Goal: Task Accomplishment & Management: Manage account settings

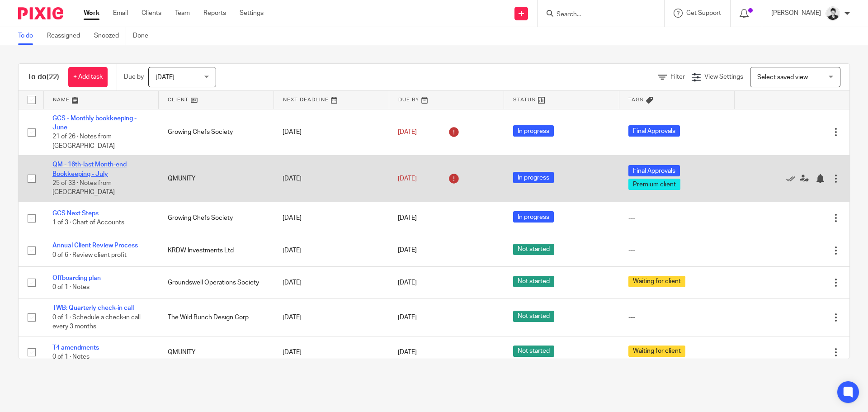
click at [101, 161] on link "QM - 16th-last Month-end Bookkeeping - July" at bounding box center [89, 168] width 74 height 15
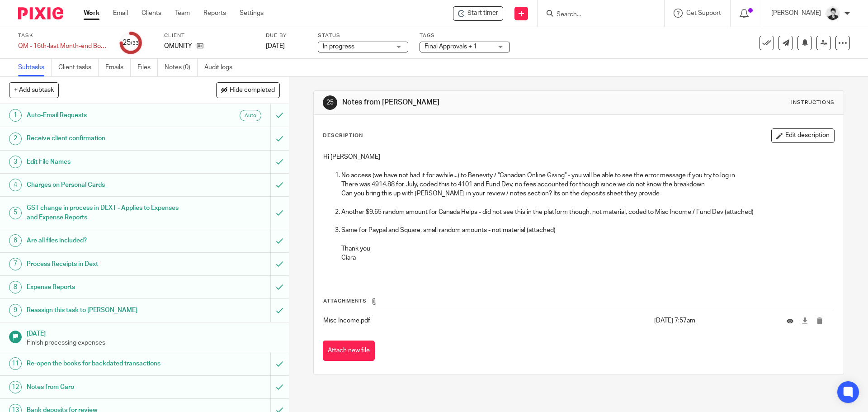
click at [476, 202] on p at bounding box center [588, 202] width 493 height 9
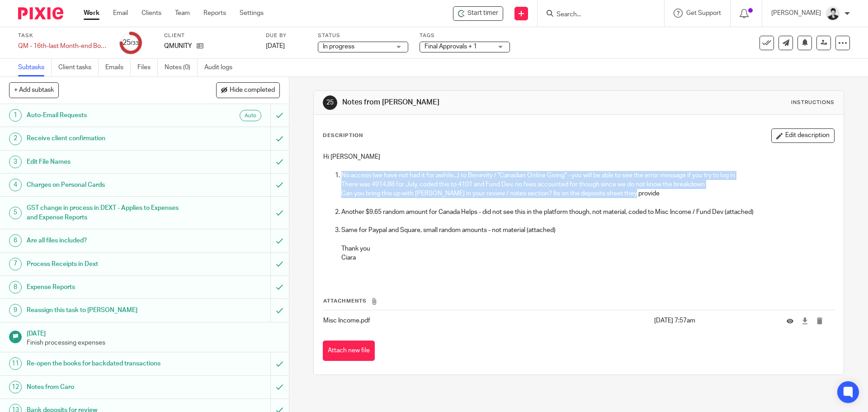
drag, startPoint x: 628, startPoint y: 193, endPoint x: 337, endPoint y: 178, distance: 291.2
click at [342, 178] on li "No access (we have not had it for awhile...) to Benevity / ''Canadian Online Gi…" at bounding box center [588, 189] width 493 height 37
copy li "No access (we have not had it for awhile...) to Benevity / ''Canadian Online Gi…"
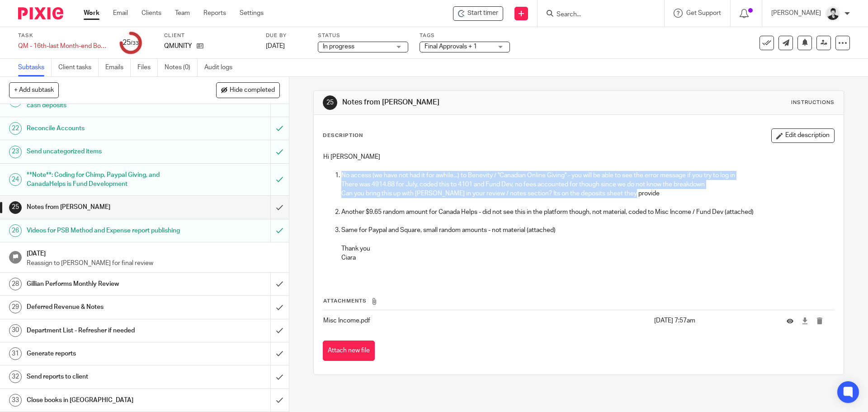
scroll to position [526, 0]
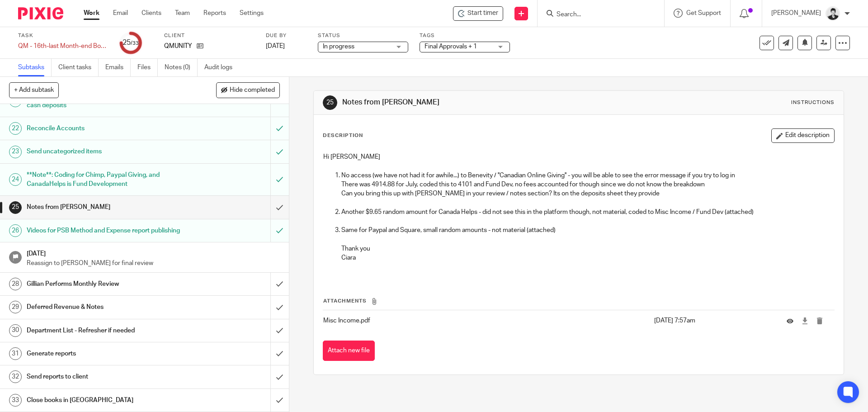
click at [441, 272] on div "Hi Gillian No access (we have not had it for awhile...) to Benevity / ''Canadia…" at bounding box center [579, 213] width 520 height 130
click at [787, 323] on icon at bounding box center [790, 321] width 7 height 7
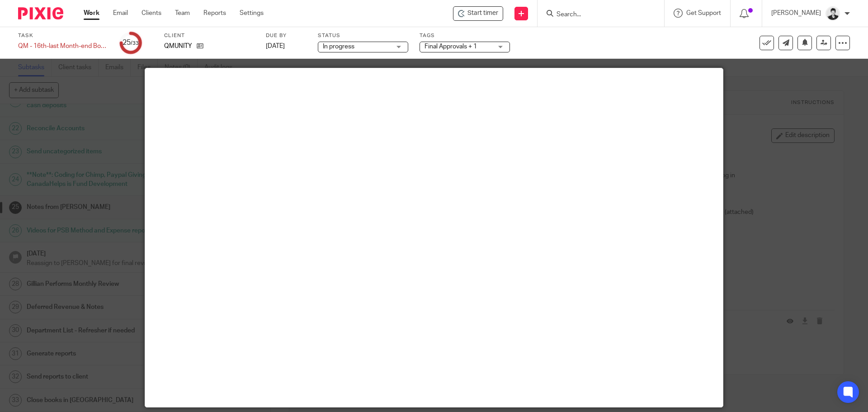
click at [806, 97] on div at bounding box center [434, 206] width 868 height 412
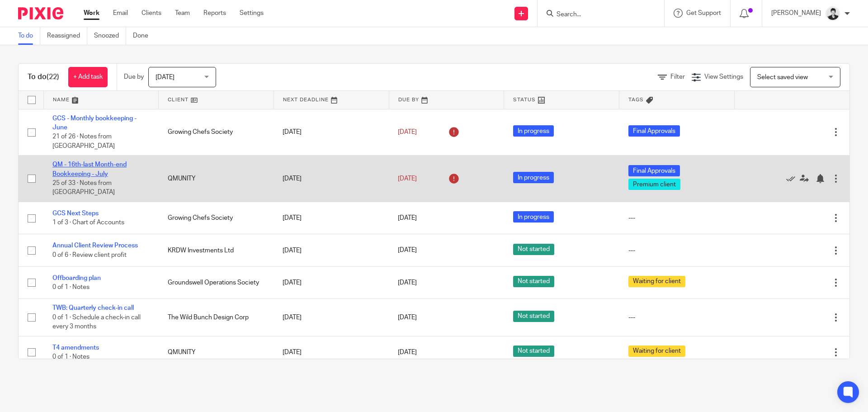
click at [90, 161] on link "QM - 16th-last Month-end Bookkeeping - July" at bounding box center [89, 168] width 74 height 15
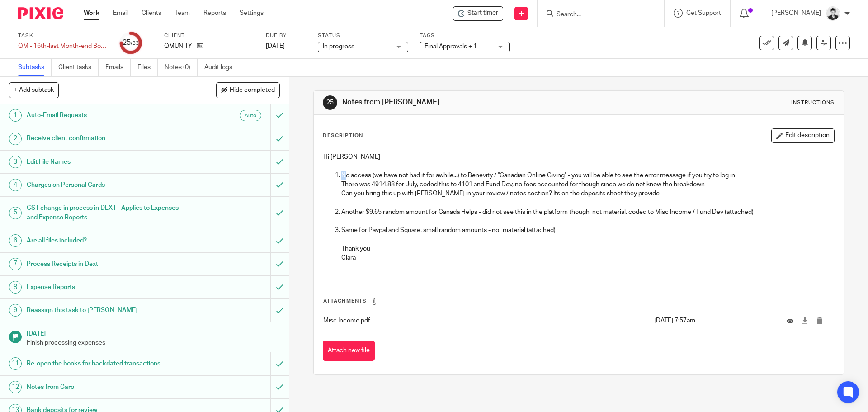
click at [342, 174] on p "No access (we have not had it for awhile...) to Benevity / ''Canadian Online Gi…" at bounding box center [588, 175] width 493 height 9
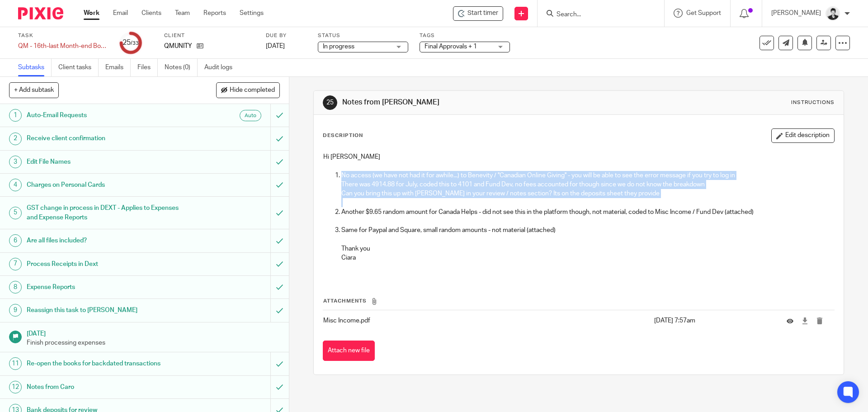
drag, startPoint x: 339, startPoint y: 174, endPoint x: 669, endPoint y: 201, distance: 331.3
click at [669, 201] on li "No access (we have not had it for awhile...) to Benevity / ''Canadian Online Gi…" at bounding box center [588, 189] width 493 height 37
copy li "No access (we have not had it for awhile...) to Benevity / ''Canadian Online Gi…"
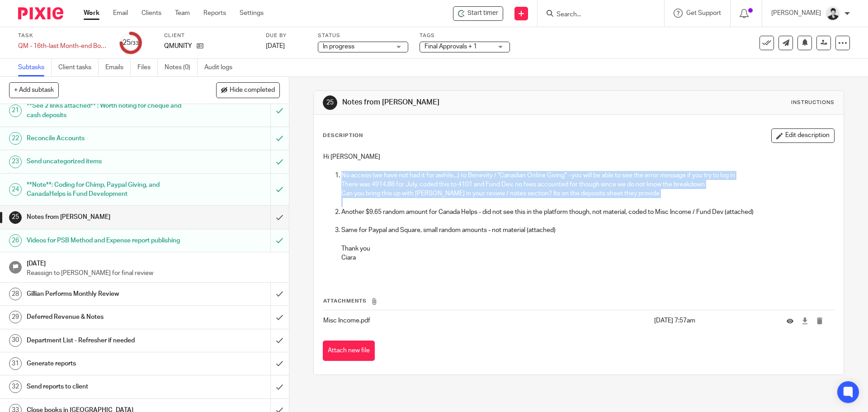
scroll to position [526, 0]
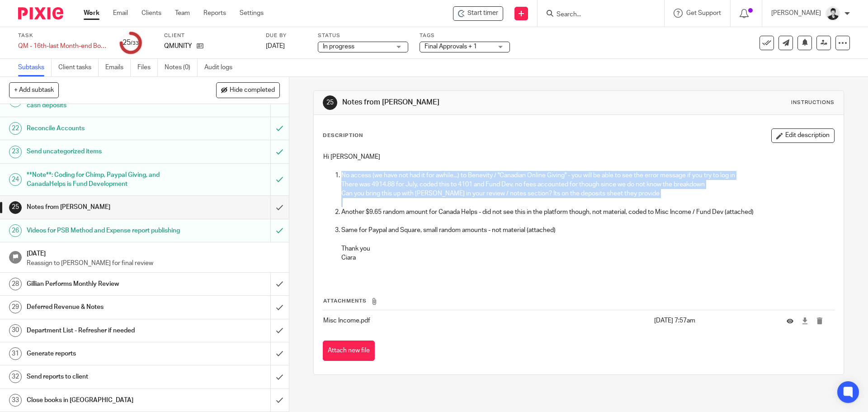
click at [105, 283] on h1 "Gillian Performs Monthly Review" at bounding box center [105, 284] width 157 height 14
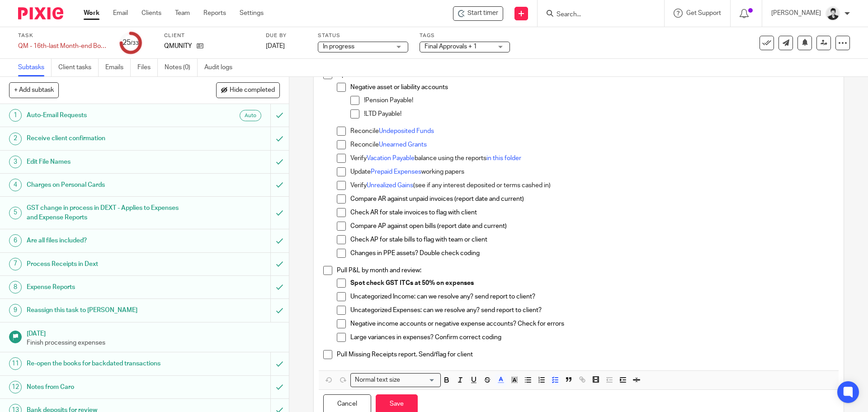
scroll to position [137, 0]
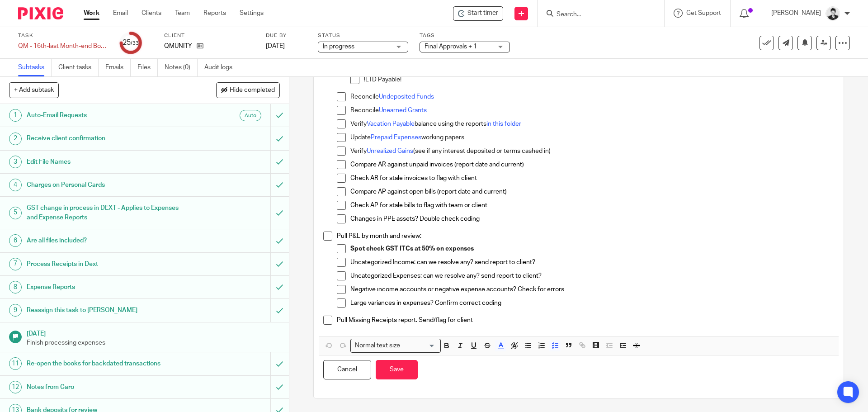
click at [489, 321] on p "Pull Missing Receipts report. Send/flag for client" at bounding box center [585, 320] width 497 height 9
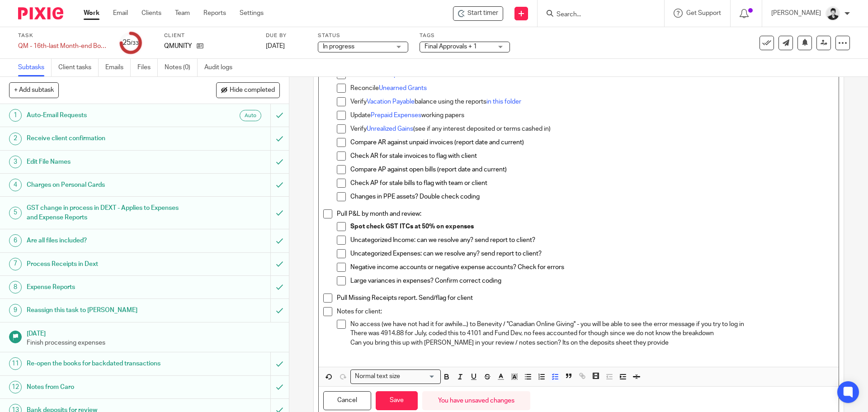
scroll to position [190, 0]
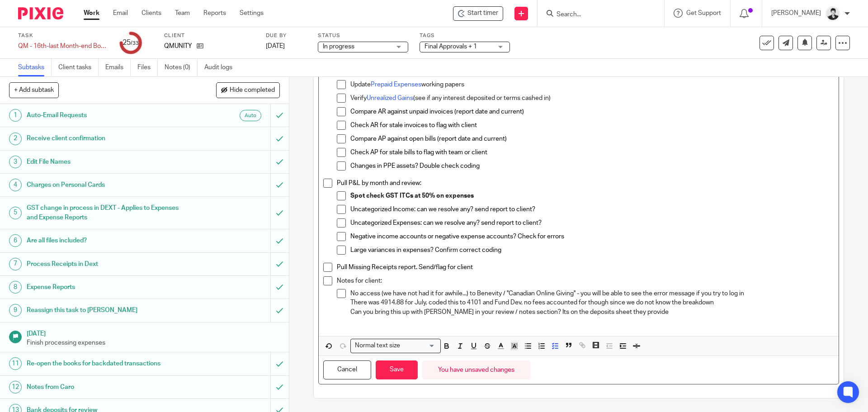
click at [662, 313] on p "Can you bring this up with Karan in your review / notes section? Its on the dep…" at bounding box center [593, 312] width 484 height 9
drag, startPoint x: 467, startPoint y: 293, endPoint x: 339, endPoint y: 294, distance: 128.0
click at [338, 294] on li "No access (we have not had it for awhile...) to Benevity / ''Canadian Online Gi…" at bounding box center [585, 307] width 497 height 37
drag, startPoint x: 558, startPoint y: 292, endPoint x: 728, endPoint y: 294, distance: 170.1
click at [728, 294] on p "We have not had access for awhile to Benevity / ''Canadian Online Giving'' - yo…" at bounding box center [593, 293] width 484 height 9
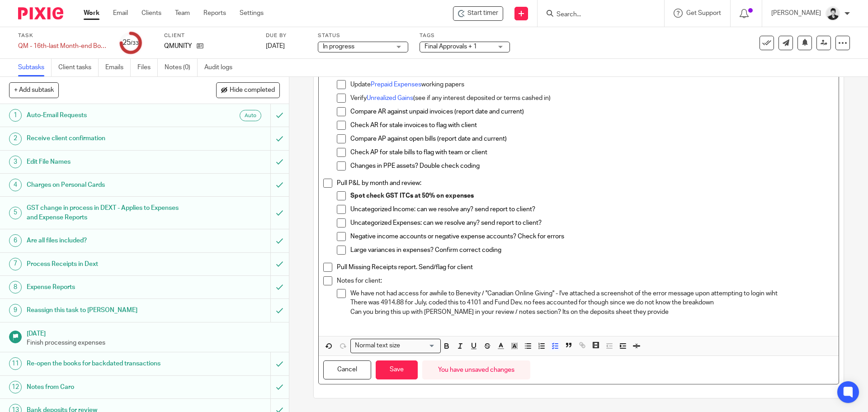
click at [794, 297] on p "We have not had access for awhile to Benevity / ''Canadian Online Giving'' - I'…" at bounding box center [593, 293] width 484 height 9
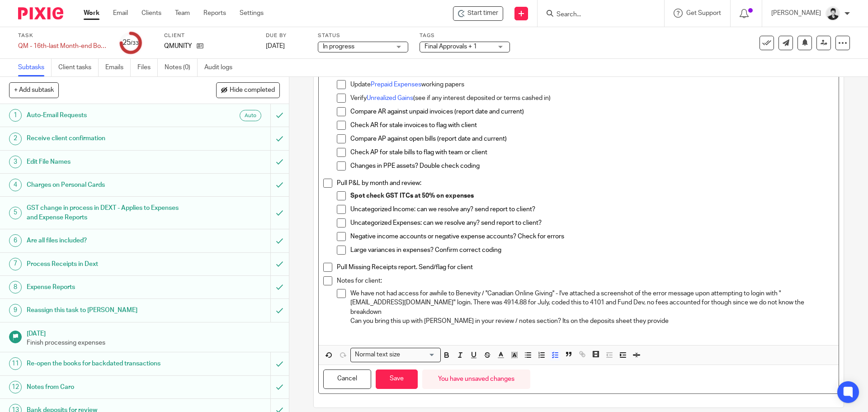
drag, startPoint x: 488, startPoint y: 301, endPoint x: 605, endPoint y: 226, distance: 138.9
click at [489, 301] on p "We have not had access for awhile to Benevity / ''Canadian Online Giving'' - I'…" at bounding box center [593, 303] width 484 height 28
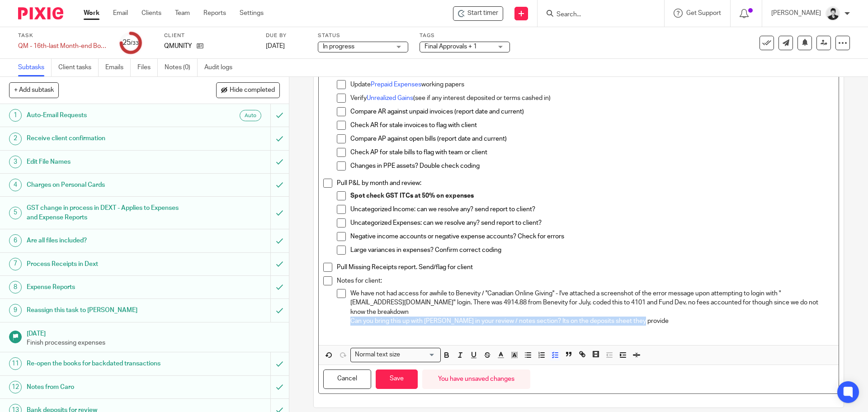
drag, startPoint x: 637, startPoint y: 322, endPoint x: 326, endPoint y: 323, distance: 311.2
click at [326, 323] on li "Notes for client: We have not had access for awhile to Benevity / ''Canadian On…" at bounding box center [578, 307] width 511 height 62
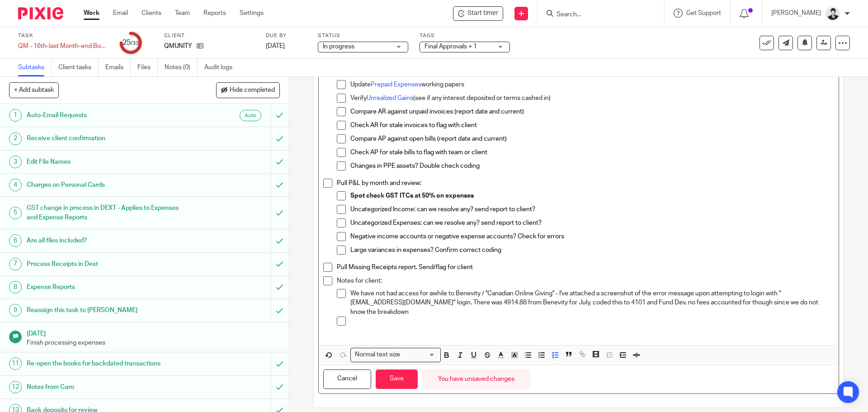
click at [402, 318] on p at bounding box center [593, 321] width 484 height 9
click at [398, 311] on p "We have not had access for awhile to Benevity / ''Canadian Online Giving'' - I'…" at bounding box center [593, 303] width 484 height 28
click at [389, 370] on button "Save" at bounding box center [397, 379] width 42 height 19
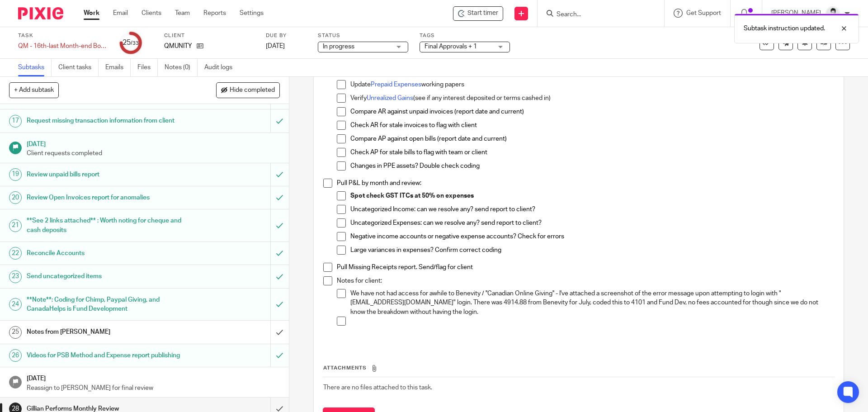
scroll to position [443, 0]
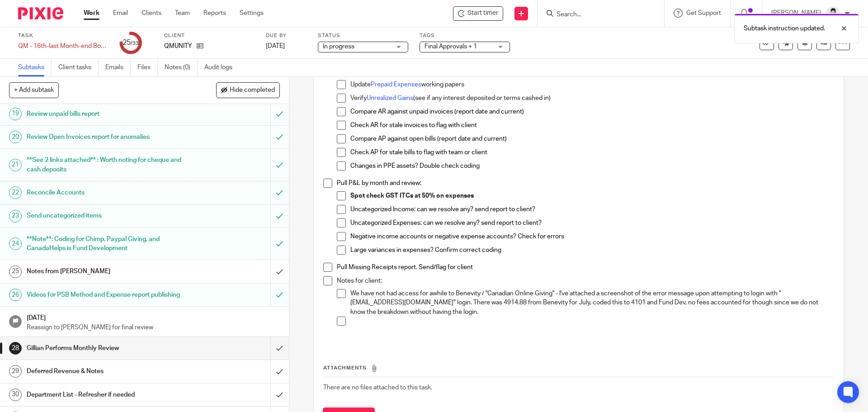
click at [70, 274] on h1 "Notes from Ciara" at bounding box center [105, 272] width 157 height 14
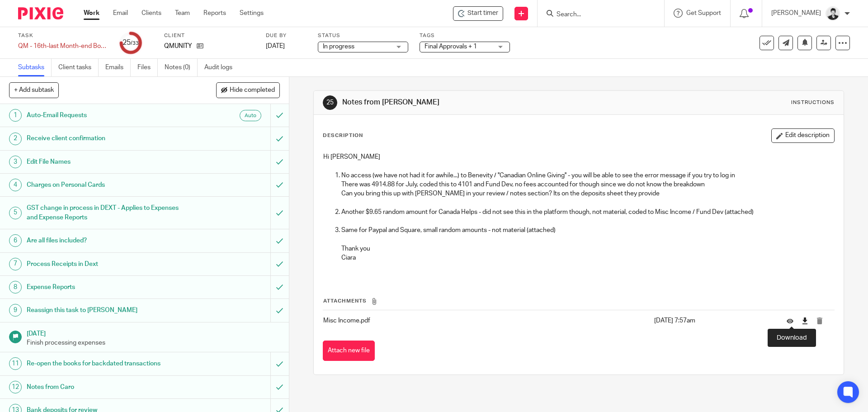
click at [802, 322] on icon at bounding box center [805, 321] width 7 height 7
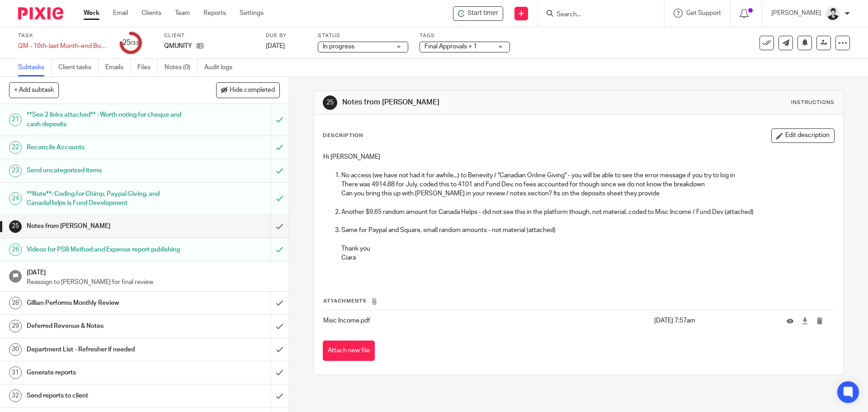
scroll to position [526, 0]
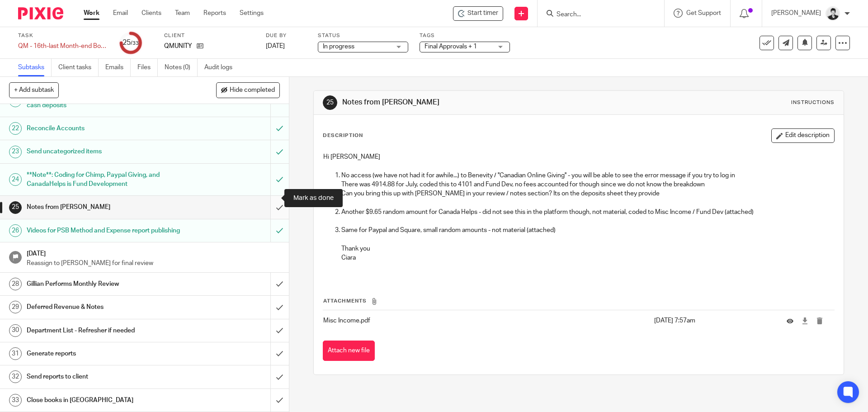
click at [273, 199] on input "submit" at bounding box center [144, 207] width 289 height 23
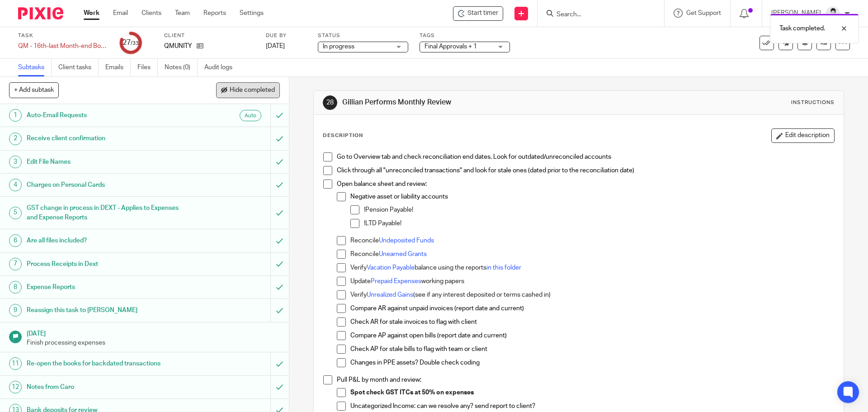
click at [245, 93] on span "Hide completed" at bounding box center [252, 90] width 45 height 7
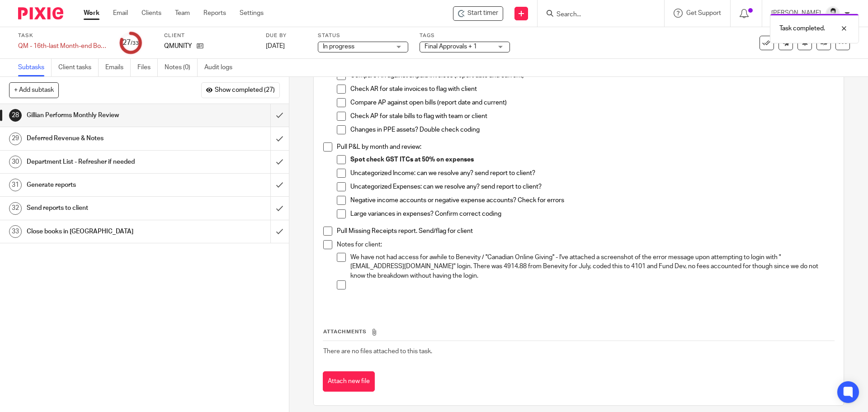
scroll to position [240, 0]
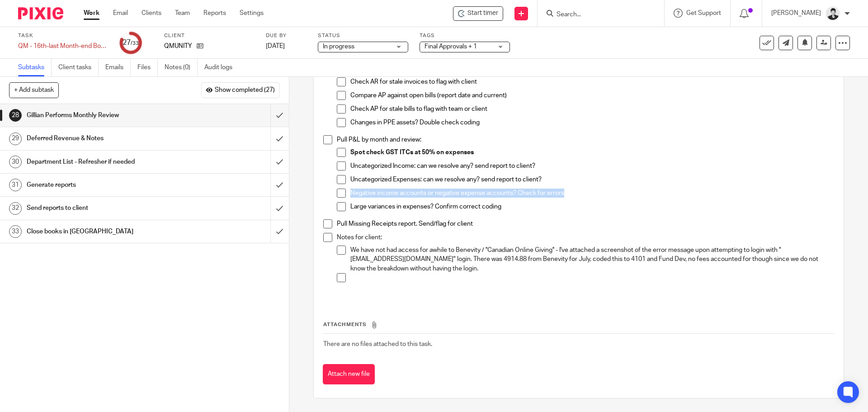
click at [820, 188] on ul "Spot check GST ITCs at 50% on expenses Uncategorized Income: can we resolve any…" at bounding box center [585, 182] width 497 height 68
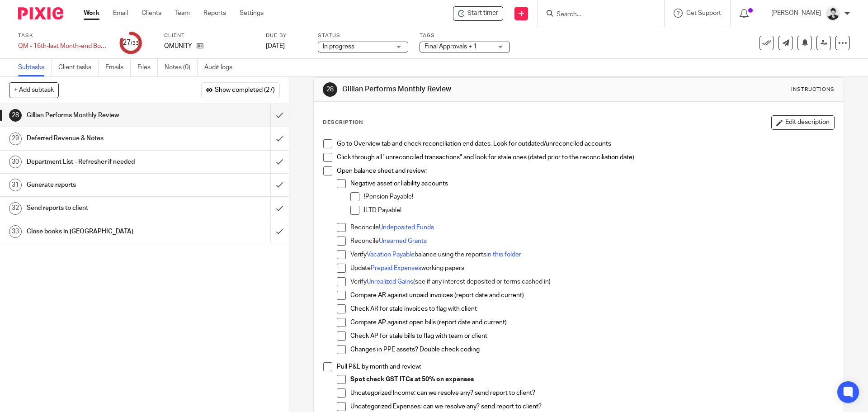
scroll to position [0, 0]
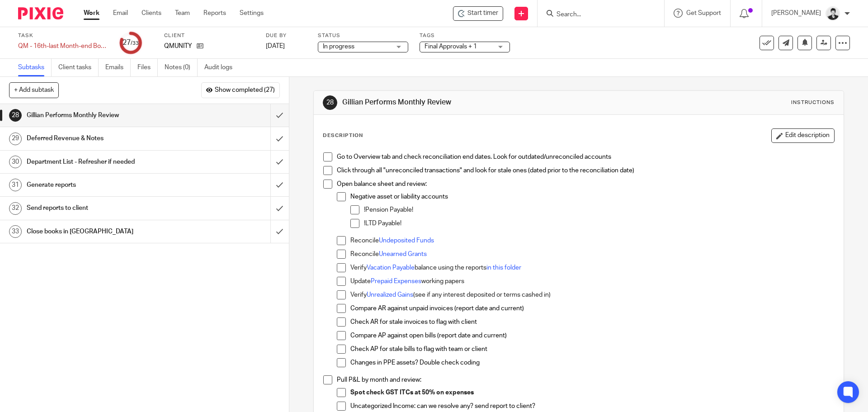
click at [593, 200] on p "Negative asset or liability accounts" at bounding box center [593, 196] width 484 height 9
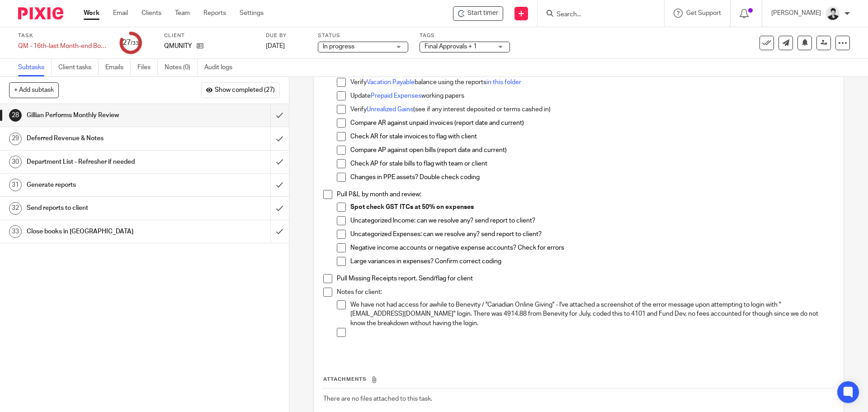
scroll to position [191, 0]
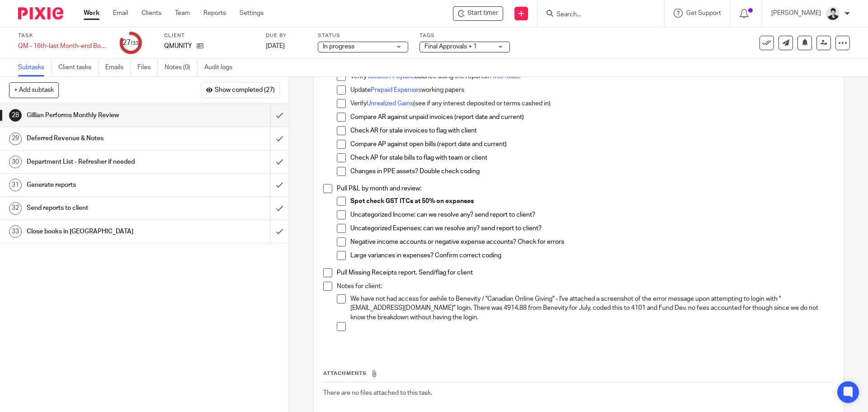
click at [391, 326] on p at bounding box center [593, 331] width 484 height 19
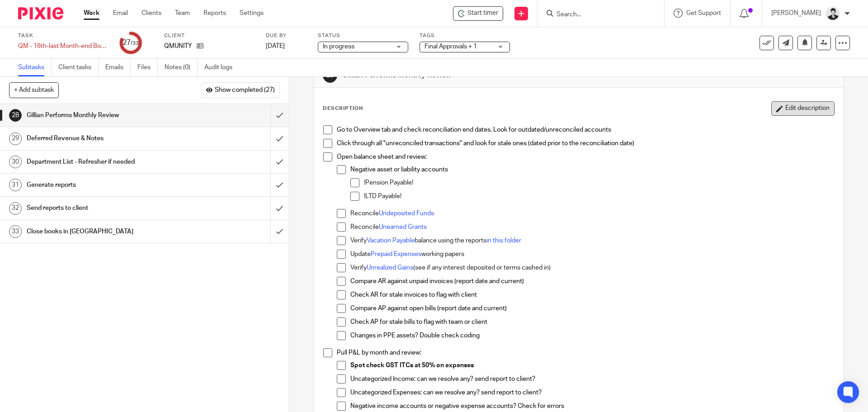
scroll to position [26, 0]
click at [808, 110] on button "Edit description" at bounding box center [803, 109] width 63 height 14
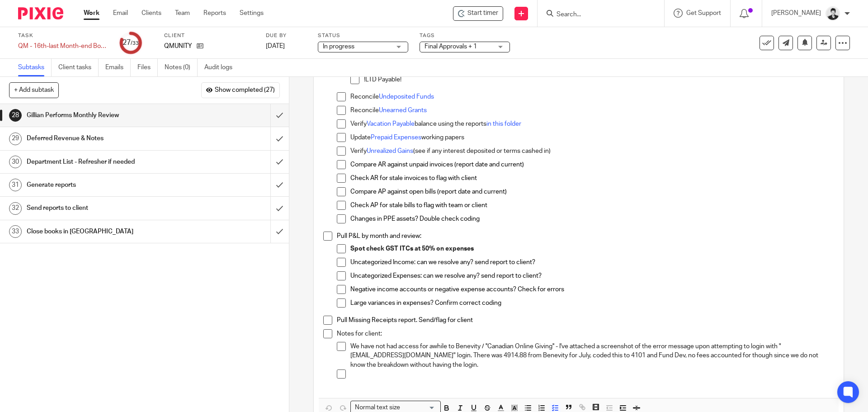
scroll to position [147, 0]
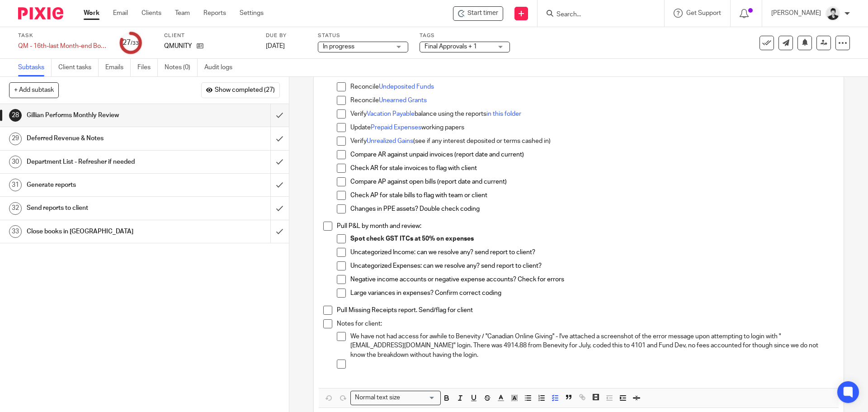
click at [372, 368] on p at bounding box center [593, 369] width 484 height 19
click at [771, 364] on p "On July 24th $9.65 landed in the bank account as "charity credits- CanadaHelps"…" at bounding box center [593, 369] width 484 height 19
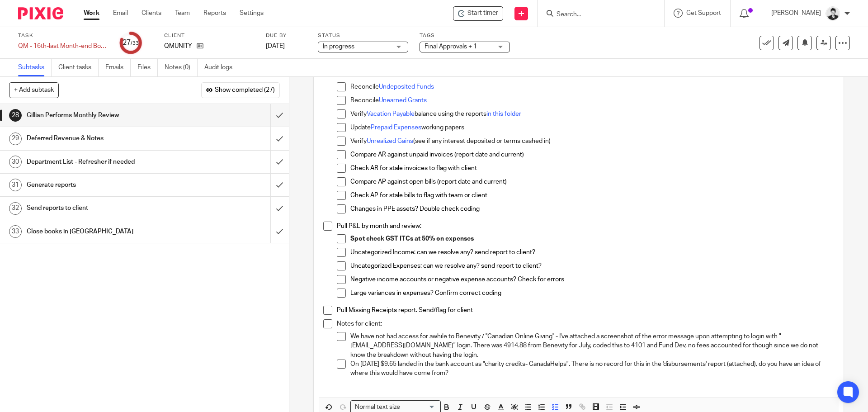
click at [482, 376] on p "On July 24th $9.65 landed in the bank account as "charity credits- CanadaHelps"…" at bounding box center [593, 374] width 484 height 28
click at [352, 383] on p at bounding box center [593, 387] width 484 height 19
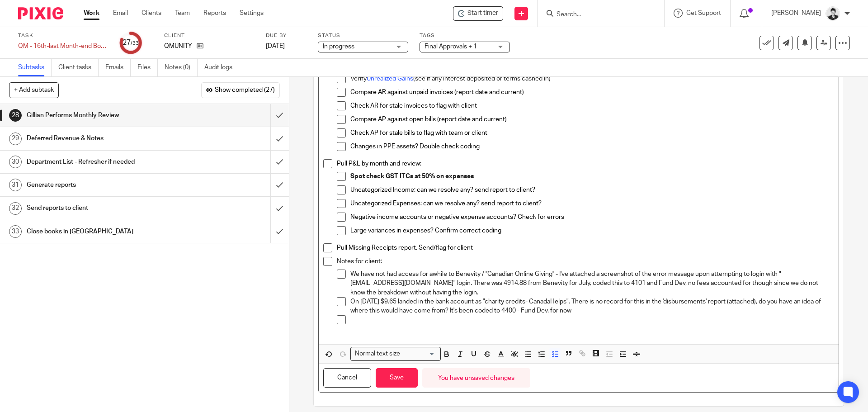
scroll to position [212, 0]
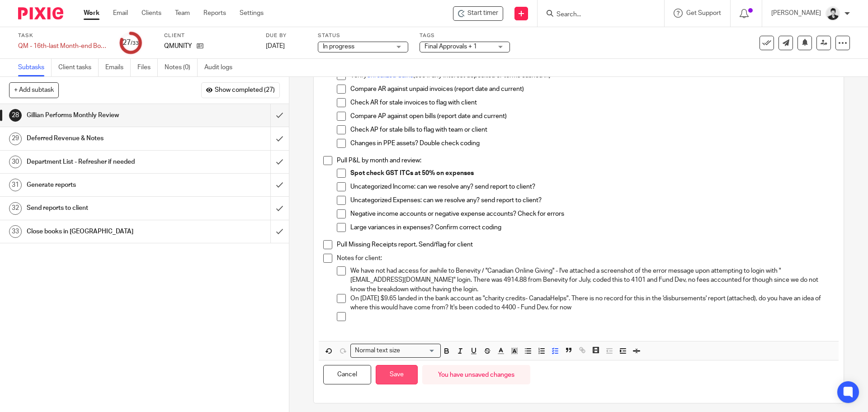
click at [407, 367] on button "Save" at bounding box center [397, 374] width 42 height 19
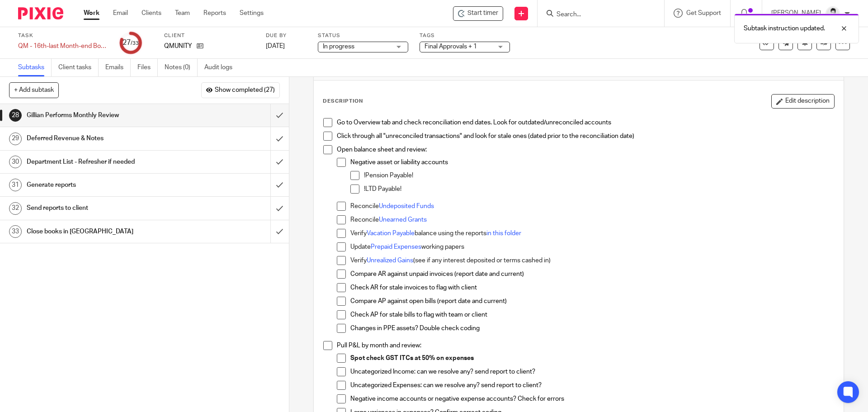
scroll to position [18, 0]
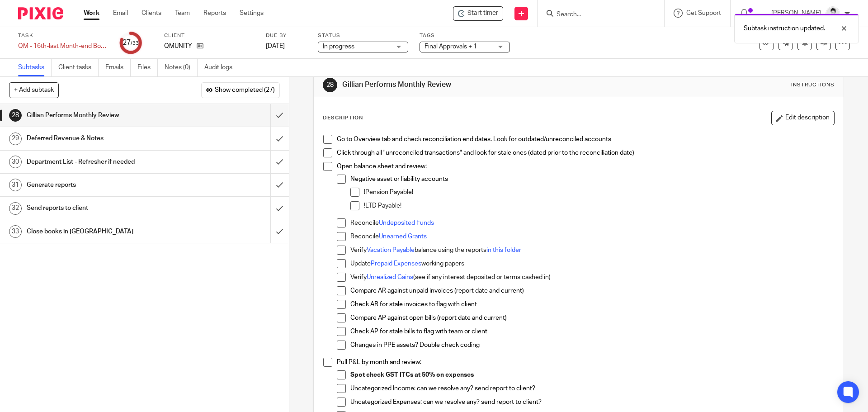
click at [815, 116] on button "Edit description" at bounding box center [803, 118] width 63 height 14
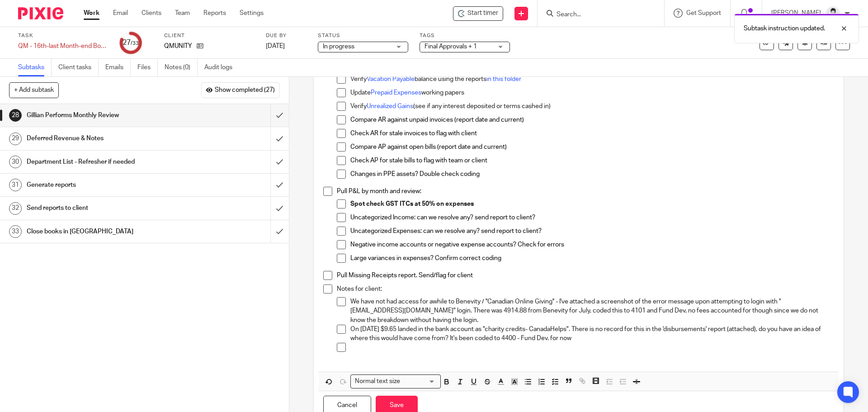
scroll to position [183, 0]
click at [364, 350] on p at bounding box center [593, 350] width 484 height 19
click at [357, 345] on p at bounding box center [593, 350] width 484 height 19
click at [399, 408] on button "Save" at bounding box center [397, 403] width 42 height 19
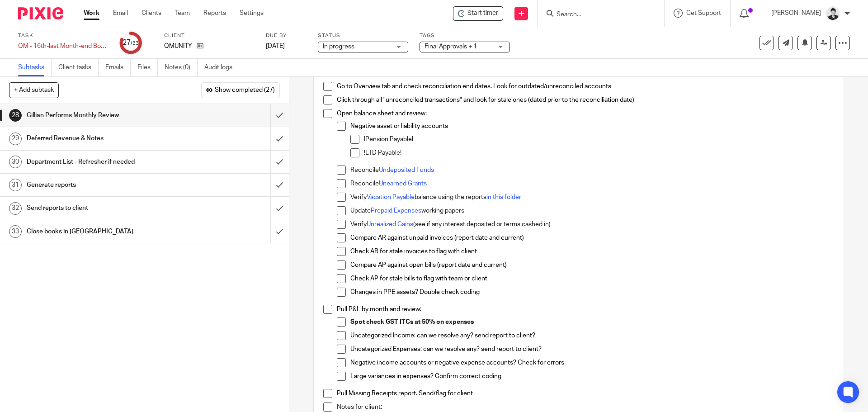
scroll to position [0, 0]
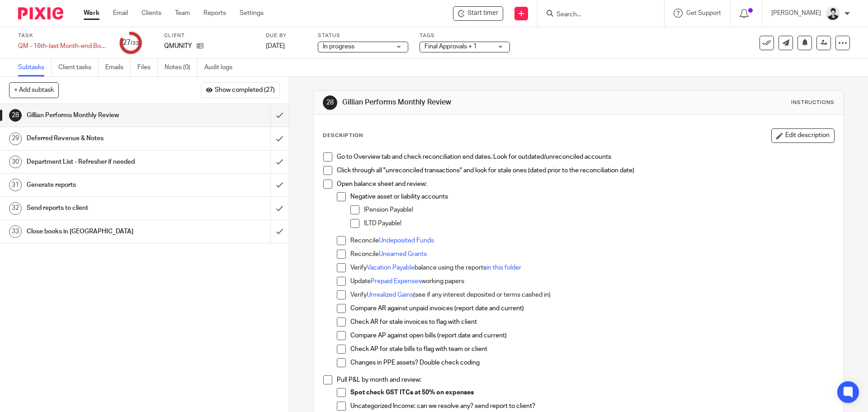
click at [323, 156] on span at bounding box center [327, 156] width 9 height 9
click at [327, 171] on span at bounding box center [327, 170] width 9 height 9
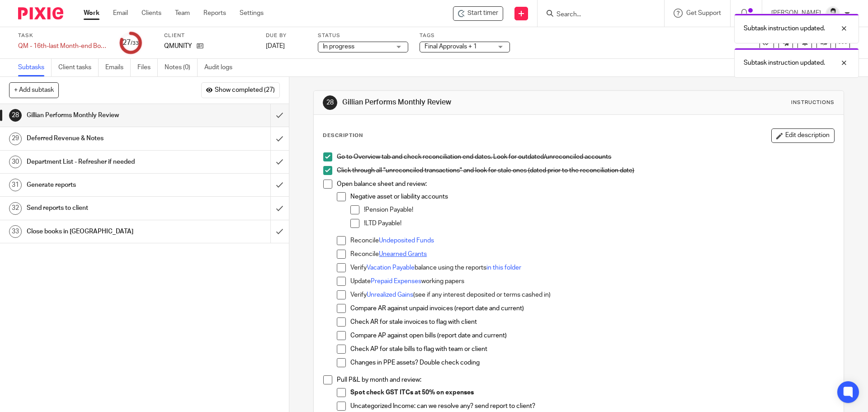
click at [409, 254] on link "Unearned Grants" at bounding box center [403, 254] width 48 height 6
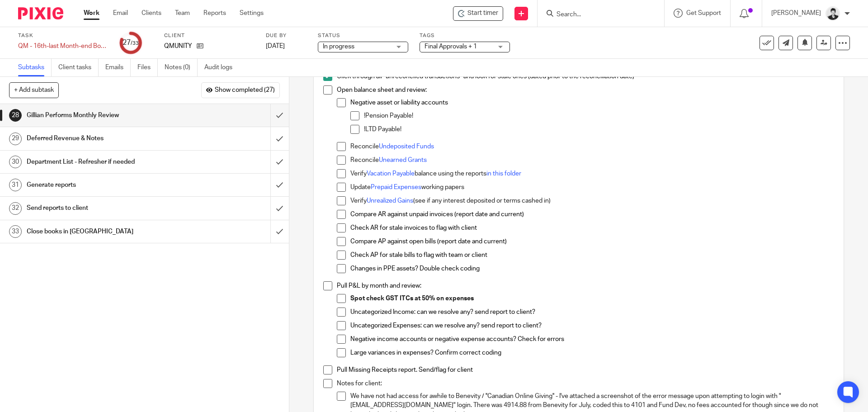
scroll to position [99, 0]
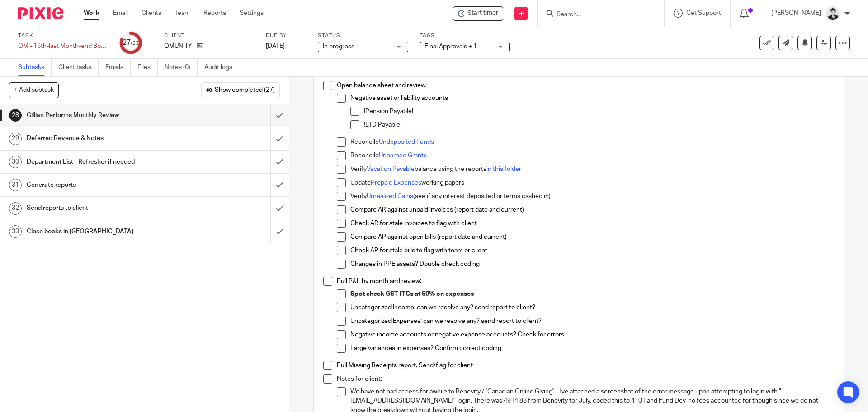
click at [383, 197] on link "Unrealized Gains" at bounding box center [390, 196] width 47 height 6
click at [338, 196] on span at bounding box center [341, 196] width 9 height 9
click at [407, 184] on link "Prepaid Expenses" at bounding box center [396, 183] width 51 height 6
click at [337, 184] on span at bounding box center [341, 182] width 9 height 9
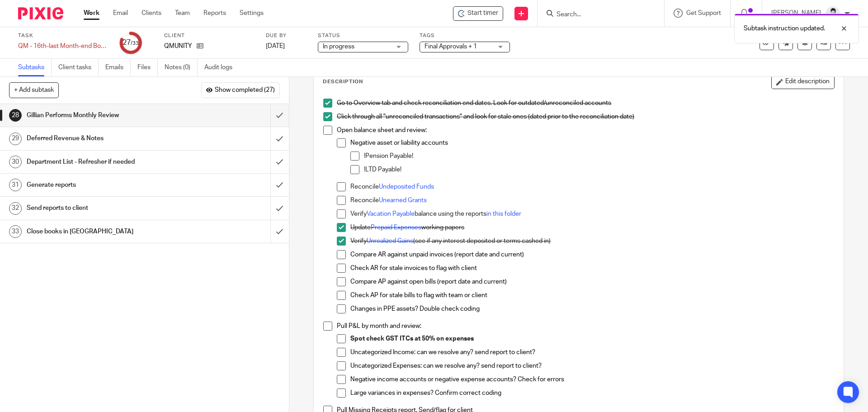
scroll to position [62, 0]
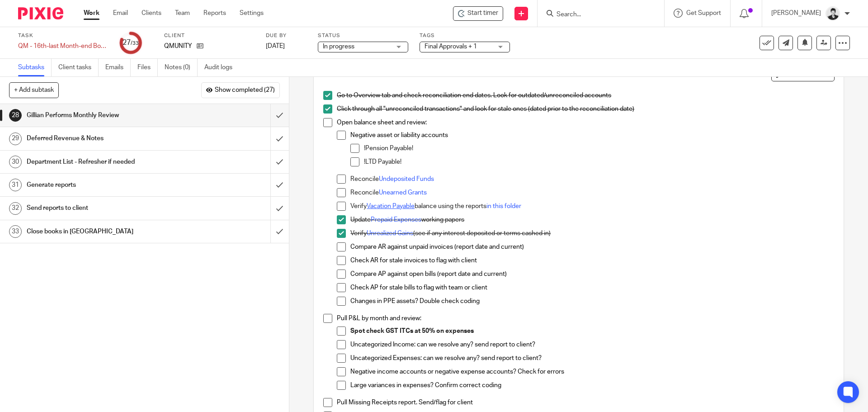
click at [389, 204] on link "Vacation Payable" at bounding box center [391, 206] width 48 height 6
click at [508, 204] on link "in this folder" at bounding box center [504, 206] width 35 height 6
click at [337, 206] on span at bounding box center [341, 206] width 9 height 9
click at [337, 177] on span at bounding box center [341, 179] width 9 height 9
click at [342, 248] on span at bounding box center [341, 246] width 9 height 9
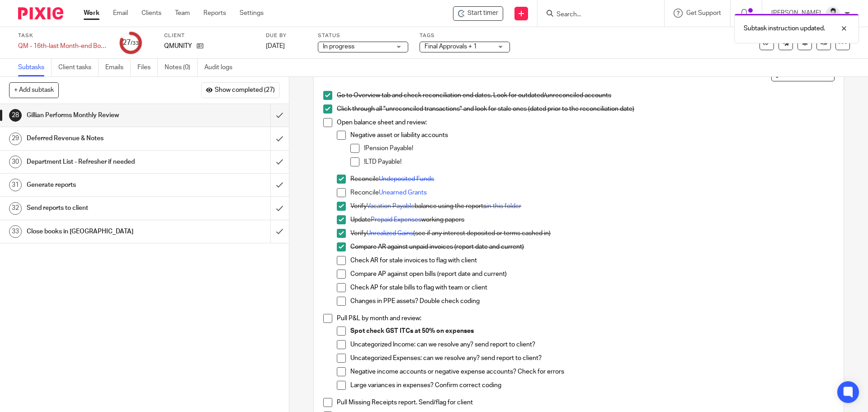
click at [342, 258] on span at bounding box center [341, 260] width 9 height 9
click at [337, 272] on span at bounding box center [341, 274] width 9 height 9
click at [337, 285] on span at bounding box center [341, 287] width 9 height 9
click at [339, 302] on span at bounding box center [341, 301] width 9 height 9
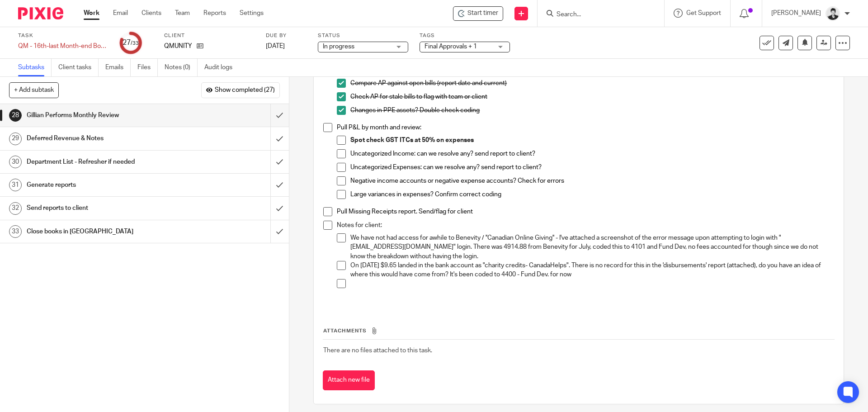
scroll to position [255, 0]
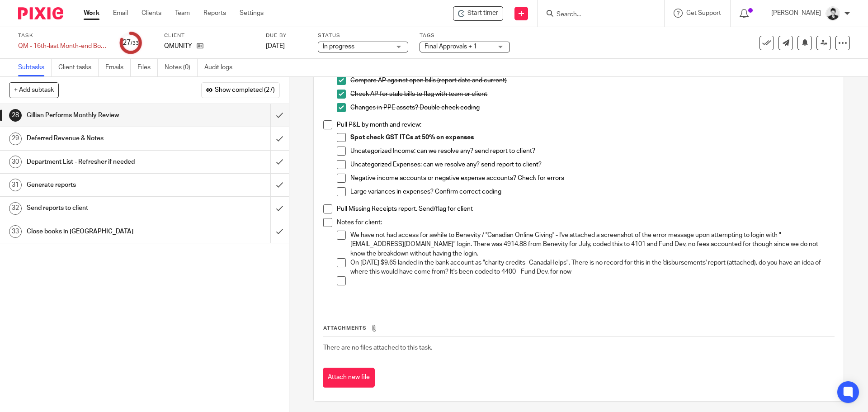
click at [578, 19] on form at bounding box center [604, 13] width 96 height 11
click at [578, 11] on input "Search" at bounding box center [596, 15] width 81 height 8
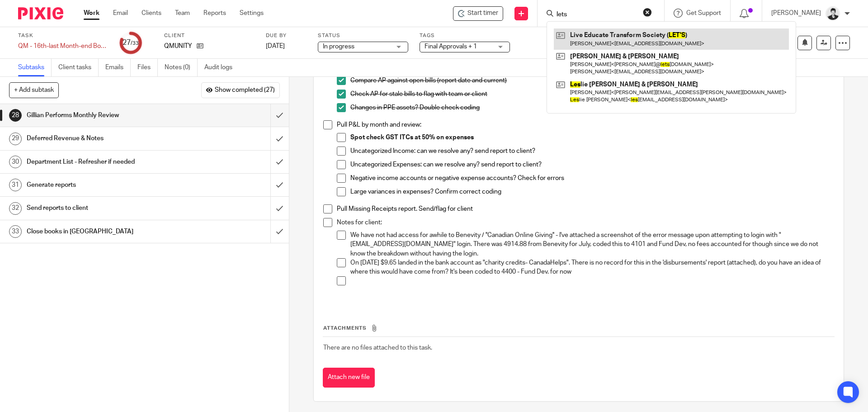
type input "lets"
click at [622, 38] on link at bounding box center [671, 38] width 235 height 21
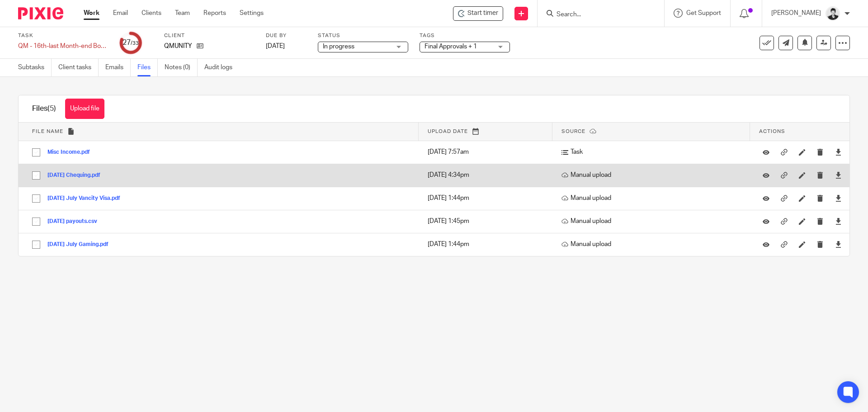
click at [89, 172] on button "[DATE] Chequing.pdf" at bounding box center [77, 175] width 60 height 6
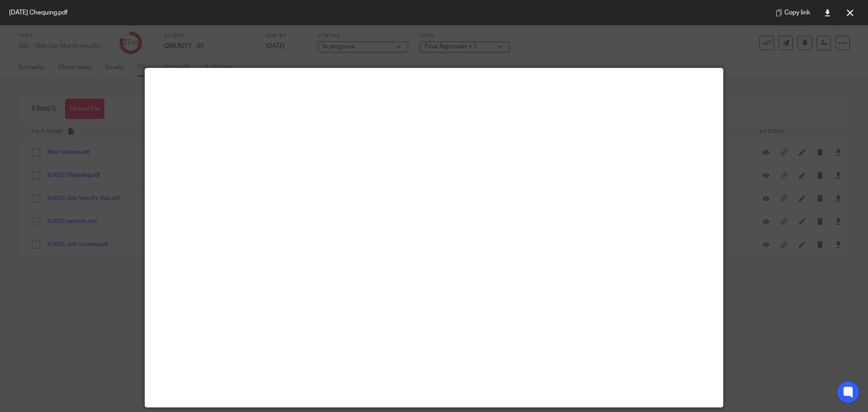
scroll to position [63, 0]
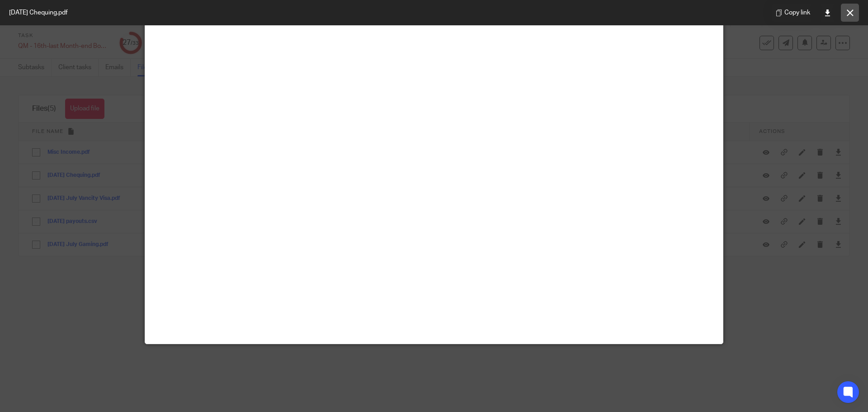
click at [852, 11] on icon at bounding box center [850, 12] width 7 height 7
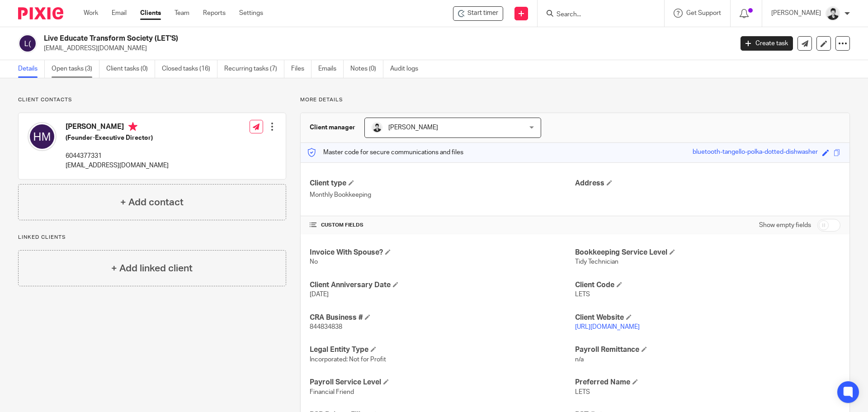
click at [80, 74] on link "Open tasks (3)" at bounding box center [76, 69] width 48 height 18
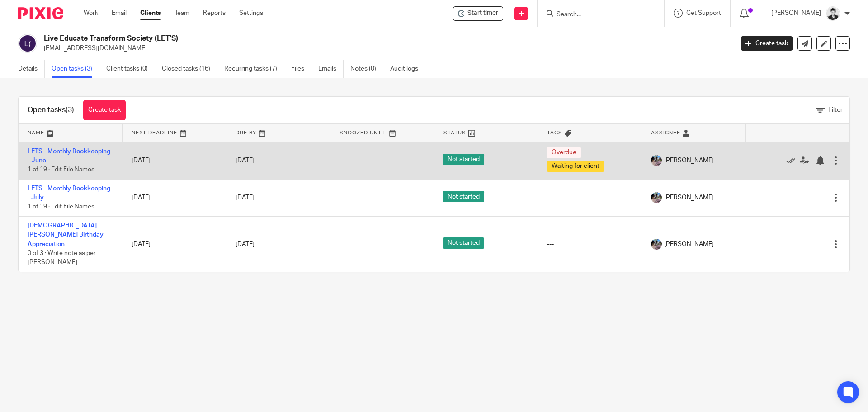
click at [94, 148] on link "LETS - Monthly Bookkeeping - June" at bounding box center [69, 155] width 83 height 15
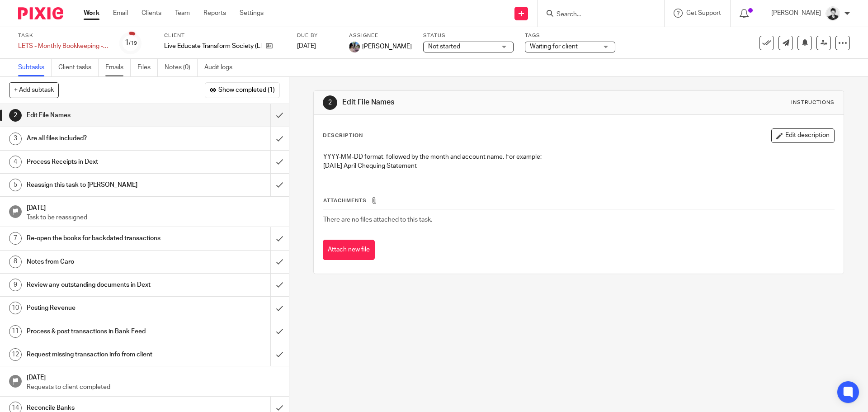
click at [109, 69] on link "Emails" at bounding box center [117, 68] width 25 height 18
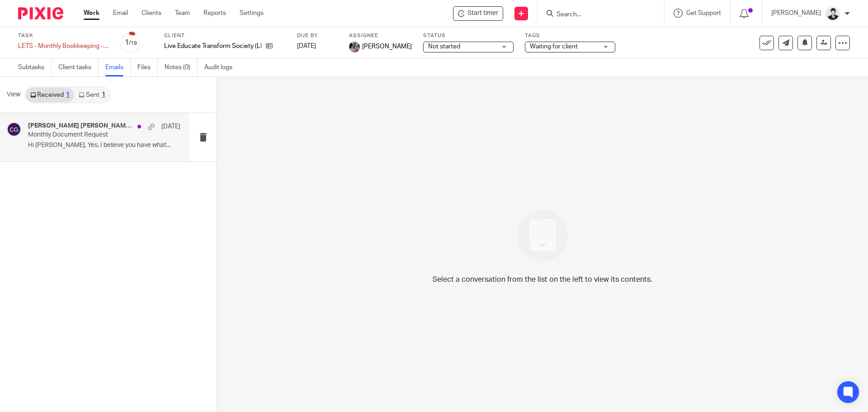
click at [83, 122] on div "[PERSON_NAME] [PERSON_NAME] [PERSON_NAME] [DATE] Monthly Document Request Hi [P…" at bounding box center [95, 137] width 190 height 48
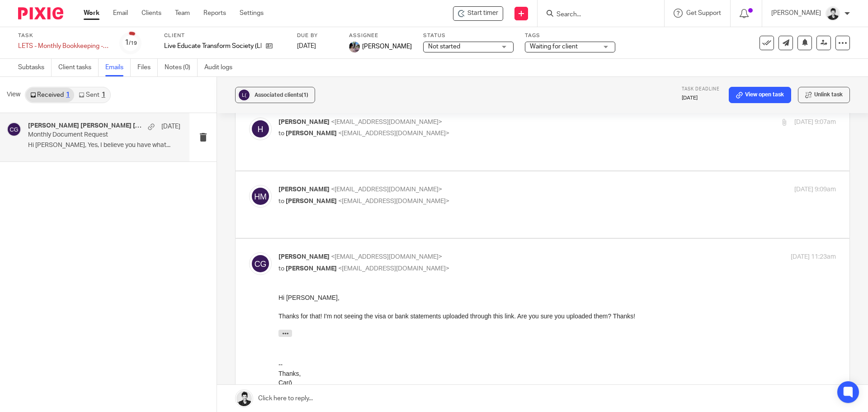
scroll to position [227, 0]
click at [385, 198] on p "to [PERSON_NAME] <[EMAIL_ADDRESS][DOMAIN_NAME]>" at bounding box center [465, 202] width 372 height 9
checkbox input "true"
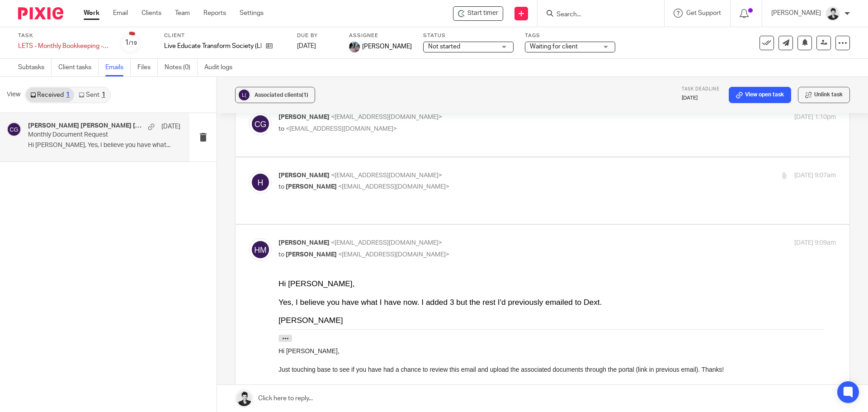
scroll to position [173, 0]
click at [384, 194] on div "heather <[EMAIL_ADDRESS][DOMAIN_NAME]> to [PERSON_NAME] <[EMAIL_ADDRESS][DOMAIN…" at bounding box center [558, 183] width 558 height 23
checkbox input "true"
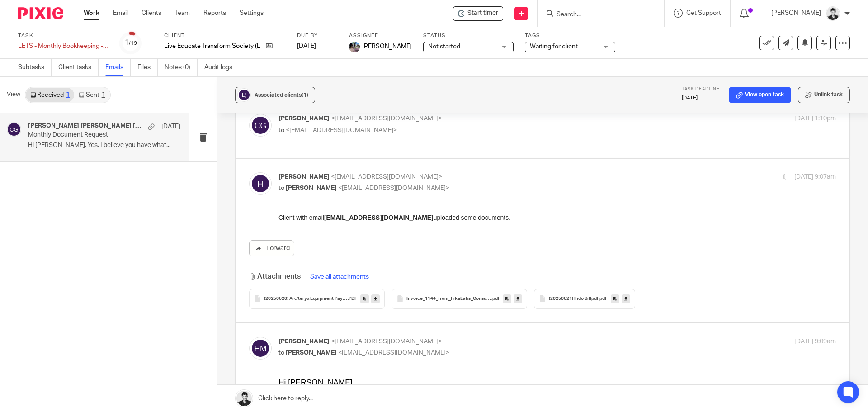
scroll to position [0, 0]
click at [134, 71] on ul "Subtasks Client tasks Emails Files Notes (0) Audit logs" at bounding box center [132, 68] width 228 height 18
click at [144, 71] on link "Files" at bounding box center [148, 68] width 20 height 18
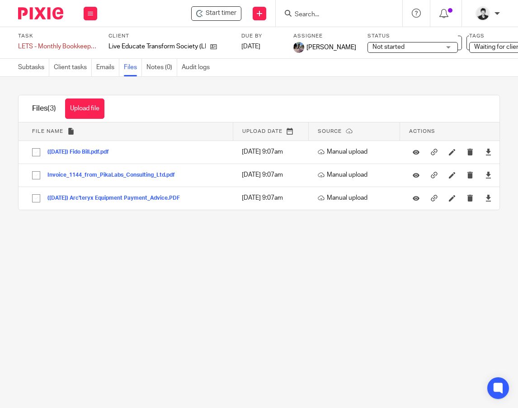
click at [218, 47] on div "Live Educate Transform Society (LET'S)" at bounding box center [170, 46] width 122 height 9
click at [216, 47] on icon at bounding box center [213, 46] width 7 height 7
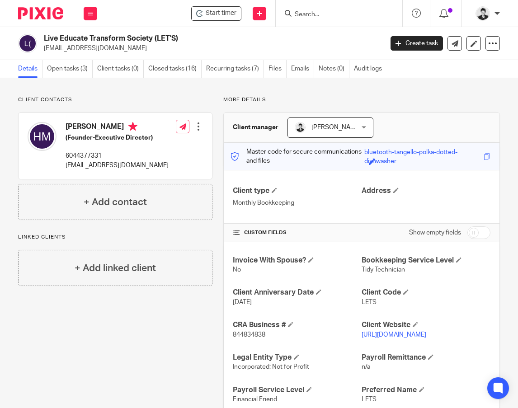
click at [242, 337] on span "844834838" at bounding box center [249, 335] width 33 height 6
click at [242, 336] on span "844834838" at bounding box center [249, 335] width 33 height 6
copy span "844834838"
drag, startPoint x: 44, startPoint y: 36, endPoint x: 153, endPoint y: 35, distance: 109.0
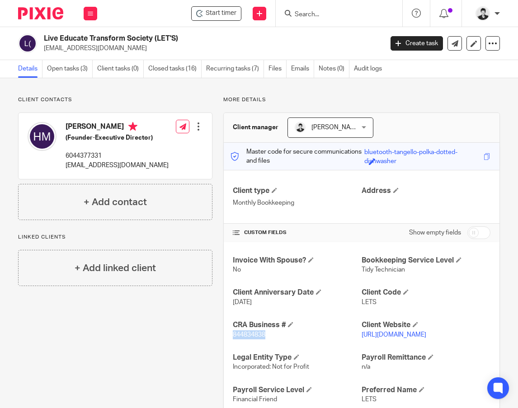
click at [153, 35] on h2 "Live Educate Transform Society (LET'S)" at bounding box center [177, 38] width 267 height 9
copy h2 "Live Educate Transform Society"
click at [243, 333] on span "844834838" at bounding box center [249, 335] width 33 height 6
copy span "844834838"
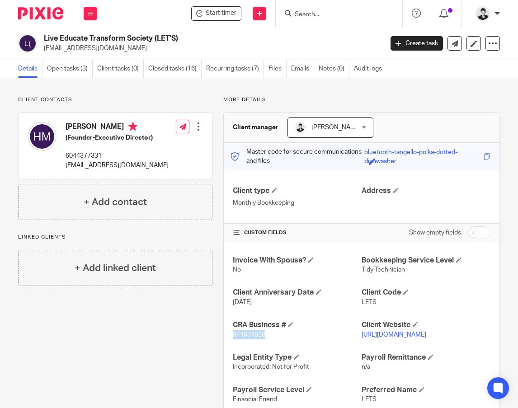
click at [239, 333] on span "844834838" at bounding box center [249, 335] width 33 height 6
drag, startPoint x: 243, startPoint y: 335, endPoint x: 237, endPoint y: 336, distance: 6.5
click at [237, 336] on span "844834838" at bounding box center [249, 335] width 33 height 6
copy span "844834838"
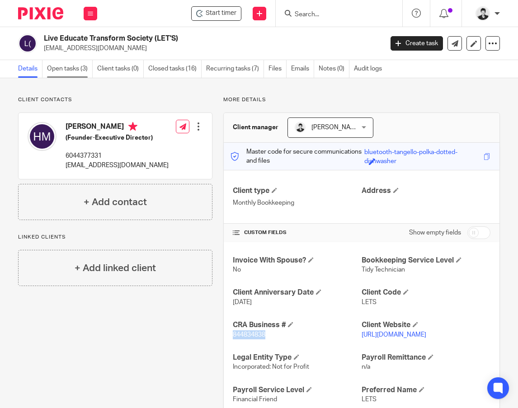
click at [73, 71] on link "Open tasks (3)" at bounding box center [70, 69] width 46 height 18
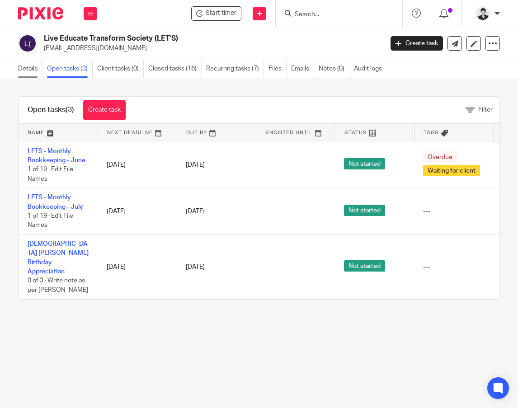
click at [20, 70] on link "Details" at bounding box center [30, 69] width 24 height 18
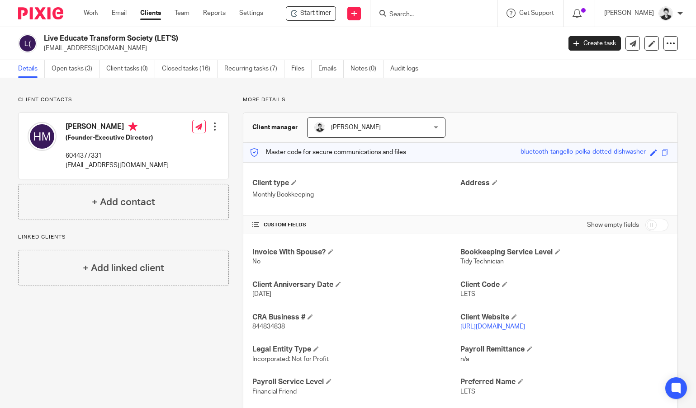
click at [281, 327] on span "844834838" at bounding box center [268, 327] width 33 height 6
copy span "844834838"
click at [489, 111] on div "More details Client manager Gillian Cofsky Gillian Cofsky Carō Garofalo Ciara G…" at bounding box center [453, 323] width 449 height 454
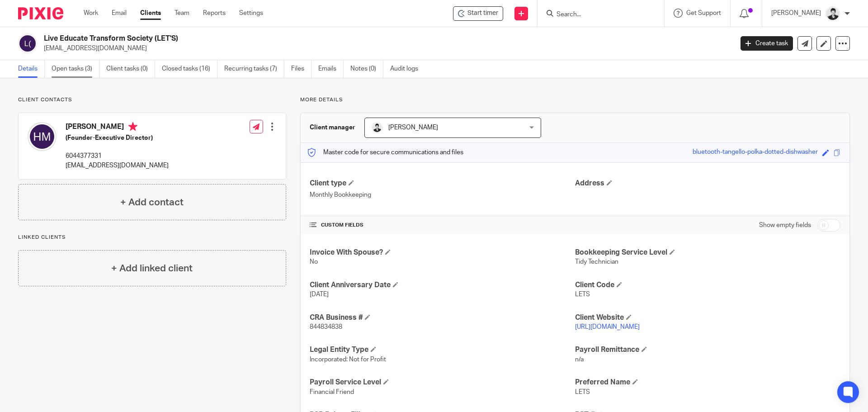
click at [59, 67] on link "Open tasks (3)" at bounding box center [76, 69] width 48 height 18
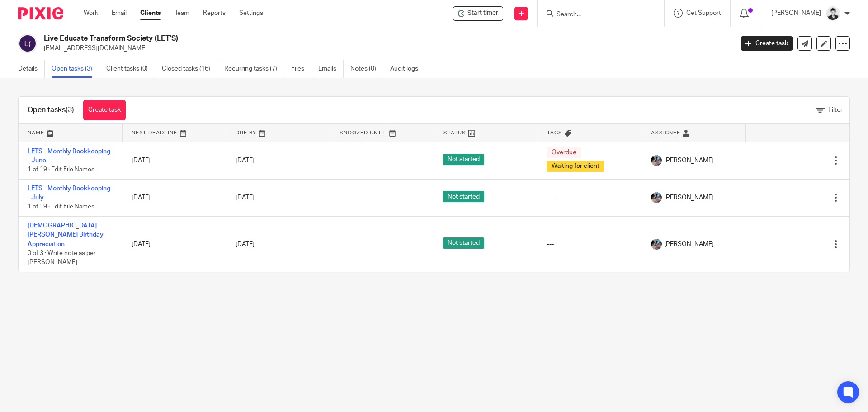
click at [122, 78] on div "Details Open tasks (3) Client tasks (0) Closed tasks (16) Recurring tasks (7) F…" at bounding box center [434, 69] width 868 height 18
click link "Closed tasks (16)"
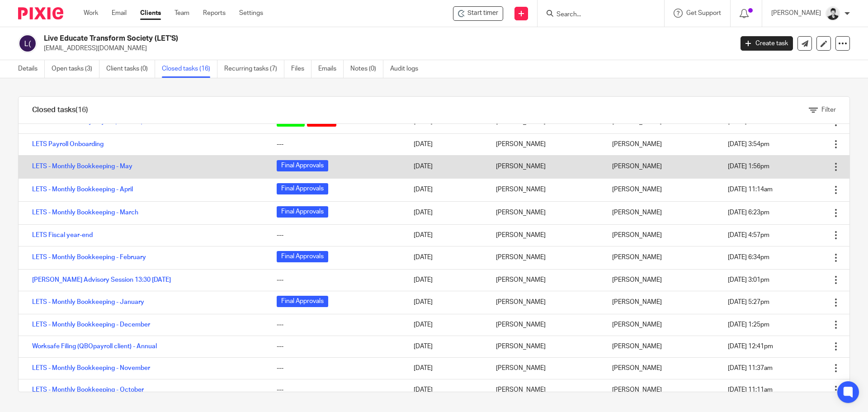
scroll to position [76, 0]
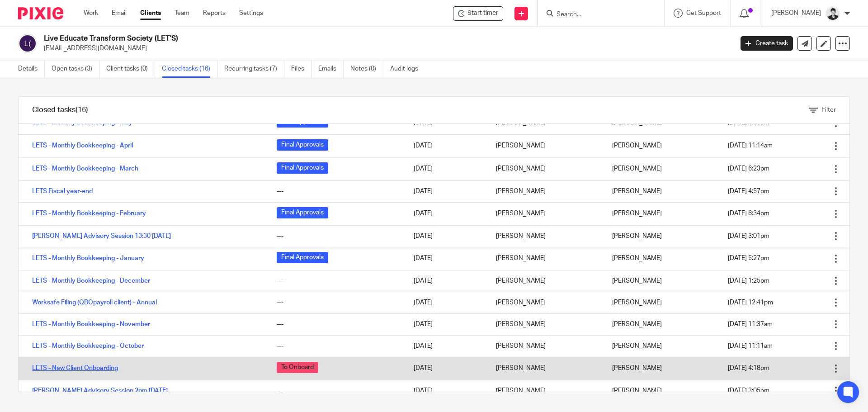
click at [109, 370] on link "LETS - New Client Onboarding" at bounding box center [75, 368] width 86 height 6
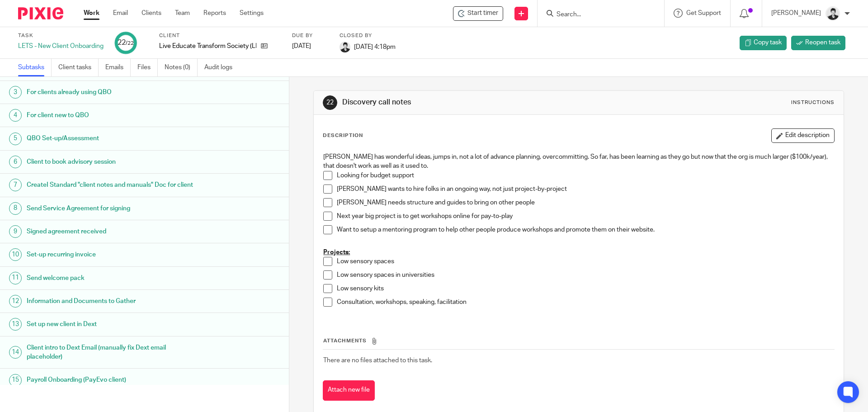
scroll to position [222, 0]
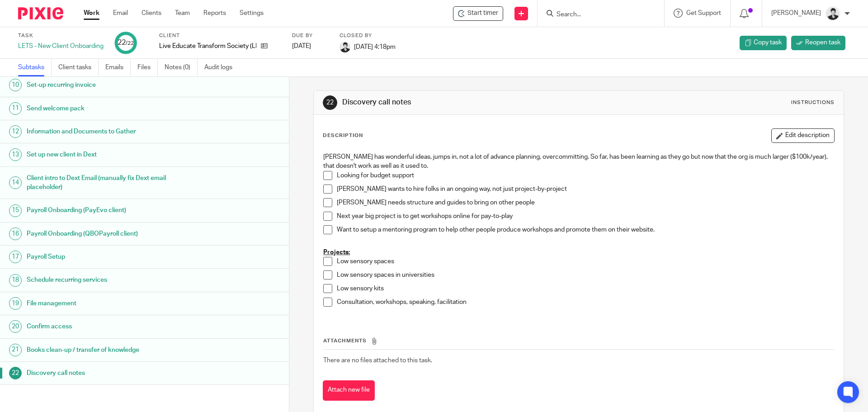
click at [62, 326] on h1 "Confirm access" at bounding box center [111, 327] width 169 height 14
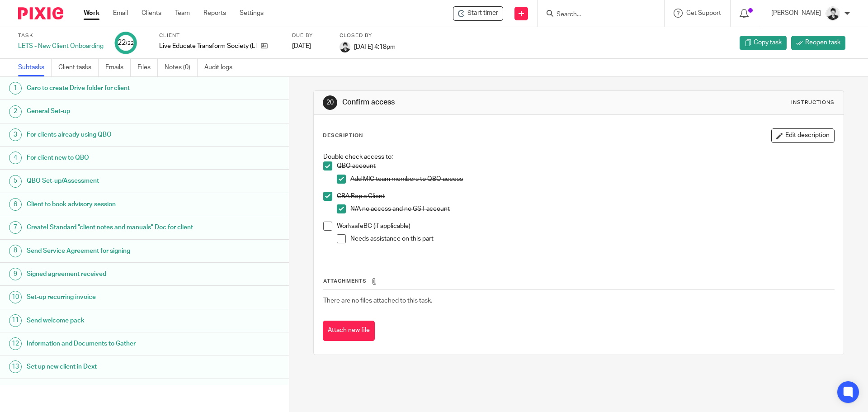
click at [88, 351] on h1 "Information and Documents to Gather" at bounding box center [111, 344] width 169 height 14
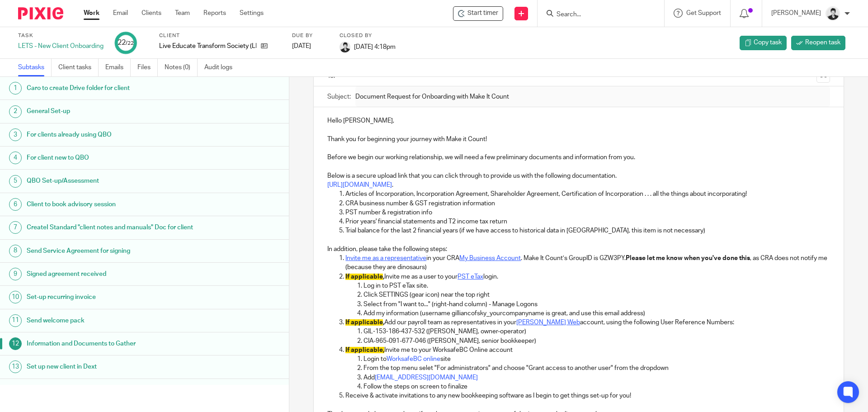
scroll to position [76, 0]
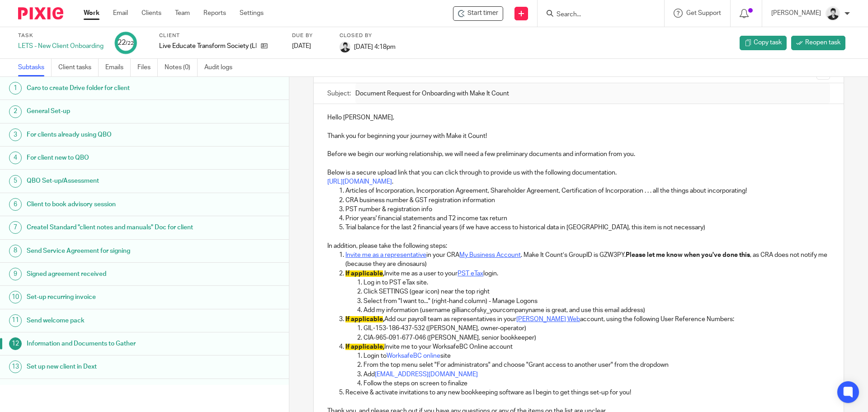
drag, startPoint x: 463, startPoint y: 263, endPoint x: 528, endPoint y: 258, distance: 65.3
click at [526, 256] on p "Invite me as a representative in your CRA My Business Account . Make It Count’s…" at bounding box center [588, 260] width 484 height 19
copy p "Make It Count’s GroupID is GZW3PY. Please let me know when you've done this , a…"
click at [92, 10] on link "Work" at bounding box center [92, 13] width 16 height 9
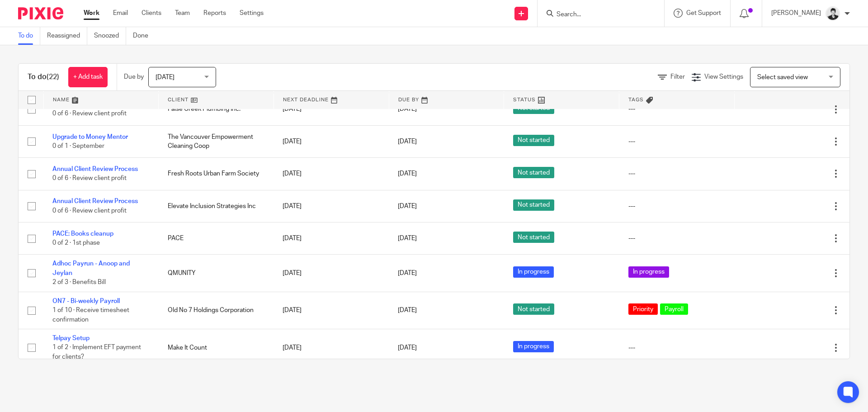
scroll to position [533, 0]
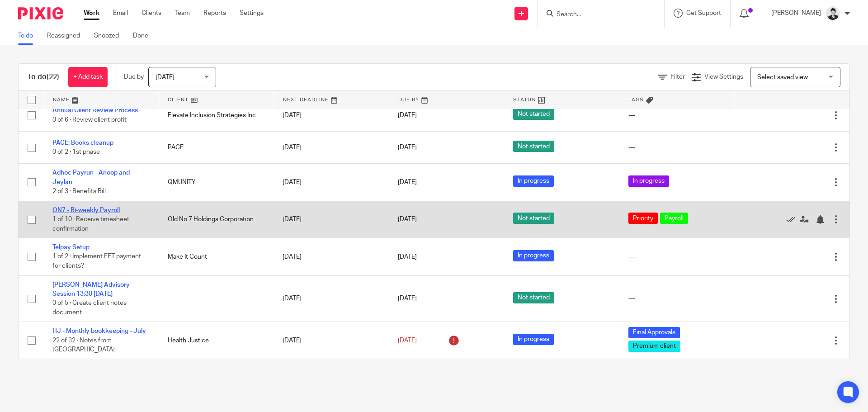
click at [103, 207] on link "ON7 - Bi-weekly Payroll" at bounding box center [85, 210] width 67 height 6
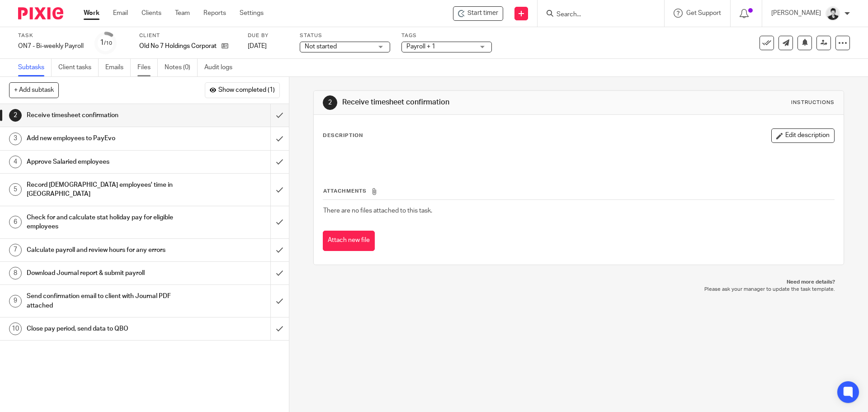
click at [141, 69] on link "Files" at bounding box center [148, 68] width 20 height 18
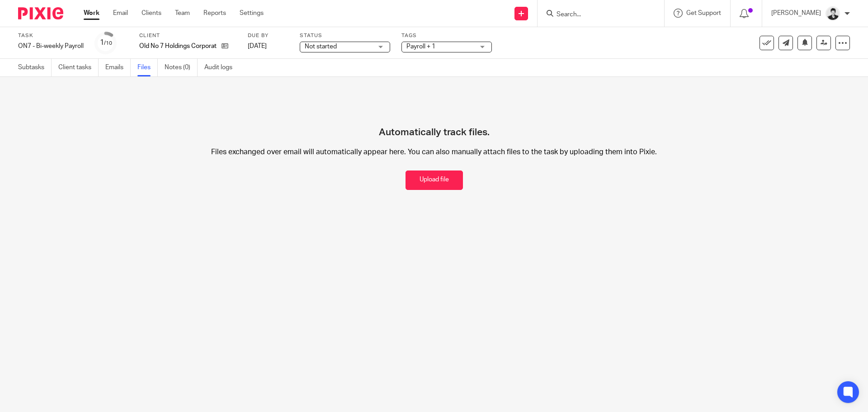
click at [113, 66] on link "Emails" at bounding box center [117, 68] width 25 height 18
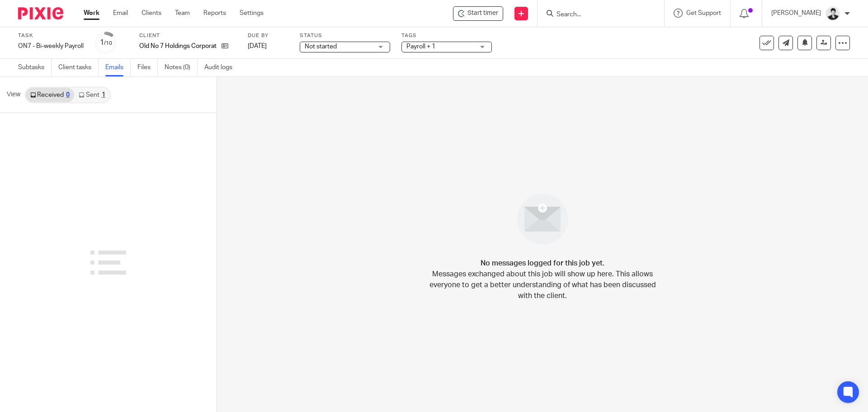
click at [93, 100] on link "Sent 1" at bounding box center [91, 95] width 35 height 14
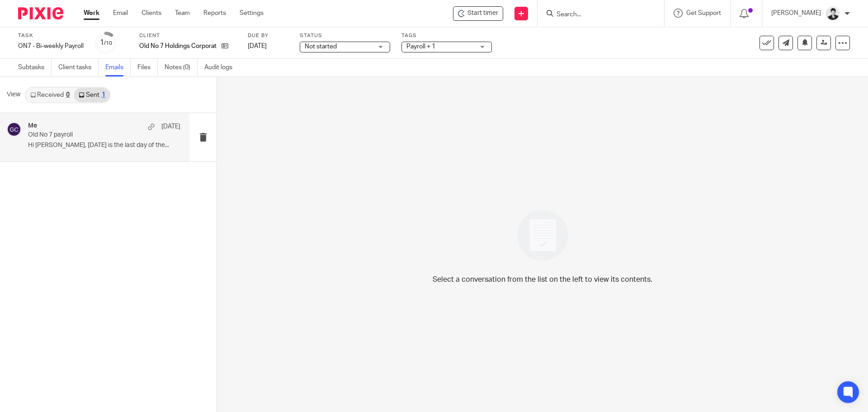
click at [96, 148] on p "Hi [PERSON_NAME], [DATE] is the last day of the..." at bounding box center [104, 146] width 152 height 8
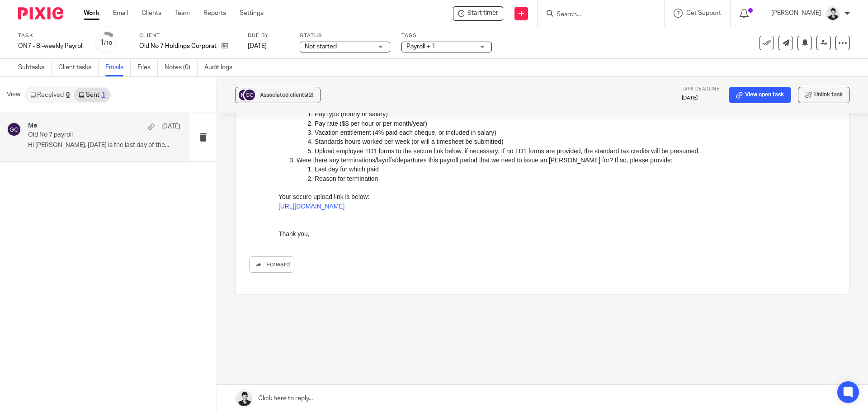
click at [279, 397] on link at bounding box center [542, 398] width 651 height 27
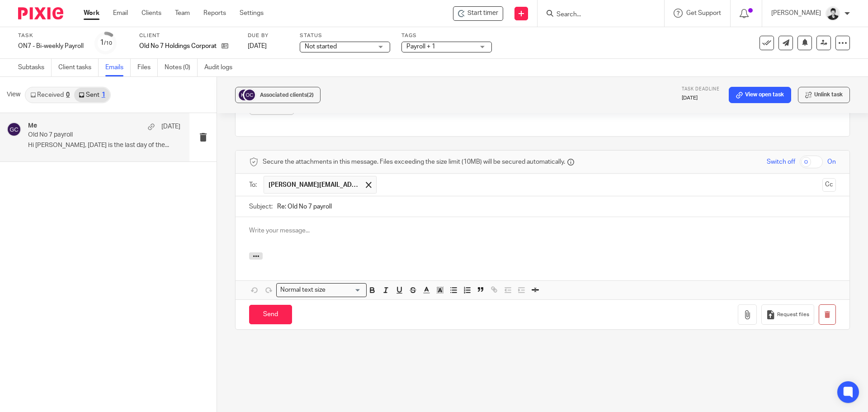
drag, startPoint x: 287, startPoint y: 203, endPoint x: 265, endPoint y: 225, distance: 31.7
click at [257, 204] on div "Subject: Re: Old No 7 payroll" at bounding box center [542, 206] width 587 height 20
type input "Old No 7 payroll"
click at [289, 242] on div at bounding box center [543, 234] width 614 height 35
click at [261, 317] on input "Send" at bounding box center [270, 314] width 43 height 19
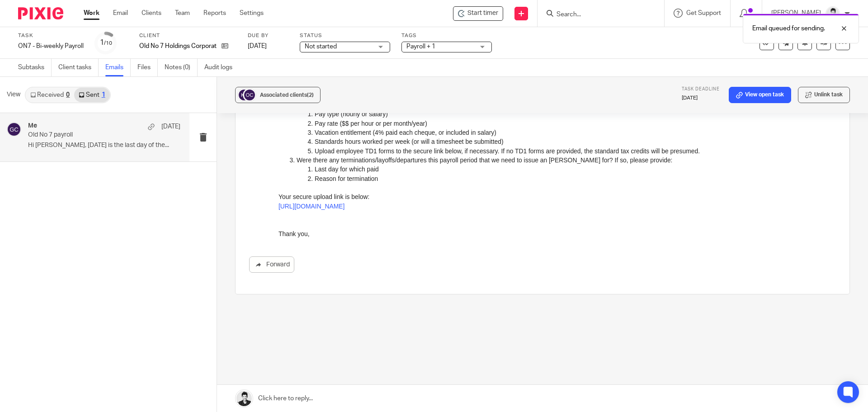
scroll to position [148, 0]
click at [93, 12] on link "Work" at bounding box center [92, 13] width 16 height 9
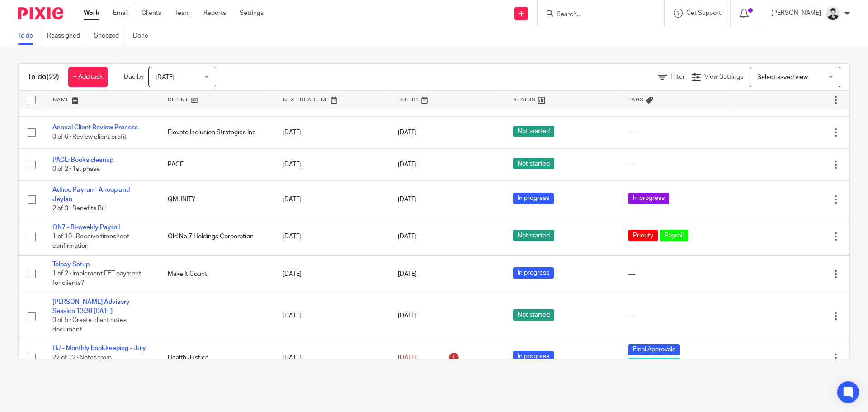
scroll to position [533, 0]
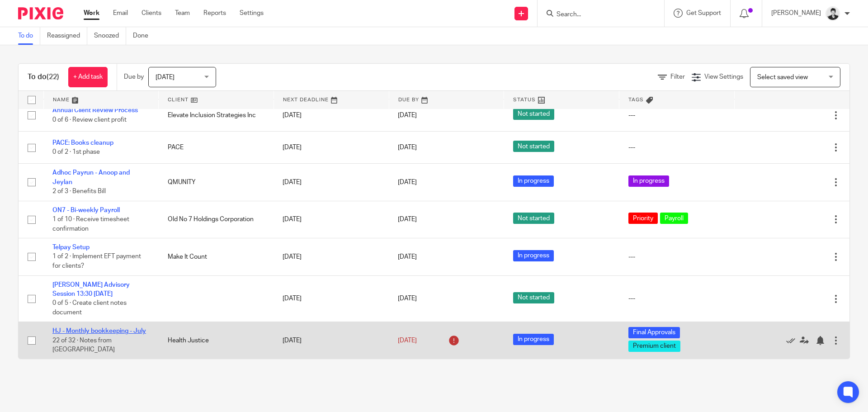
click at [103, 333] on link "HJ - Monthly bookkeeping - July" at bounding box center [99, 331] width 94 height 6
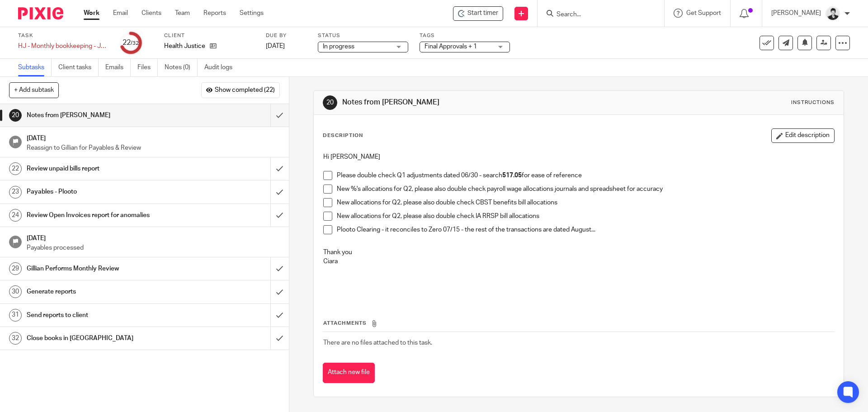
click at [433, 268] on p at bounding box center [578, 270] width 511 height 9
click at [324, 176] on span at bounding box center [327, 175] width 9 height 9
click at [319, 229] on div "Hi [PERSON_NAME] Please double check Q1 adjustments dated 06/30 - search 517.05…" at bounding box center [579, 224] width 520 height 152
click at [324, 226] on span at bounding box center [327, 229] width 9 height 9
click at [148, 69] on link "Files" at bounding box center [148, 68] width 20 height 18
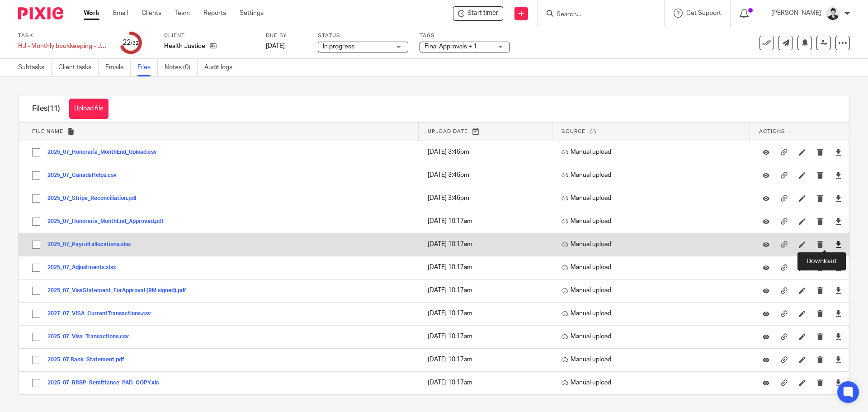
click at [835, 244] on icon at bounding box center [838, 244] width 7 height 7
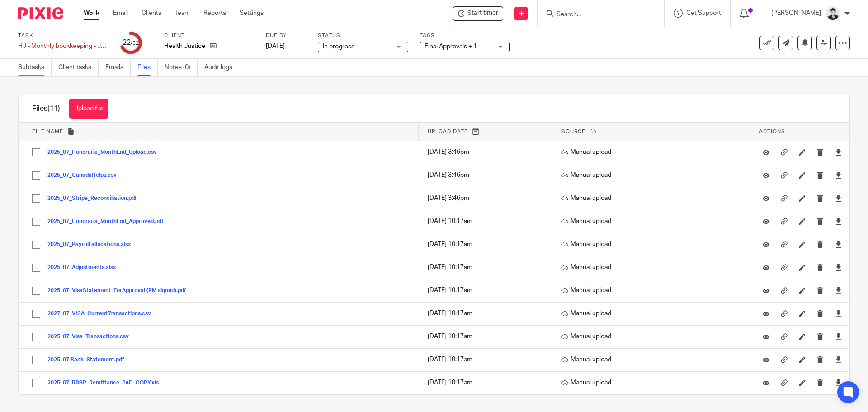
click at [41, 74] on link "Subtasks" at bounding box center [34, 68] width 33 height 18
click at [35, 65] on link "Subtasks" at bounding box center [34, 68] width 33 height 18
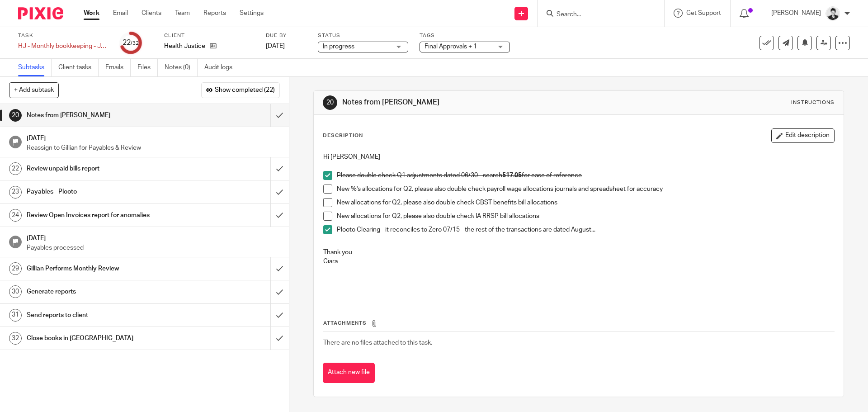
click at [327, 186] on span at bounding box center [327, 189] width 9 height 9
click at [791, 135] on button "Edit description" at bounding box center [803, 135] width 63 height 14
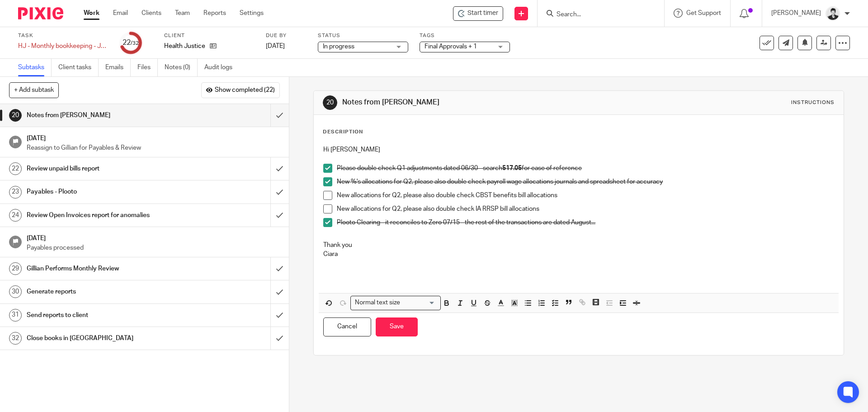
click at [572, 199] on p "New allocations for Q2, please also double check CBST benefits bill allocations" at bounding box center [585, 195] width 497 height 9
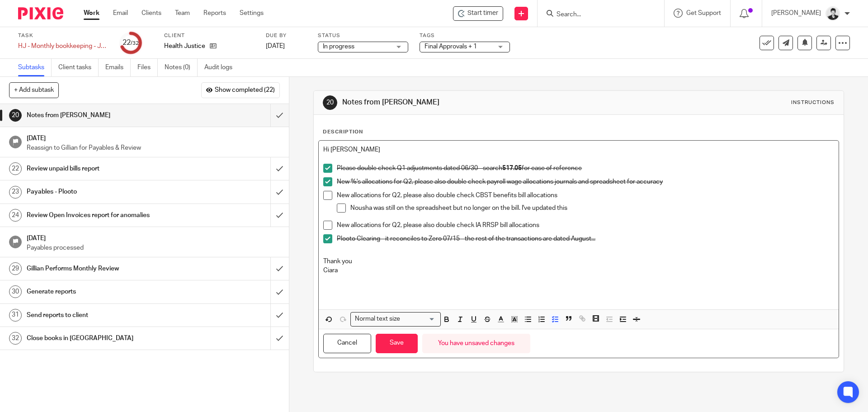
click at [351, 208] on p "Nousha was still on the spreadsheet but no longer on the bill. I've updated this" at bounding box center [593, 208] width 484 height 9
click at [584, 205] on p "Nousha was still on the spreadsheet but no longer on the bill. I've updated this" at bounding box center [593, 208] width 484 height 9
click at [578, 207] on strong "Nousha was still on the spreadsheet but no longer on the bill. I've updated this" at bounding box center [466, 208] width 231 height 6
click at [351, 207] on strong "Nousha was still on the spreadsheet but no longer on the bill. I've updated this" at bounding box center [466, 208] width 231 height 6
click at [516, 319] on icon "button" at bounding box center [515, 319] width 8 height 8
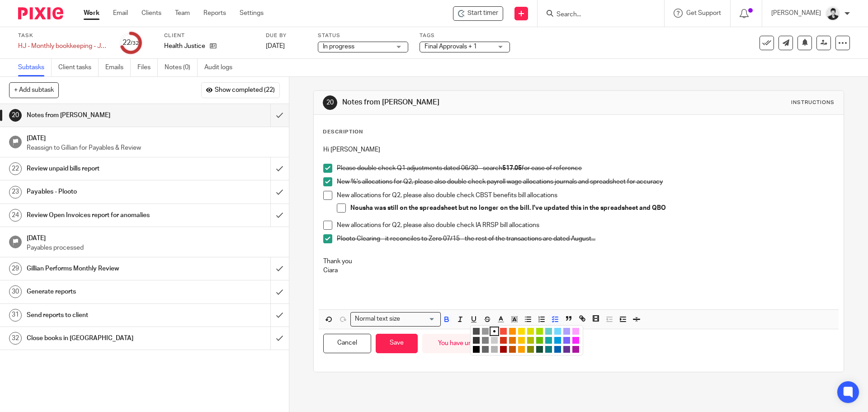
click at [521, 329] on li "color:#FCDC00" at bounding box center [521, 331] width 7 height 7
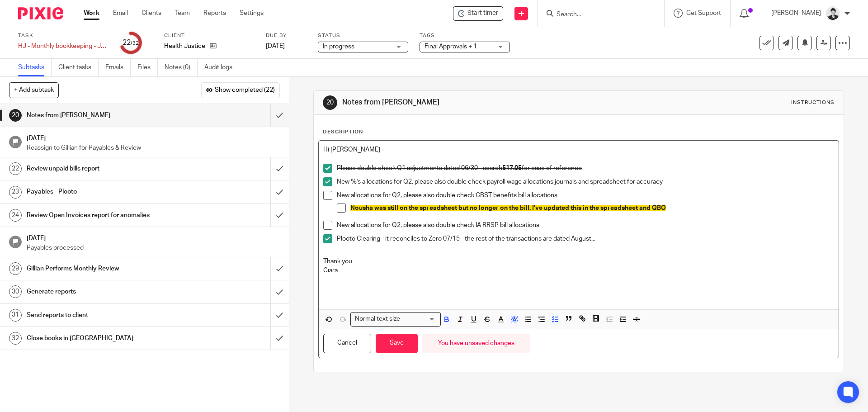
click at [555, 224] on p "New allocations for Q2, please also double check IA RRSP bill allocations" at bounding box center [585, 225] width 497 height 9
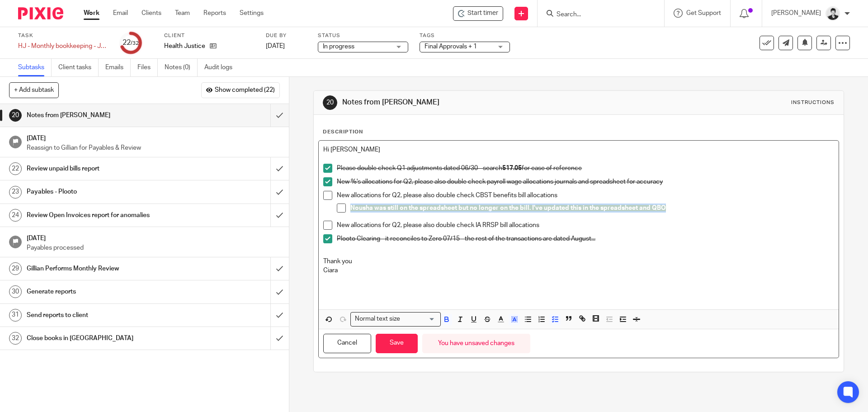
drag, startPoint x: 670, startPoint y: 207, endPoint x: 337, endPoint y: 209, distance: 332.9
click at [337, 209] on li "Nousha was still on the spreadsheet but no longer on the bill. I've updated thi…" at bounding box center [585, 211] width 497 height 14
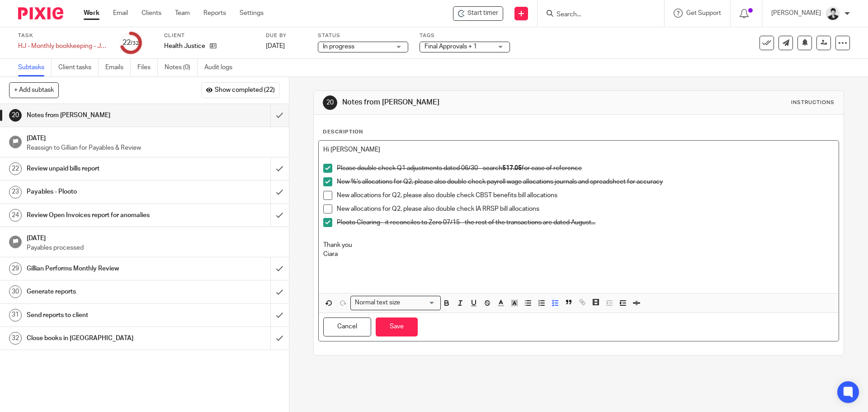
click at [326, 194] on span at bounding box center [327, 195] width 9 height 9
click at [327, 209] on span at bounding box center [327, 208] width 9 height 9
click at [400, 321] on button "Save" at bounding box center [397, 327] width 42 height 19
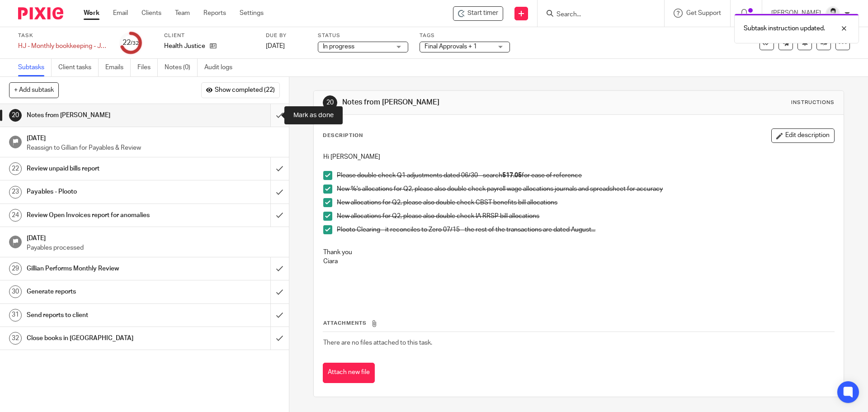
click at [270, 112] on input "submit" at bounding box center [144, 115] width 289 height 23
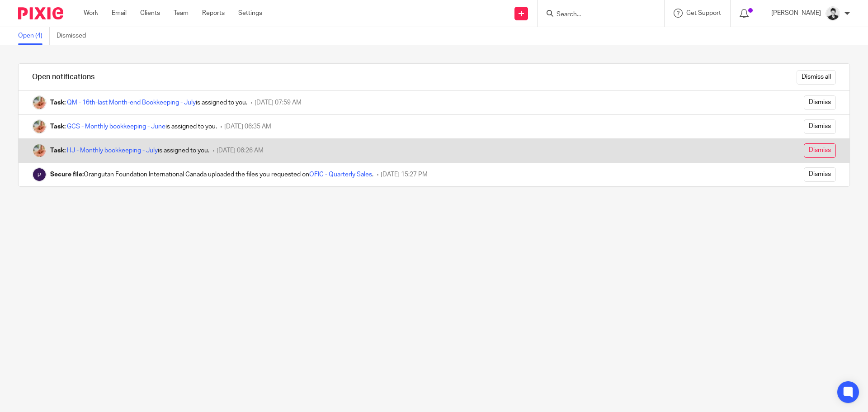
click at [808, 150] on input "Dismiss" at bounding box center [820, 150] width 32 height 14
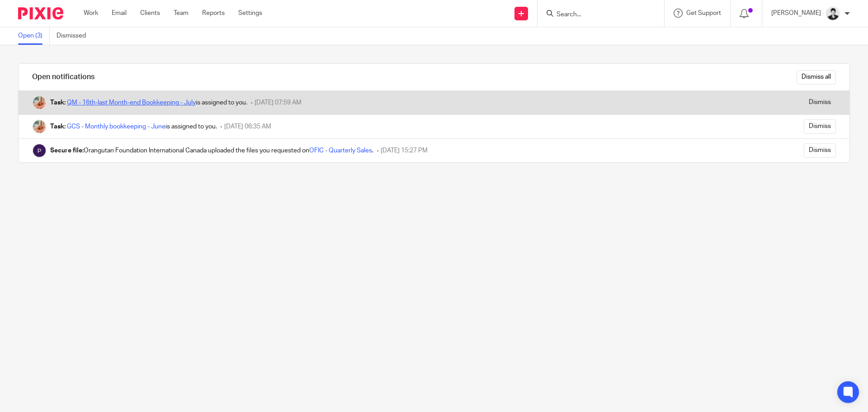
click at [147, 103] on link "QM - 16th-last Month-end Bookkeeping - July" at bounding box center [131, 103] width 129 height 6
click at [129, 105] on link "QM - 16th-last Month-end Bookkeeping - July" at bounding box center [131, 103] width 129 height 6
click at [805, 105] on input "Dismiss" at bounding box center [820, 102] width 32 height 14
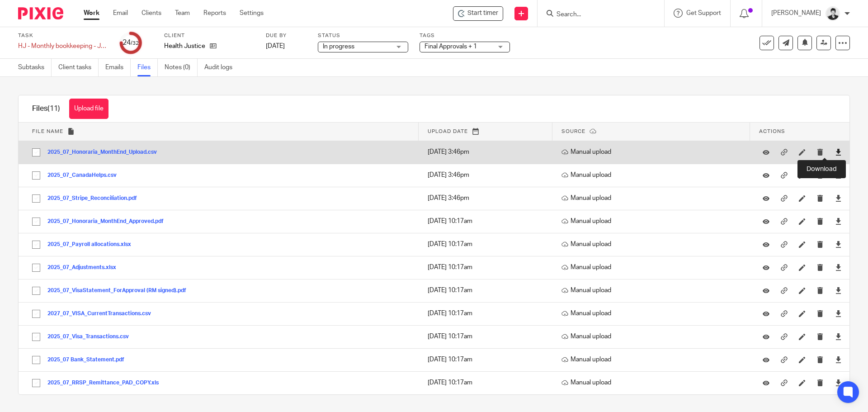
click at [835, 153] on icon at bounding box center [838, 152] width 7 height 7
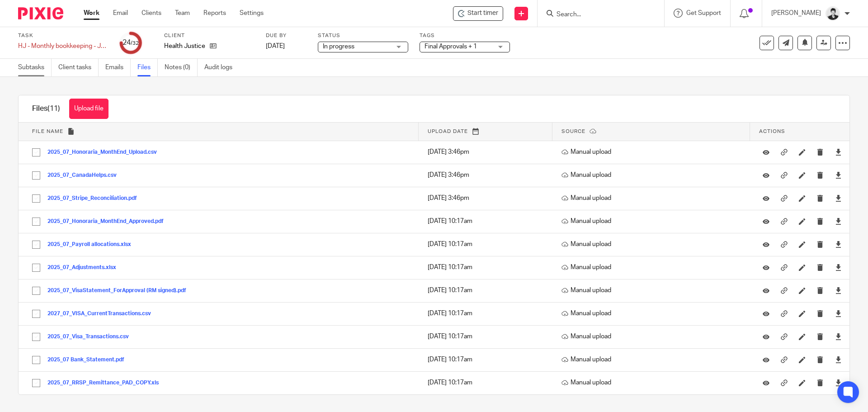
click at [23, 71] on link "Subtasks" at bounding box center [34, 68] width 33 height 18
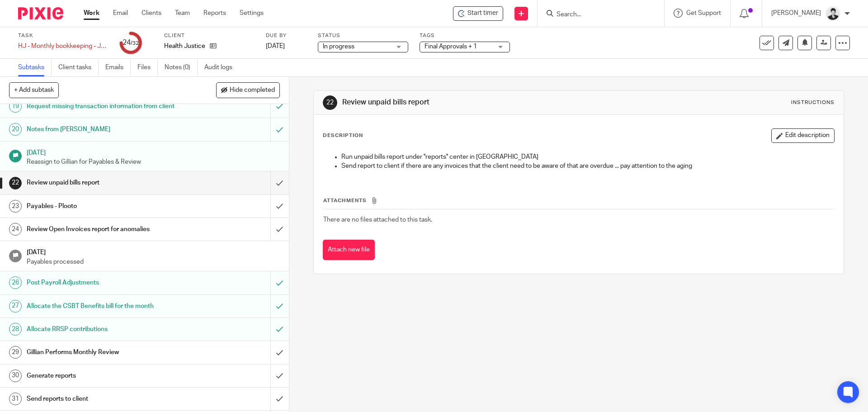
scroll to position [487, 0]
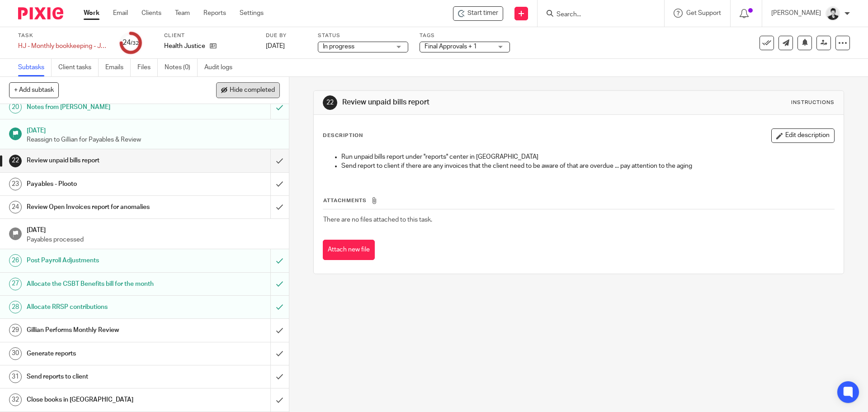
click at [245, 85] on button "Hide completed" at bounding box center [248, 89] width 64 height 15
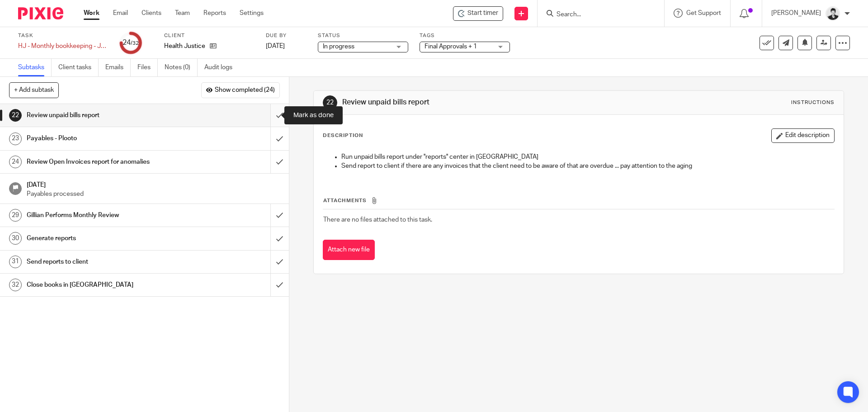
click at [271, 117] on input "submit" at bounding box center [144, 115] width 289 height 23
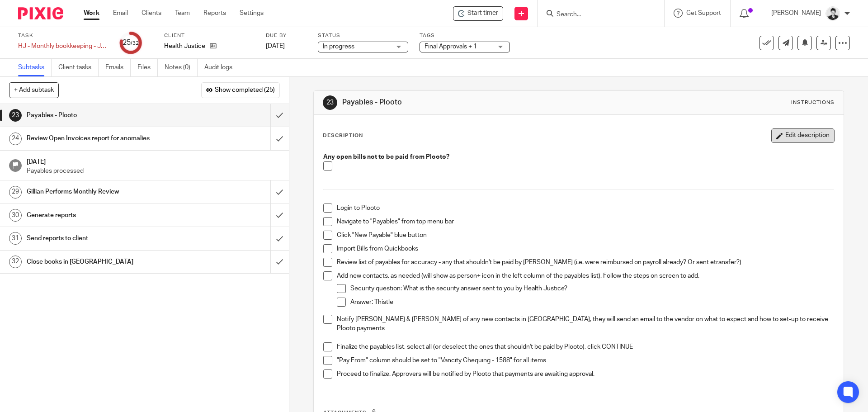
click at [809, 134] on button "Edit description" at bounding box center [803, 135] width 63 height 14
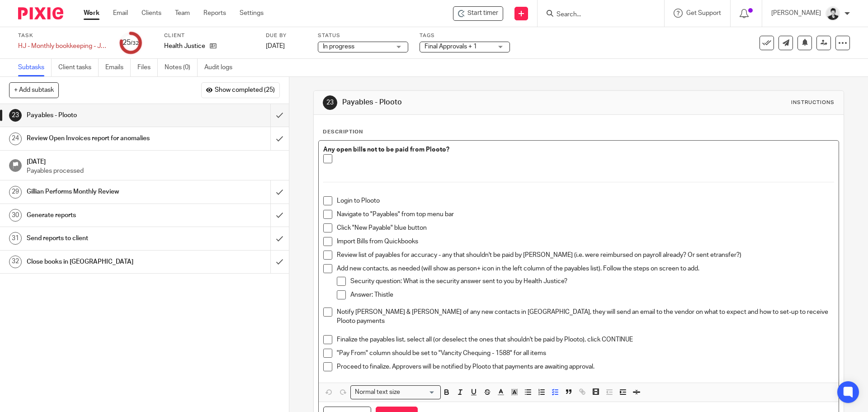
drag, startPoint x: 772, startPoint y: 310, endPoint x: 805, endPoint y: 270, distance: 52.7
click at [773, 310] on p "Notify [PERSON_NAME] & [PERSON_NAME] of any new contacts in [GEOGRAPHIC_DATA], …" at bounding box center [585, 317] width 497 height 19
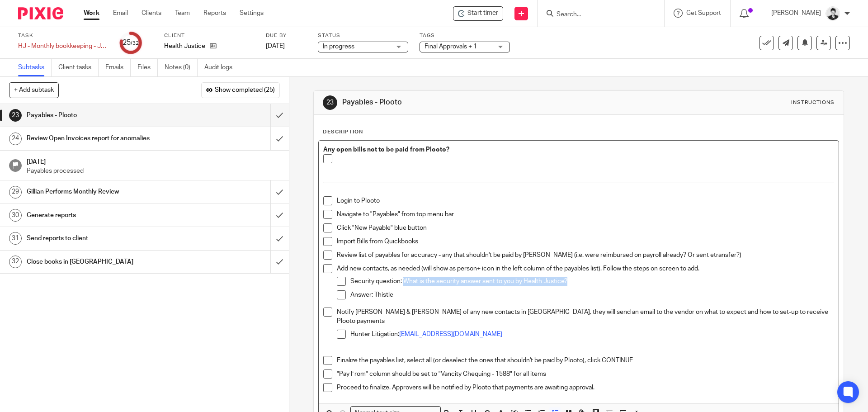
drag, startPoint x: 402, startPoint y: 280, endPoint x: 574, endPoint y: 285, distance: 172.4
click at [574, 285] on p "Security question: What is the security answer sent to you by Health Justice?" at bounding box center [593, 281] width 484 height 9
copy p "What is the security answer sent to you by Health Justice?"
drag, startPoint x: 396, startPoint y: 294, endPoint x: 372, endPoint y: 295, distance: 24.0
click at [372, 295] on p "Answer: Thistle" at bounding box center [593, 294] width 484 height 9
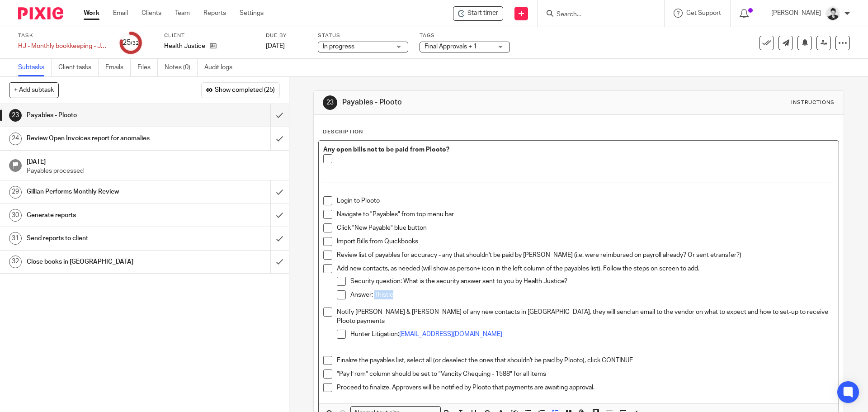
copy p "Thistle"
drag, startPoint x: 525, startPoint y: 322, endPoint x: 334, endPoint y: 326, distance: 191.4
click at [334, 326] on li "Notify Tina & Kendra of any new contacts in Plooto, they will send an email to …" at bounding box center [578, 327] width 511 height 39
copy p "Hunter Litigation: hlcreceivable@litigationchambers.com"
drag, startPoint x: 322, startPoint y: 198, endPoint x: 326, endPoint y: 207, distance: 9.3
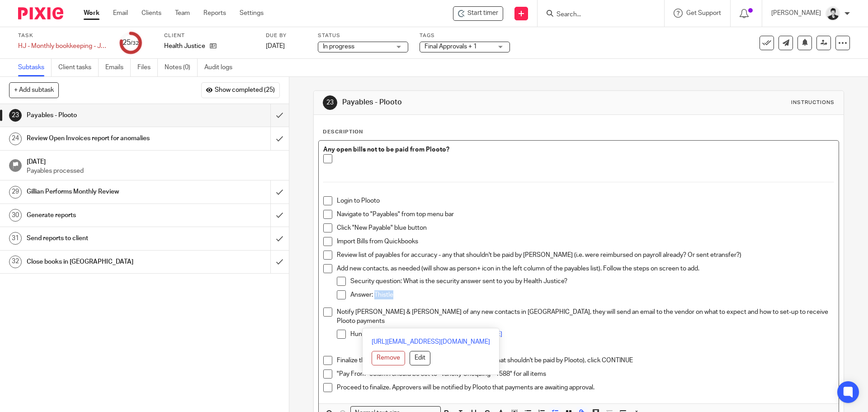
click at [323, 199] on span at bounding box center [327, 200] width 9 height 9
click at [326, 210] on span at bounding box center [327, 214] width 9 height 9
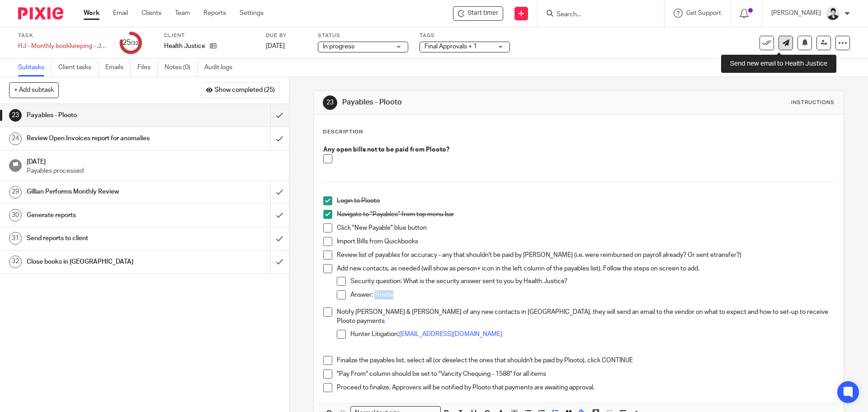
click at [783, 39] on icon at bounding box center [786, 42] width 7 height 7
click at [327, 224] on span at bounding box center [327, 227] width 9 height 9
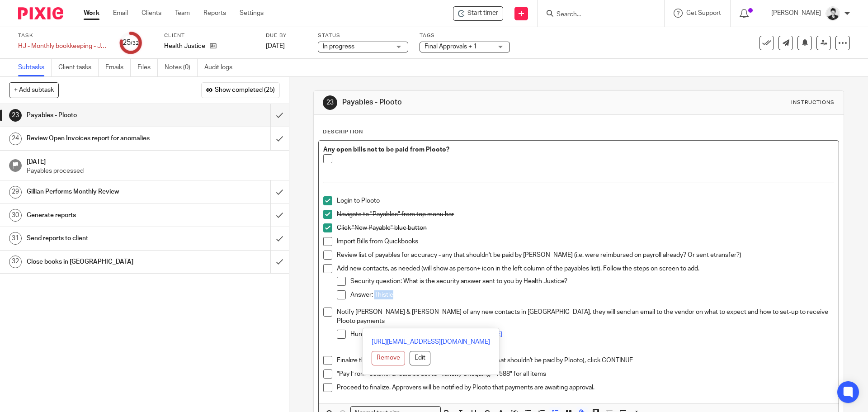
click at [326, 242] on span at bounding box center [327, 241] width 9 height 9
click at [326, 255] on span at bounding box center [327, 255] width 9 height 9
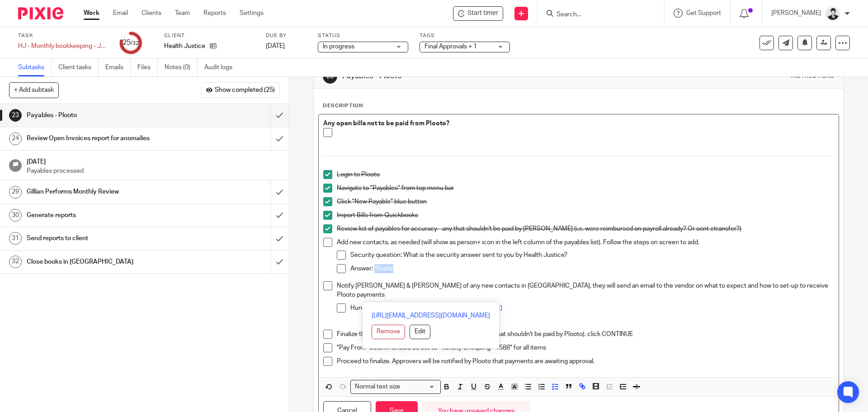
scroll to position [58, 0]
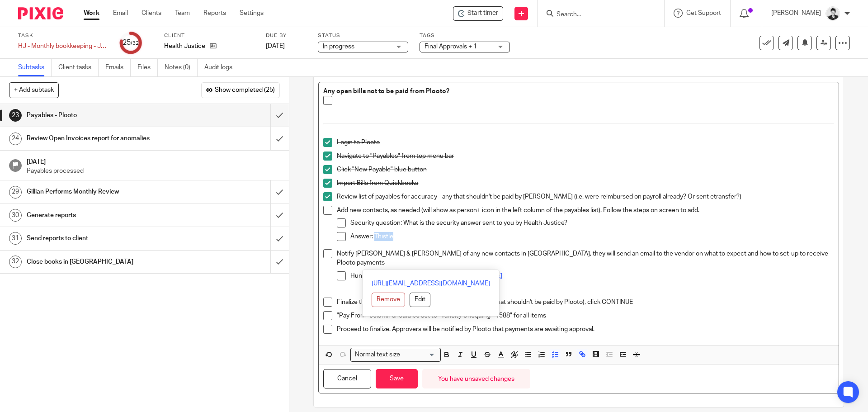
click at [329, 210] on span at bounding box center [327, 210] width 9 height 9
drag, startPoint x: 348, startPoint y: 221, endPoint x: 536, endPoint y: 266, distance: 194.1
click at [536, 266] on ul "Login to Plooto Navigate to "Payables" from top menu bar Click "New Payable" bl…" at bounding box center [578, 213] width 511 height 151
copy ul "Security question: What is the security answer sent to you by Health Justice? A…"
click at [328, 298] on span at bounding box center [327, 302] width 9 height 9
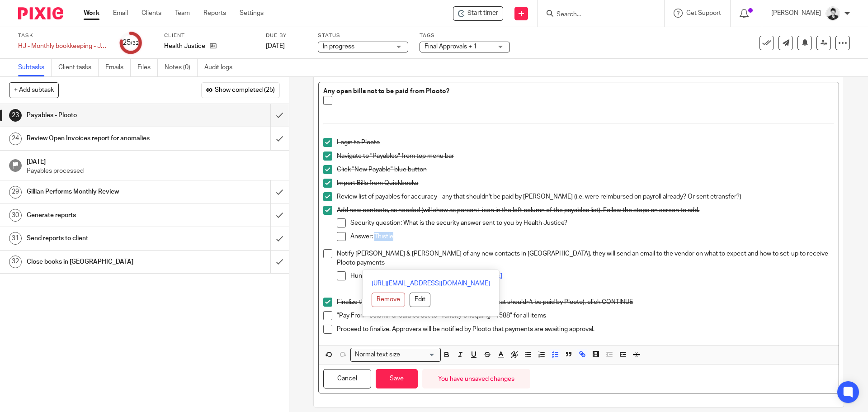
click at [325, 311] on span at bounding box center [327, 315] width 9 height 9
click at [330, 325] on span at bounding box center [327, 329] width 9 height 9
drag, startPoint x: 398, startPoint y: 371, endPoint x: 619, endPoint y: 171, distance: 298.5
click at [398, 370] on button "Save" at bounding box center [397, 378] width 42 height 19
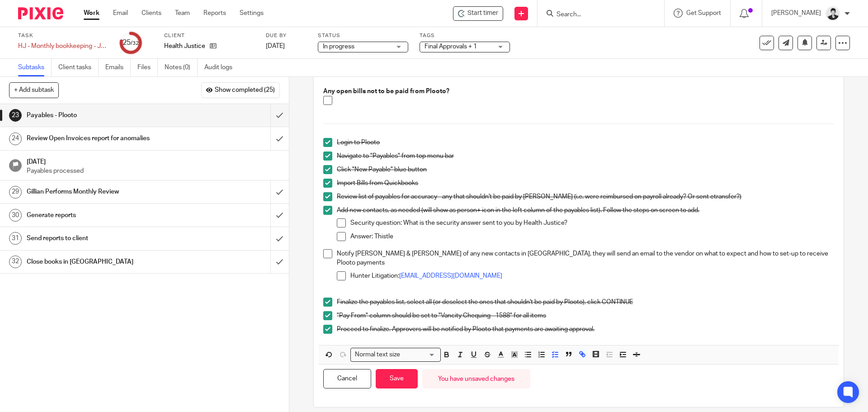
scroll to position [62, 0]
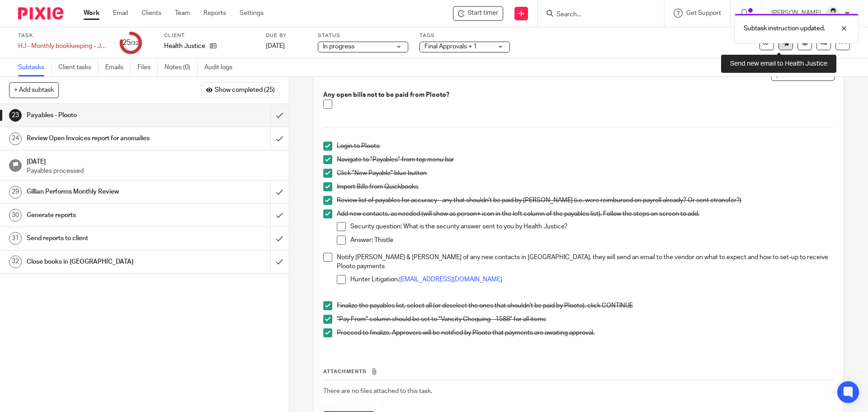
click at [781, 46] on link at bounding box center [786, 43] width 14 height 14
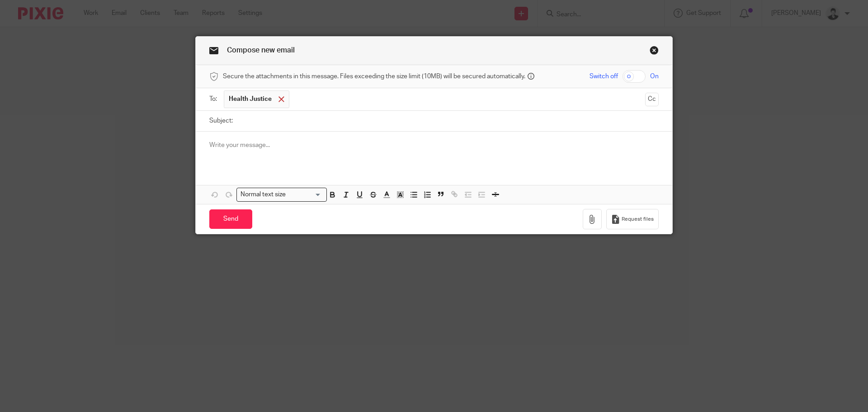
click at [279, 97] on span at bounding box center [282, 99] width 6 height 6
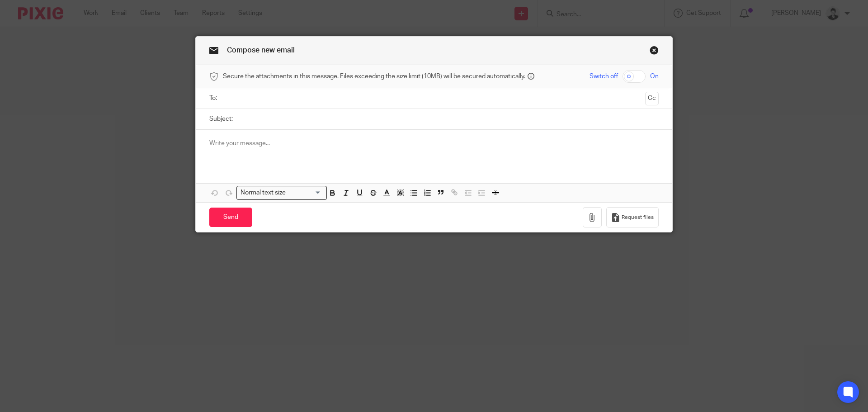
click at [284, 100] on input "text" at bounding box center [434, 98] width 416 height 10
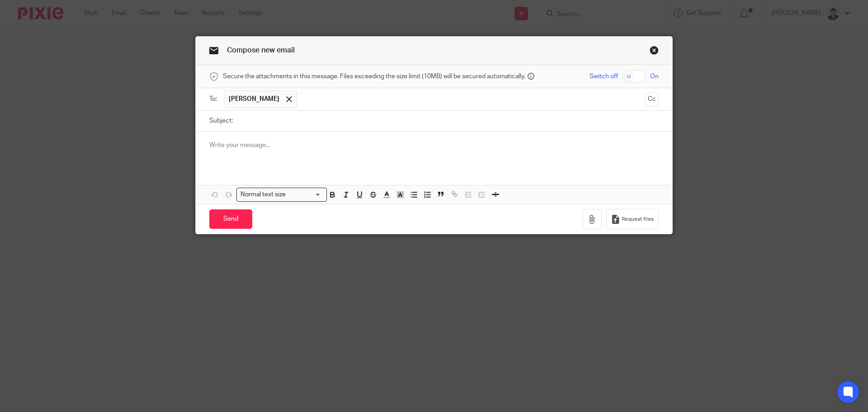
click at [320, 90] on input "text" at bounding box center [472, 99] width 340 height 18
drag, startPoint x: 285, startPoint y: 146, endPoint x: 323, endPoint y: 109, distance: 52.5
click at [378, 102] on input "text" at bounding box center [510, 99] width 264 height 18
click at [288, 129] on input "Subject:" at bounding box center [448, 121] width 422 height 20
type input "Payables in Plooto"
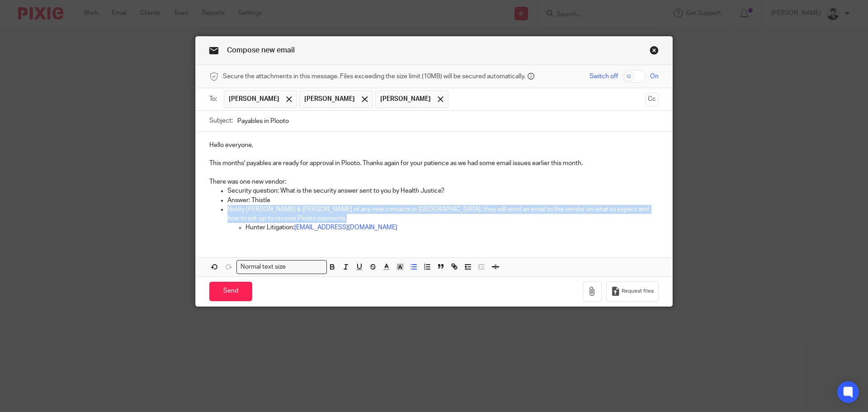
drag, startPoint x: 243, startPoint y: 227, endPoint x: 224, endPoint y: 212, distance: 23.8
click at [228, 212] on li "Notify Tina & Kendra of any new contacts in Plooto, they will send an email to …" at bounding box center [444, 219] width 432 height 28
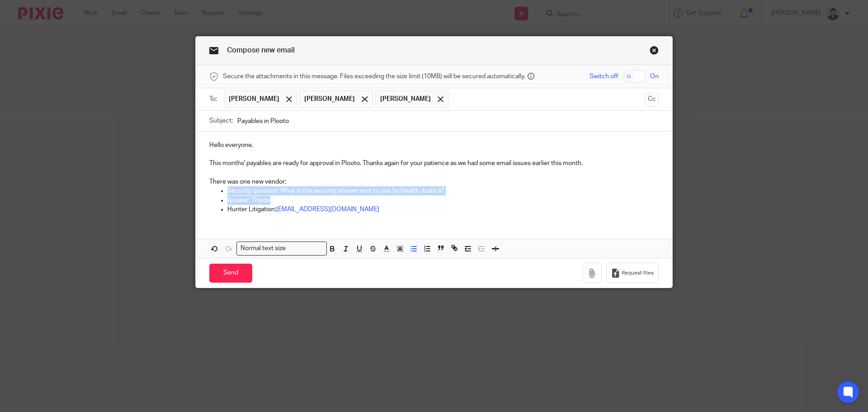
drag, startPoint x: 241, startPoint y: 199, endPoint x: 220, endPoint y: 195, distance: 21.2
click at [220, 195] on ul "Security question: What is the security answer sent to you by Health Justice? A…" at bounding box center [434, 195] width 450 height 19
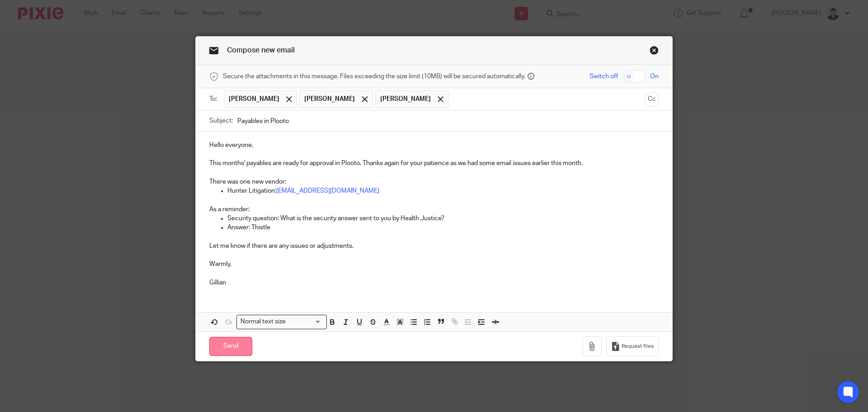
click at [227, 346] on input "Send" at bounding box center [230, 346] width 43 height 19
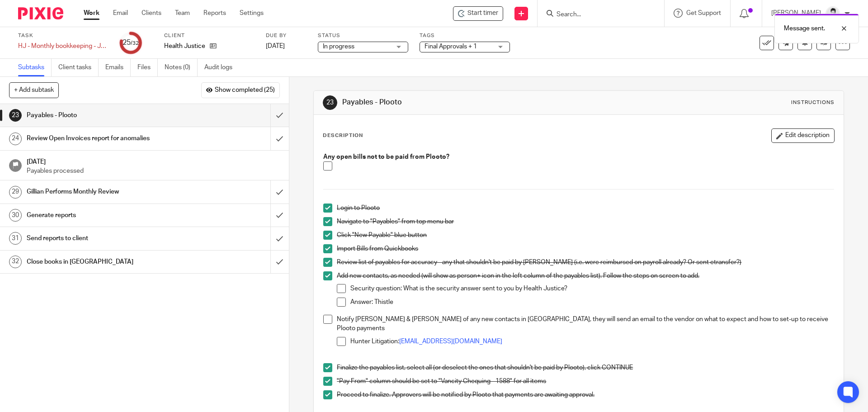
drag, startPoint x: 339, startPoint y: 334, endPoint x: 326, endPoint y: 320, distance: 19.2
click at [338, 337] on span at bounding box center [341, 341] width 9 height 9
click at [338, 301] on span at bounding box center [341, 302] width 9 height 9
click at [339, 289] on span at bounding box center [341, 288] width 9 height 9
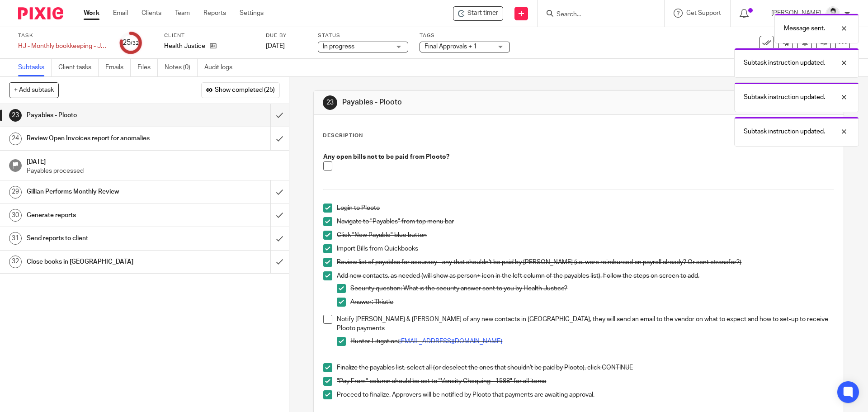
click at [325, 321] on span at bounding box center [327, 319] width 9 height 9
click at [325, 164] on span at bounding box center [327, 165] width 9 height 9
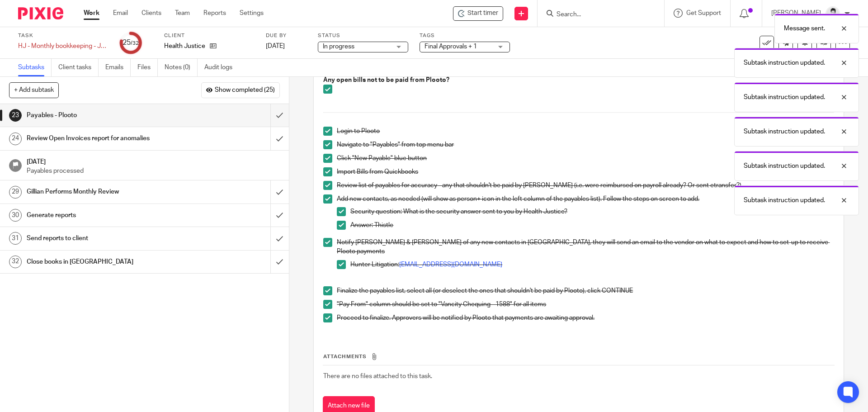
scroll to position [24, 0]
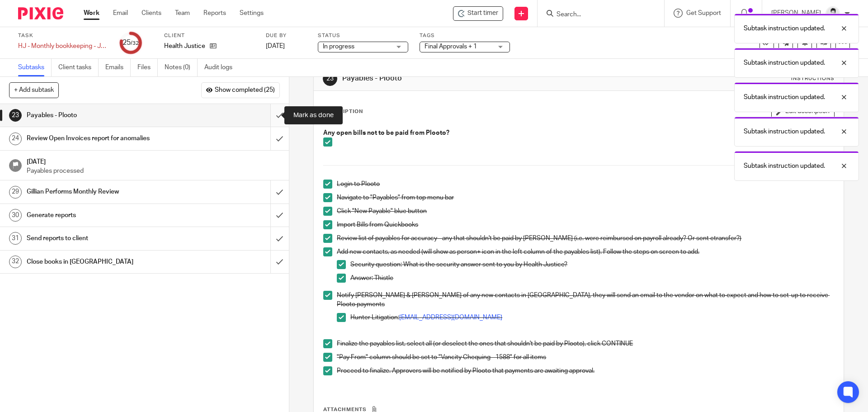
click at [270, 115] on input "submit" at bounding box center [144, 115] width 289 height 23
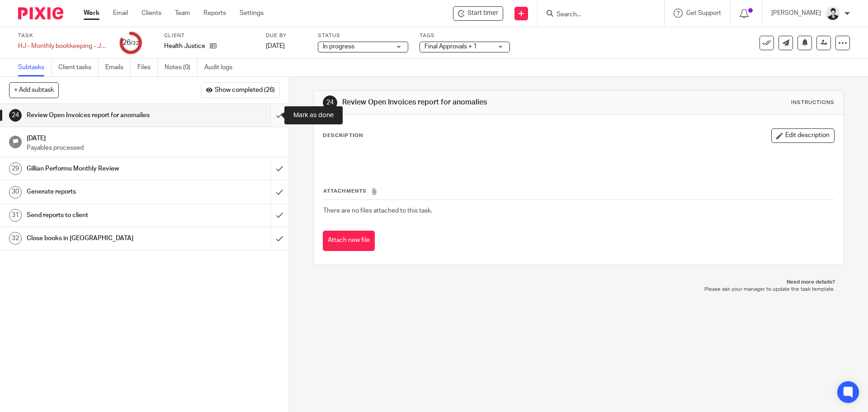
click at [273, 119] on input "submit" at bounding box center [144, 115] width 289 height 23
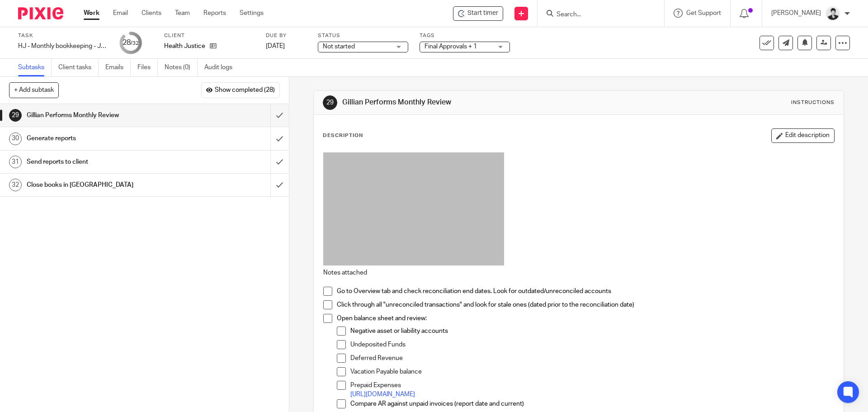
click at [325, 292] on span at bounding box center [327, 291] width 9 height 9
click at [326, 302] on span at bounding box center [327, 304] width 9 height 9
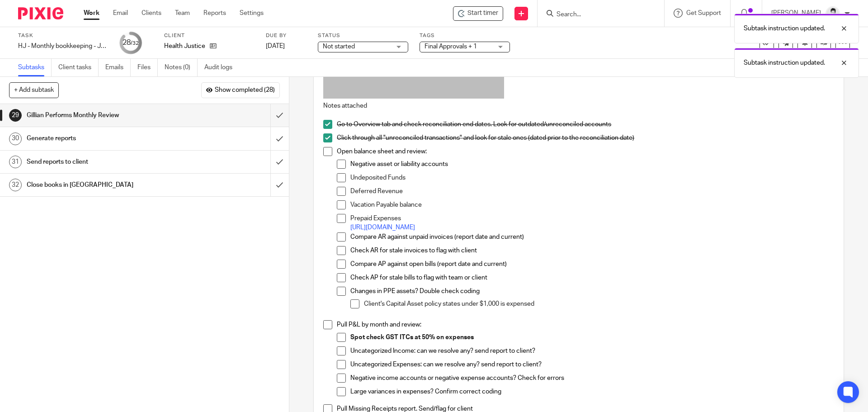
scroll to position [173, 0]
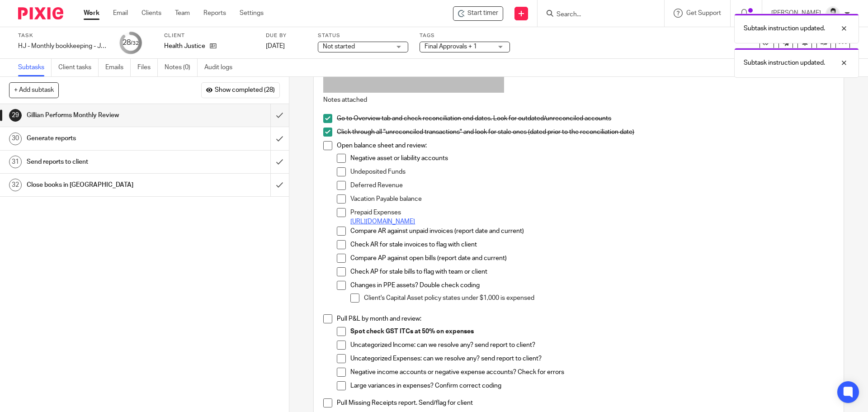
click at [415, 223] on link "https://docs.google.com/spreadsheets/d/1xlnwzUwBd-voXVI8IjrG2Wf0ralLOTuq/edit?g…" at bounding box center [383, 221] width 65 height 6
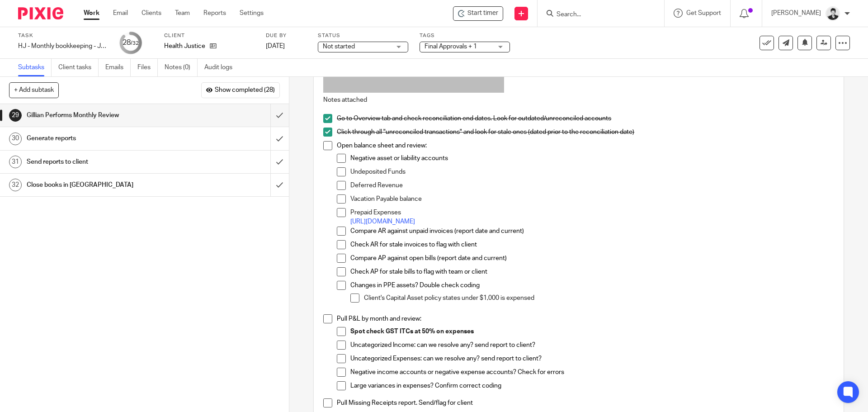
click at [337, 169] on span at bounding box center [341, 171] width 9 height 9
click at [337, 198] on span at bounding box center [341, 198] width 9 height 9
click at [338, 181] on span at bounding box center [341, 185] width 9 height 9
click at [339, 232] on span at bounding box center [341, 231] width 9 height 9
click at [340, 245] on span at bounding box center [341, 244] width 9 height 9
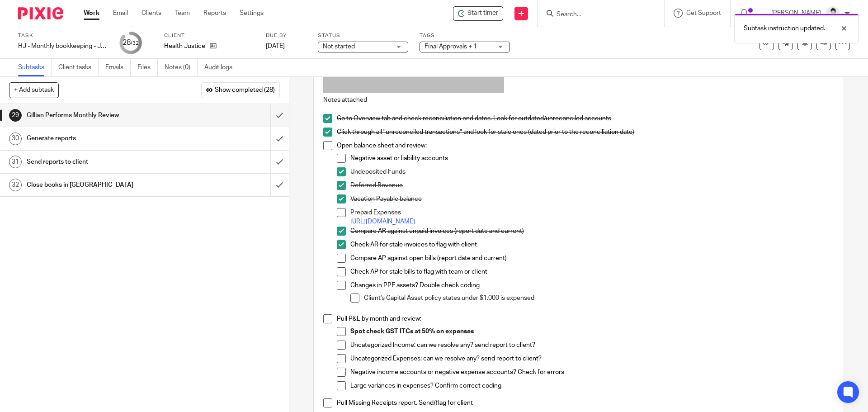
click at [340, 259] on span at bounding box center [341, 258] width 9 height 9
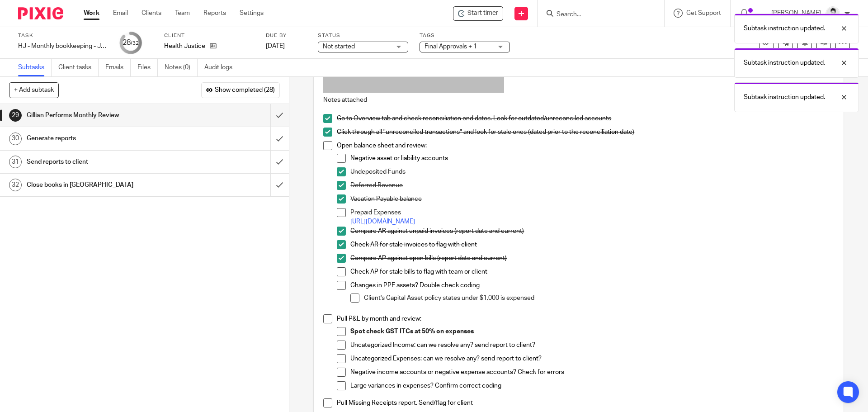
click at [339, 268] on span at bounding box center [341, 271] width 9 height 9
click at [339, 211] on span at bounding box center [341, 212] width 9 height 9
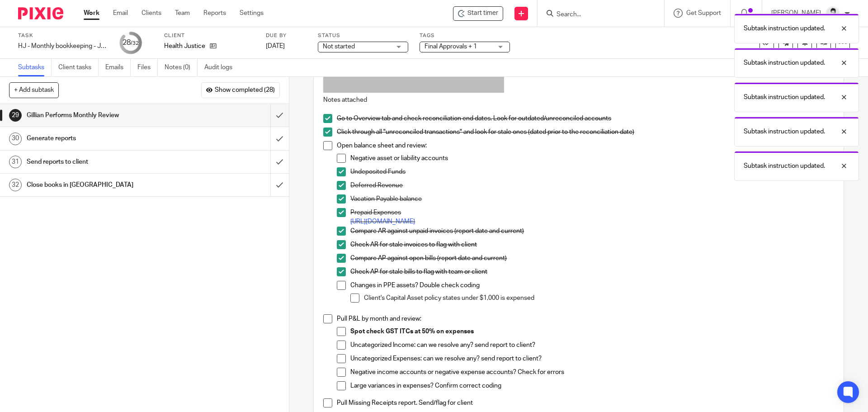
click at [337, 161] on span at bounding box center [341, 158] width 9 height 9
click at [783, 30] on p "Subtask instruction updated." at bounding box center [784, 28] width 81 height 9
click at [784, 55] on div "Subtask instruction updated." at bounding box center [797, 63] width 125 height 30
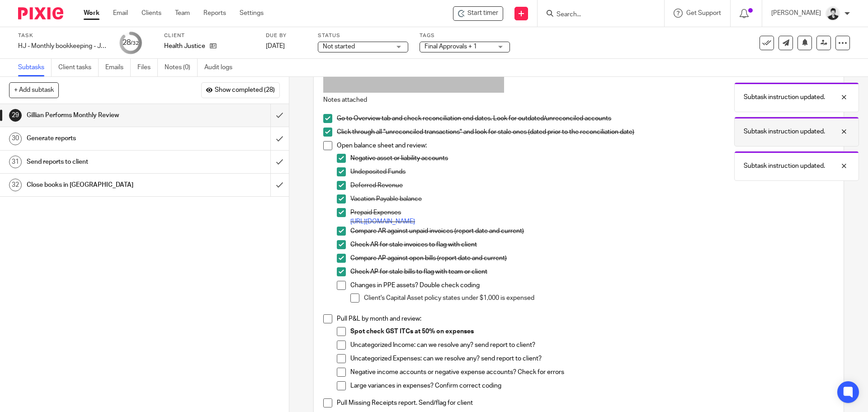
drag, startPoint x: 788, startPoint y: 98, endPoint x: 792, endPoint y: 113, distance: 15.5
click at [788, 117] on div "Subtask instruction updated." at bounding box center [797, 132] width 125 height 30
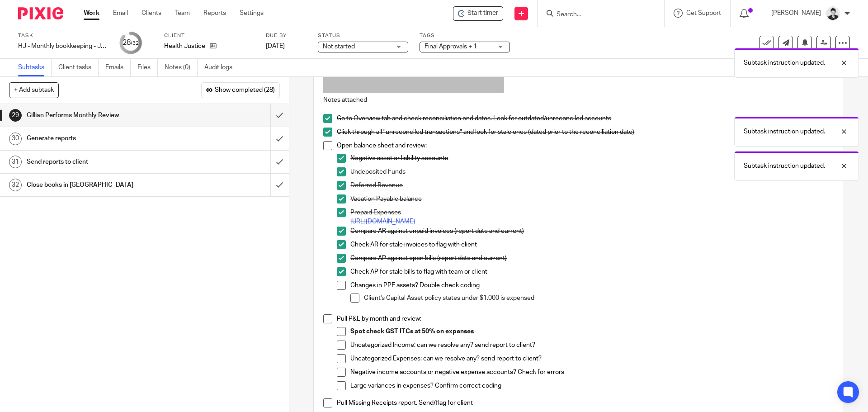
drag, startPoint x: 792, startPoint y: 122, endPoint x: 793, endPoint y: 113, distance: 8.6
click at [792, 120] on div "Subtask instruction updated. Subtask instruction updated. Subtask instruction u…" at bounding box center [646, 95] width 425 height 172
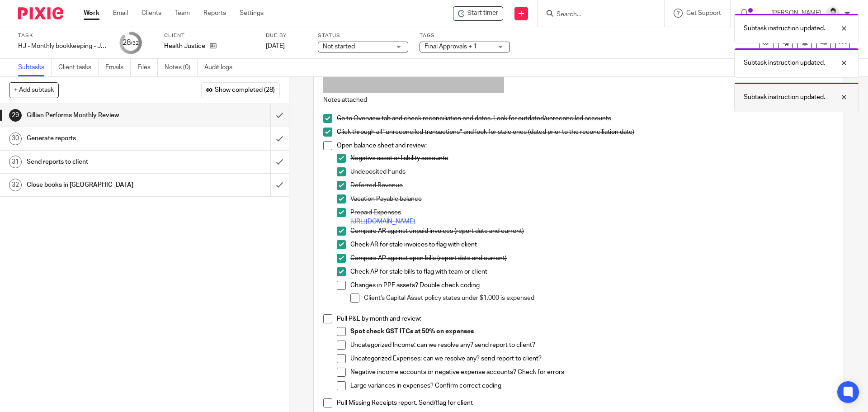
click at [792, 95] on p "Subtask instruction updated." at bounding box center [784, 97] width 81 height 9
click at [787, 75] on div "Subtask instruction updated." at bounding box center [797, 63] width 125 height 30
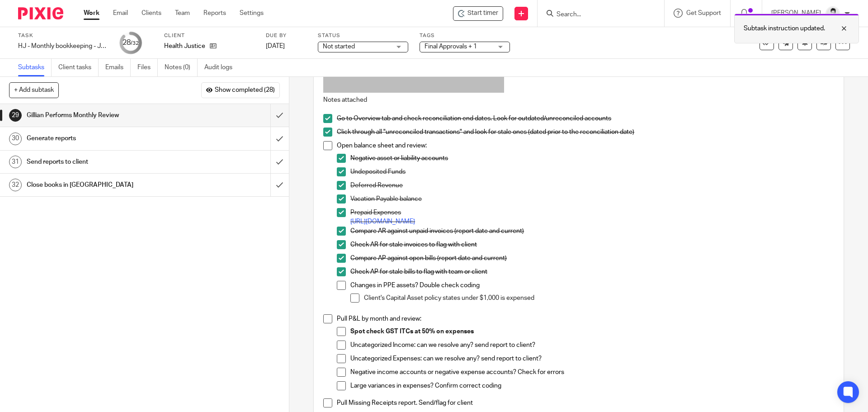
click at [783, 37] on div "Subtask instruction updated." at bounding box center [797, 29] width 125 height 30
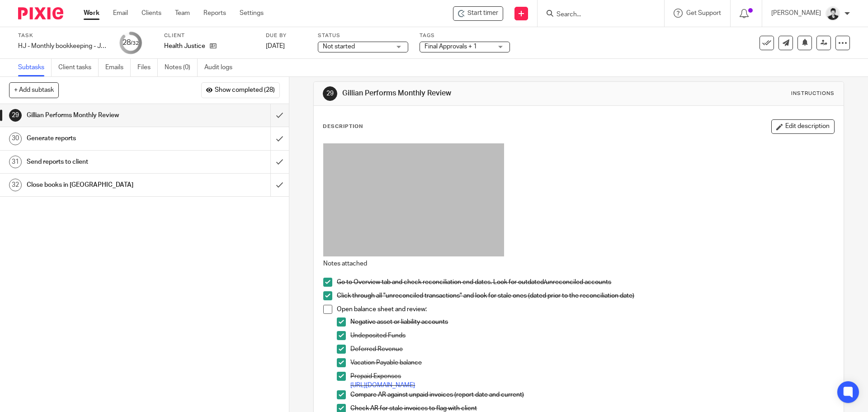
scroll to position [0, 0]
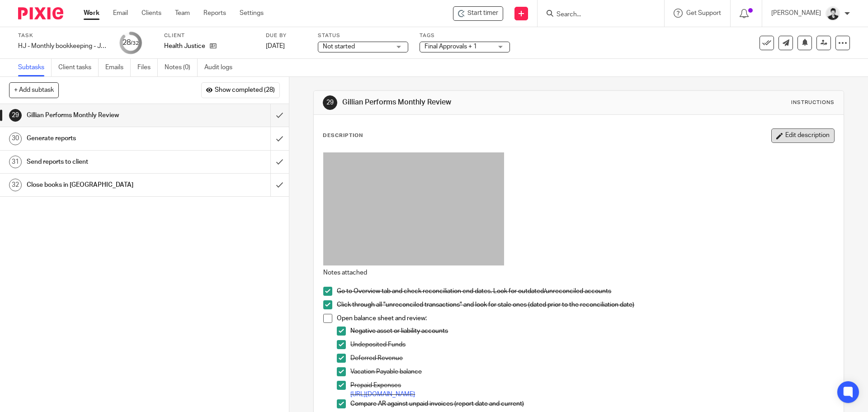
click at [811, 135] on button "Edit description" at bounding box center [803, 135] width 63 height 14
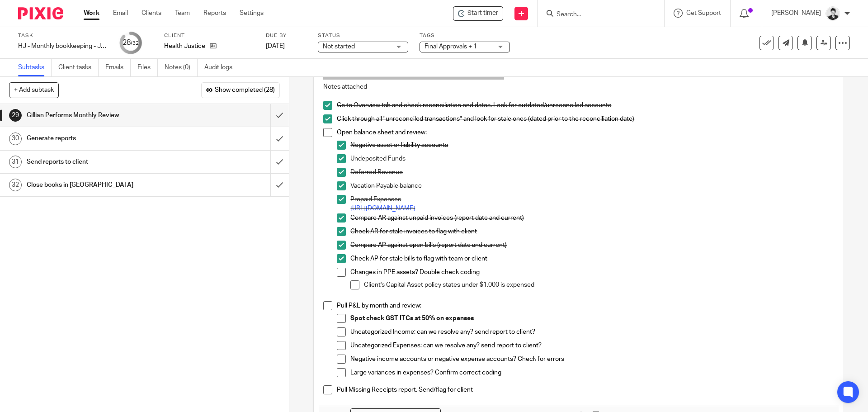
scroll to position [248, 0]
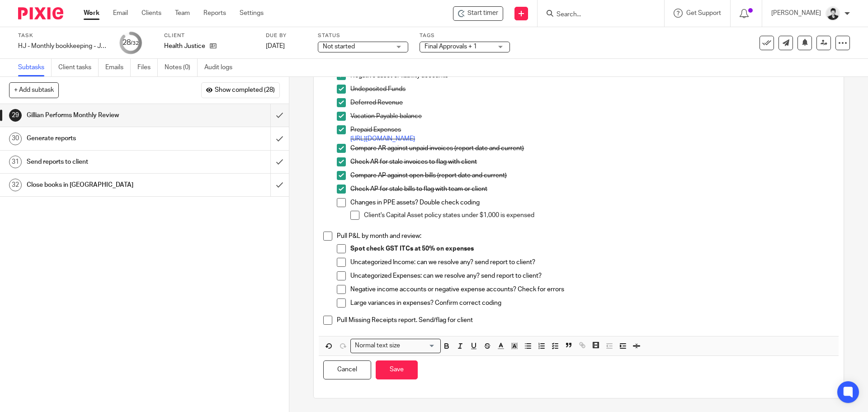
click at [475, 323] on p "Pull Missing Receipts report. Send/flag for client" at bounding box center [585, 320] width 497 height 9
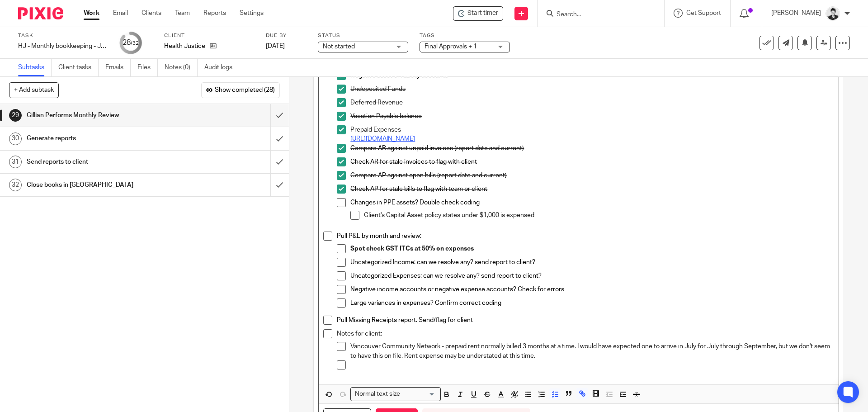
click at [415, 137] on link "https://docs.google.com/spreadsheets/d/1xlnwzUwBd-voXVI8IjrG2Wf0ralLOTuq/edit?g…" at bounding box center [383, 139] width 65 height 6
click at [415, 138] on link "https://docs.google.com/spreadsheets/d/1xlnwzUwBd-voXVI8IjrG2Wf0ralLOTuq/edit?g…" at bounding box center [383, 139] width 65 height 6
click at [415, 140] on link "https://docs.google.com/spreadsheets/d/1xlnwzUwBd-voXVI8IjrG2Wf0ralLOTuq/edit?g…" at bounding box center [383, 139] width 65 height 6
click at [476, 154] on link "https://docs.google.com/spreadsheets/d/1xlnwzUwBd-voXVI8IjrG2Wf0ralLOTuq/edit?g…" at bounding box center [486, 156] width 65 height 9
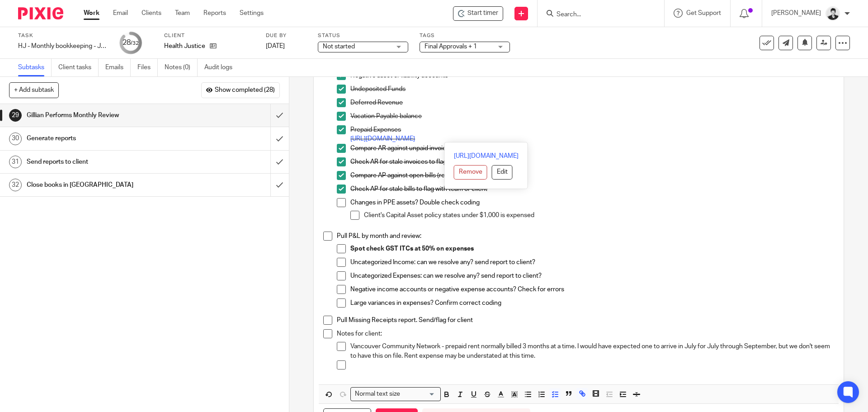
click at [338, 203] on span at bounding box center [341, 202] width 9 height 9
click at [352, 216] on span at bounding box center [355, 215] width 9 height 9
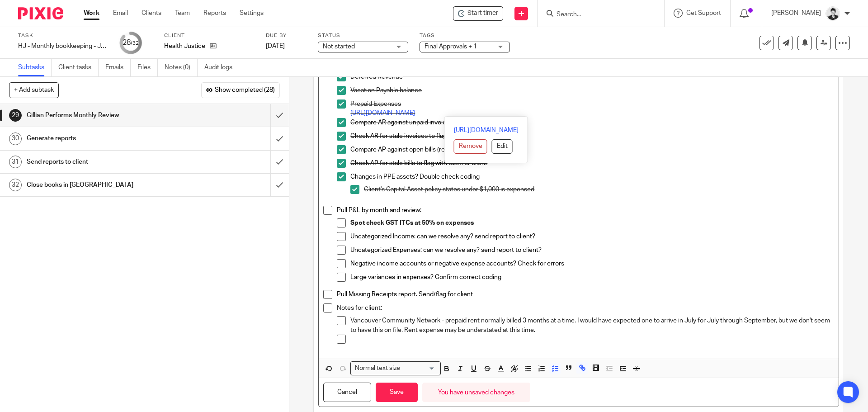
scroll to position [297, 0]
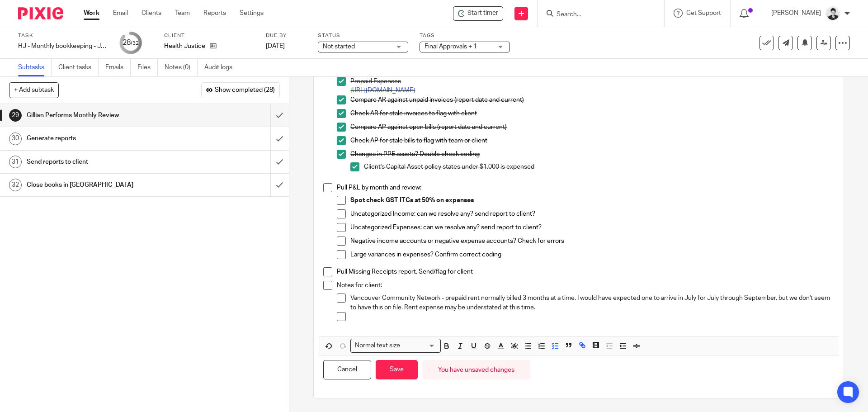
click at [727, 189] on p "Pull P&L by month and review:" at bounding box center [585, 187] width 497 height 9
click at [338, 201] on span at bounding box center [341, 200] width 9 height 9
click at [339, 210] on span at bounding box center [341, 213] width 9 height 9
click at [338, 223] on span at bounding box center [341, 227] width 9 height 9
click at [341, 238] on span at bounding box center [341, 241] width 9 height 9
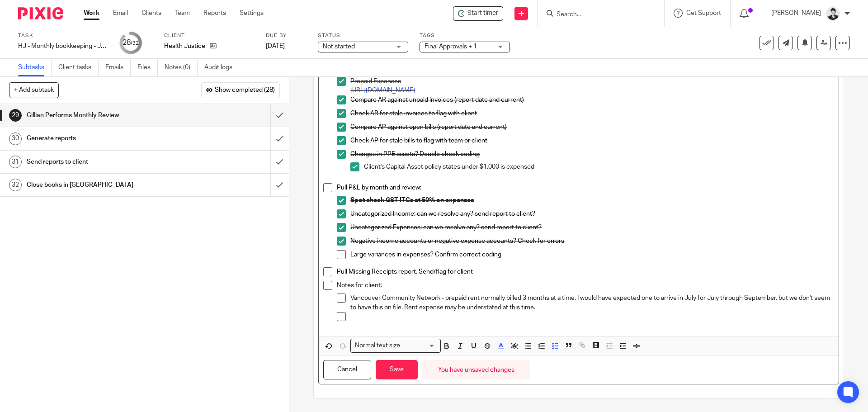
click at [343, 251] on li "Large variances in expenses? Confirm correct coding" at bounding box center [585, 257] width 497 height 14
click at [370, 314] on p at bounding box center [593, 316] width 484 height 9
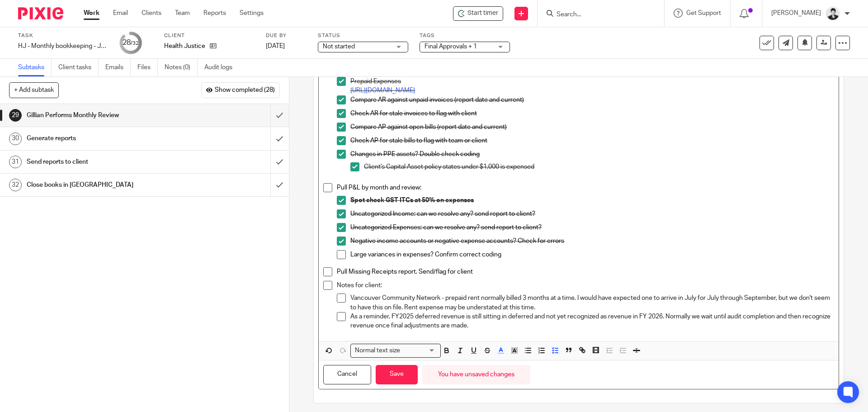
click at [338, 256] on span at bounding box center [341, 254] width 9 height 9
click at [326, 272] on span at bounding box center [327, 271] width 9 height 9
click at [324, 186] on span at bounding box center [327, 187] width 9 height 9
click at [323, 282] on span at bounding box center [327, 285] width 9 height 9
drag, startPoint x: 535, startPoint y: 328, endPoint x: 349, endPoint y: 300, distance: 188.5
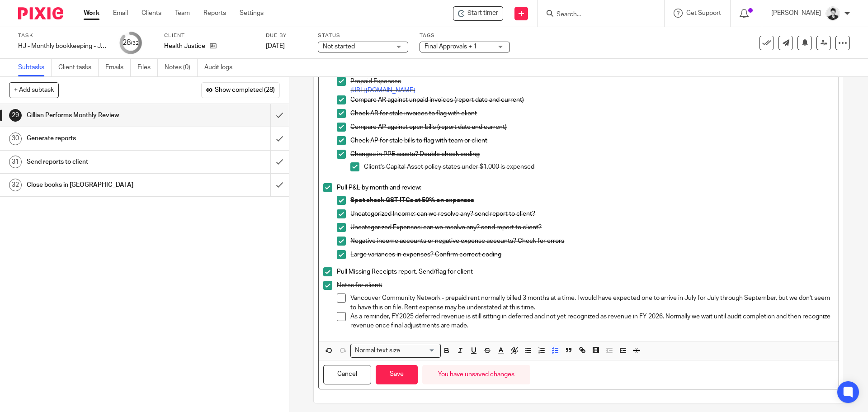
click at [349, 300] on ul "Vancouver Community Network - prepaid rent normally billed 3 months at a time. …" at bounding box center [585, 312] width 497 height 37
copy ul "Vancouver Community Network - prepaid rent normally billed 3 months at a time. …"
click at [389, 365] on button "Save" at bounding box center [397, 374] width 42 height 19
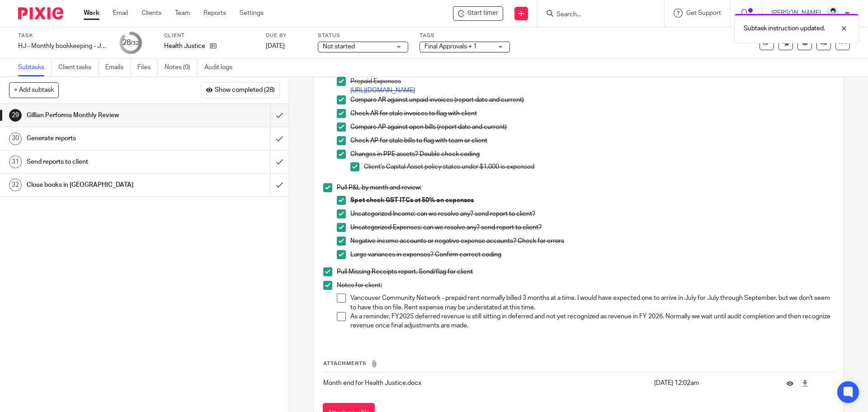
drag, startPoint x: 503, startPoint y: 330, endPoint x: 333, endPoint y: 302, distance: 171.8
click at [333, 302] on li "Notes for client: Vancouver Community Network - prepaid rent normally billed 3 …" at bounding box center [578, 307] width 511 height 53
copy ul "Vancouver Community Network - prepaid rent normally billed 3 months at a time. …"
click at [271, 113] on input "submit" at bounding box center [144, 115] width 289 height 23
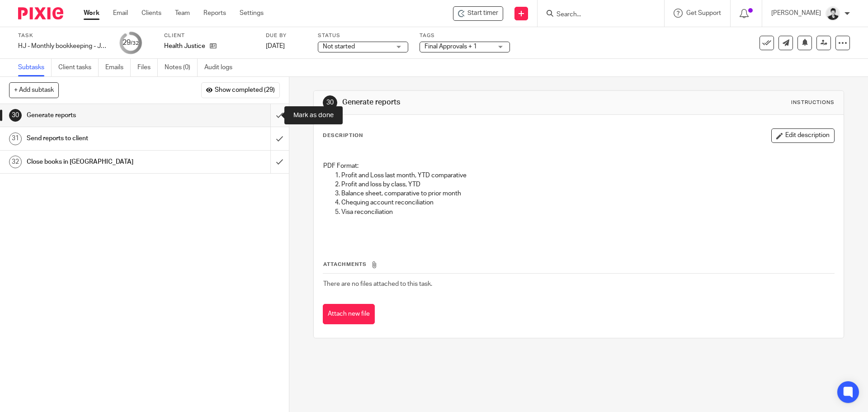
click at [271, 110] on input "submit" at bounding box center [144, 115] width 289 height 23
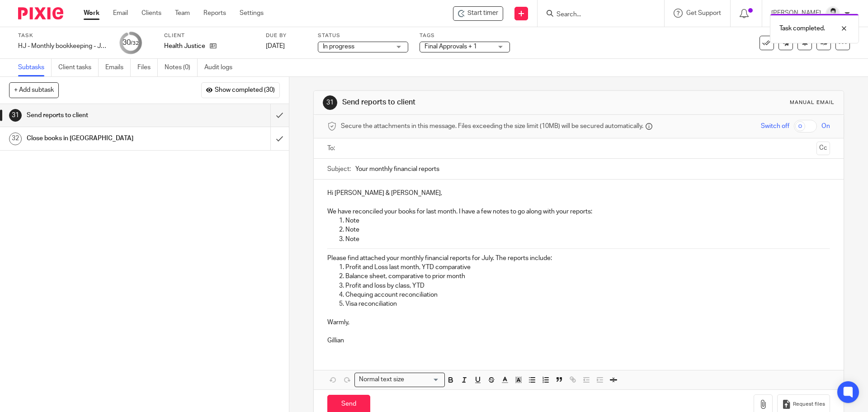
click at [451, 47] on span "Final Approvals + 1" at bounding box center [451, 46] width 52 height 6
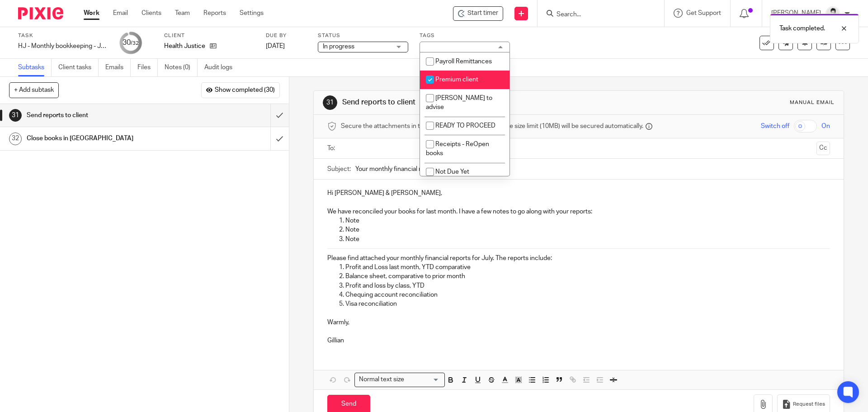
scroll to position [244, 0]
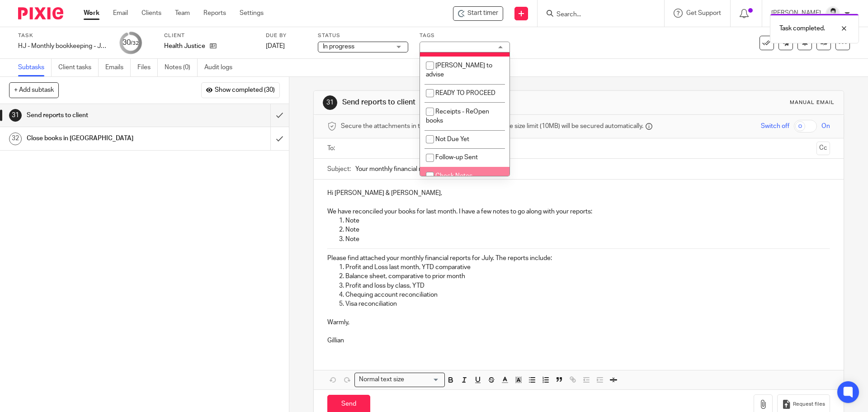
click at [349, 151] on input "text" at bounding box center [578, 148] width 469 height 10
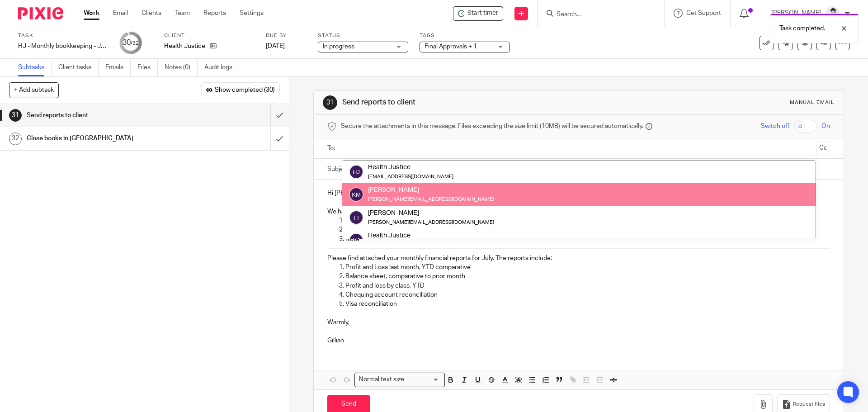
drag, startPoint x: 400, startPoint y: 193, endPoint x: 409, endPoint y: 169, distance: 25.4
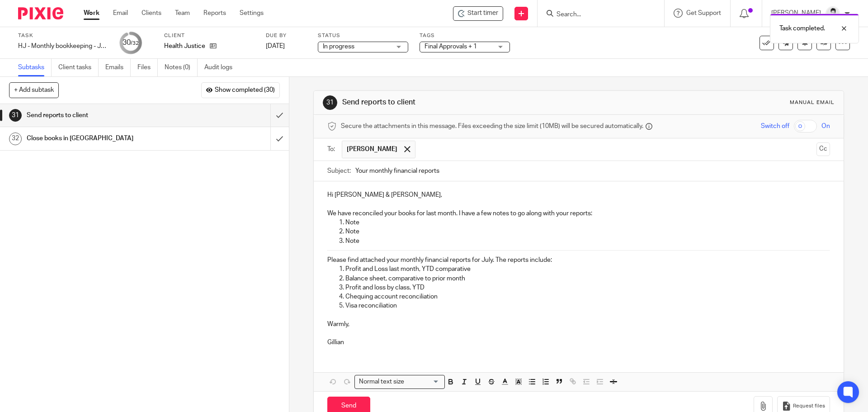
click at [424, 141] on input "text" at bounding box center [616, 150] width 393 height 18
click at [496, 143] on input "text" at bounding box center [654, 150] width 317 height 18
click at [571, 151] on input "text" at bounding box center [692, 150] width 242 height 18
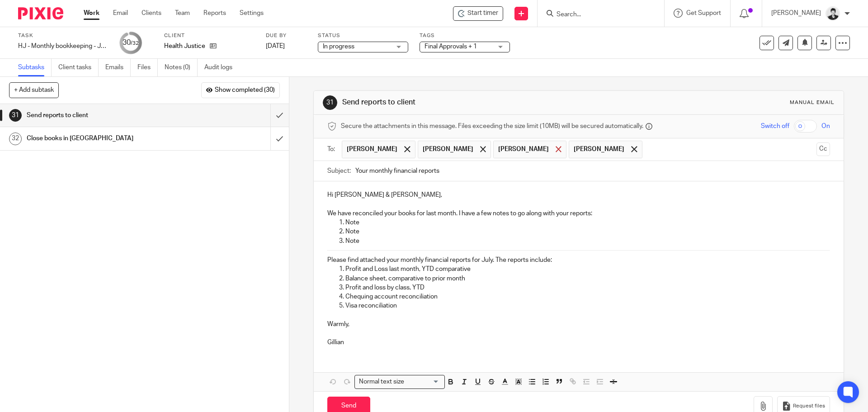
click at [556, 150] on span at bounding box center [559, 149] width 6 height 6
drag, startPoint x: 365, startPoint y: 241, endPoint x: 345, endPoint y: 223, distance: 27.3
click at [345, 223] on ol "Note Note Note" at bounding box center [578, 232] width 503 height 28
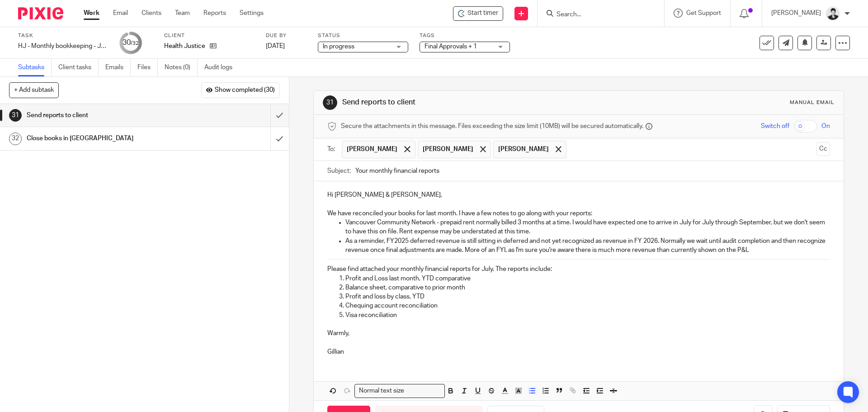
scroll to position [32, 0]
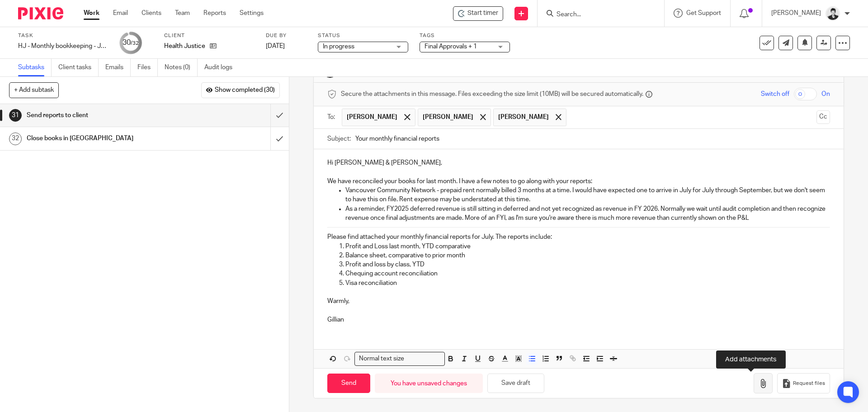
click at [760, 383] on button "button" at bounding box center [763, 383] width 19 height 20
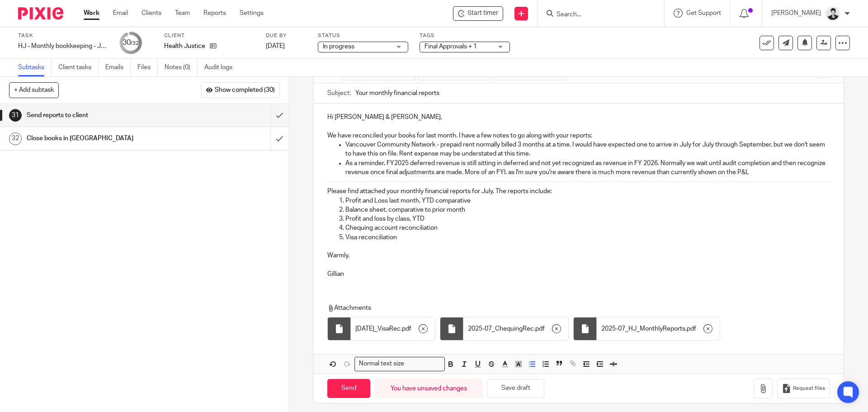
scroll to position [83, 0]
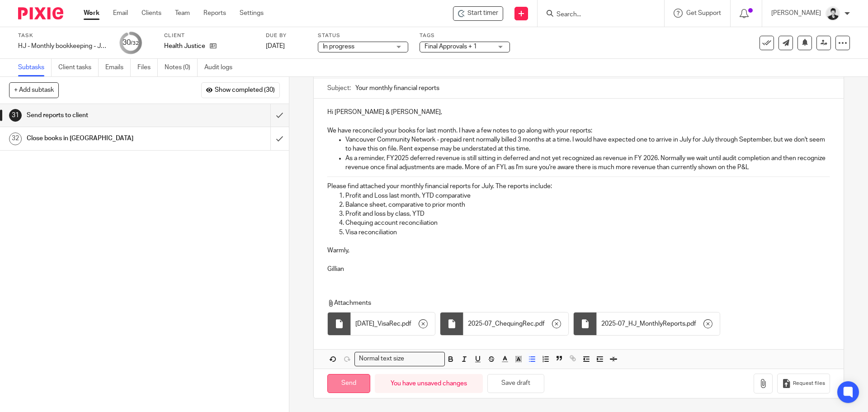
click at [348, 387] on input "Send" at bounding box center [348, 383] width 43 height 19
type input "Sent"
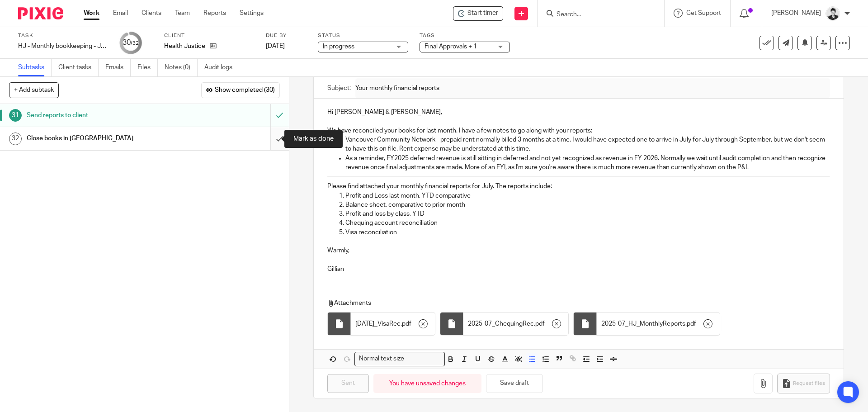
click at [274, 139] on input "submit" at bounding box center [144, 138] width 289 height 23
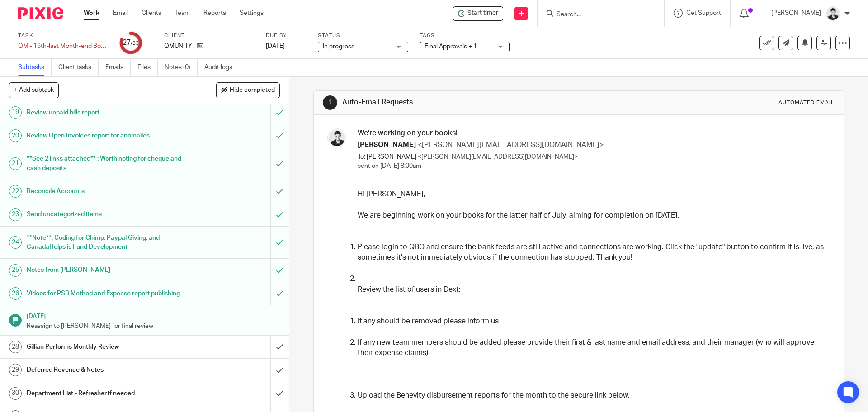
scroll to position [526, 0]
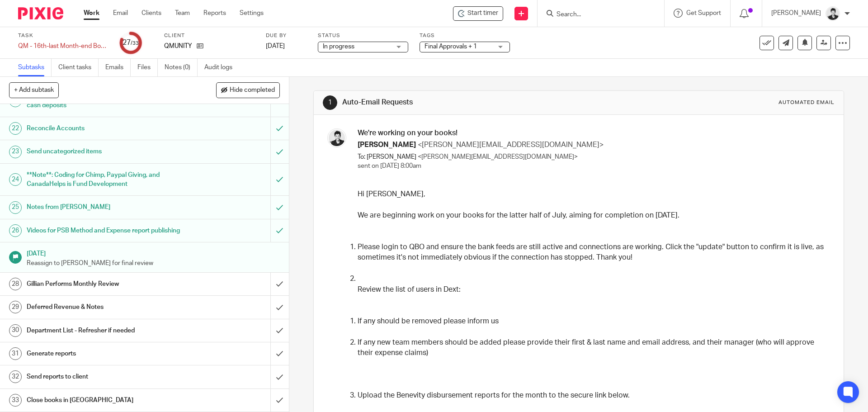
click at [114, 286] on h1 "Gillian Performs Monthly Review" at bounding box center [105, 284] width 157 height 14
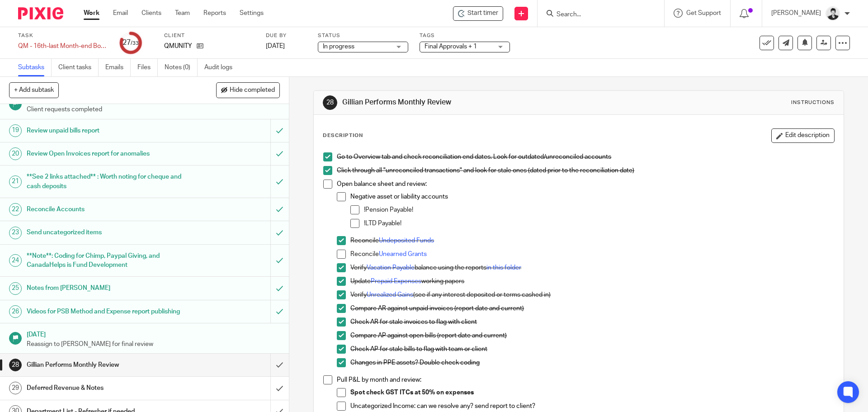
scroll to position [430, 0]
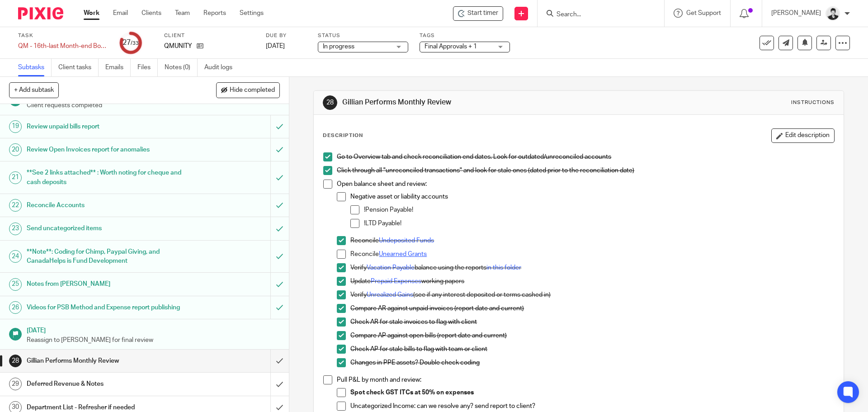
click at [400, 252] on link "Unearned Grants" at bounding box center [403, 254] width 48 height 6
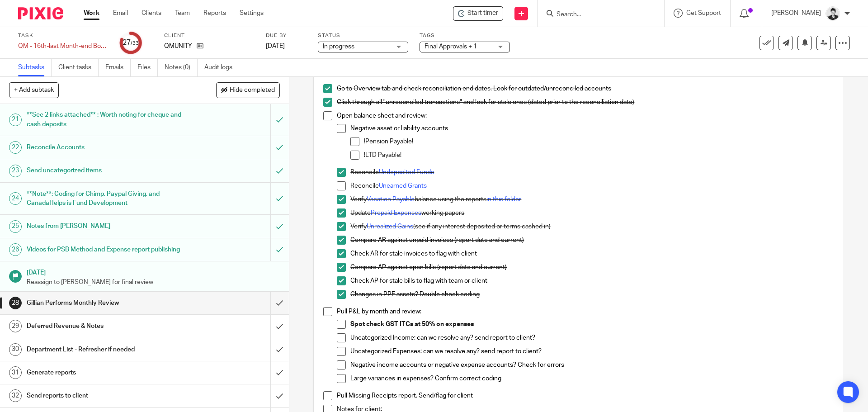
scroll to position [526, 0]
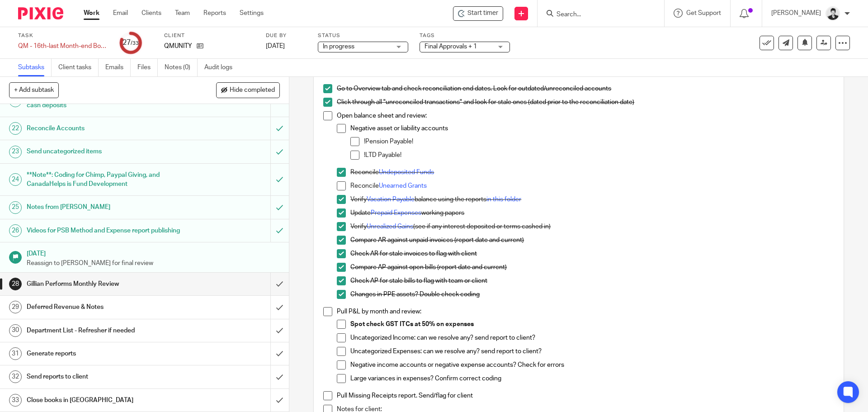
click at [337, 188] on span at bounding box center [341, 185] width 9 height 9
click at [351, 156] on span at bounding box center [355, 155] width 9 height 9
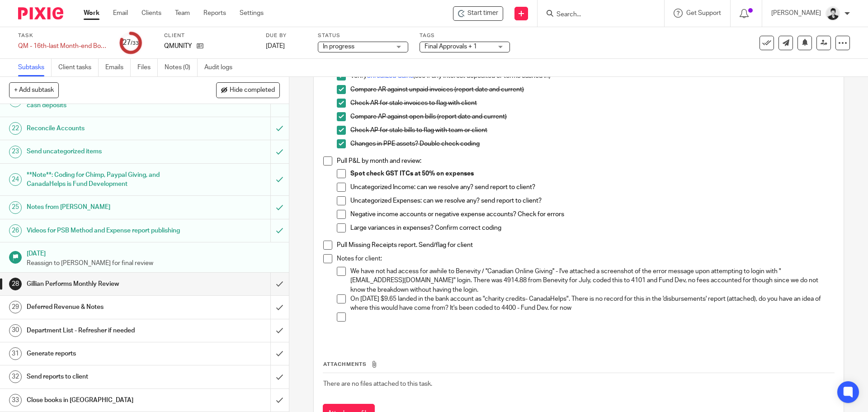
scroll to position [220, 0]
click at [269, 309] on input "submit" at bounding box center [144, 307] width 289 height 23
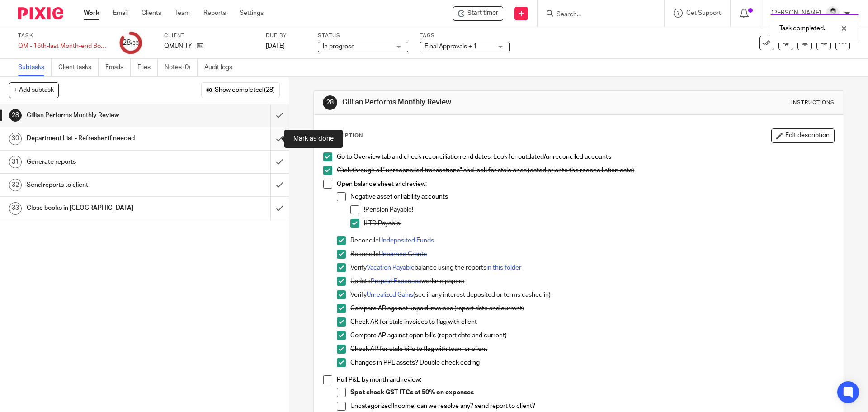
click at [269, 138] on input "submit" at bounding box center [144, 138] width 289 height 23
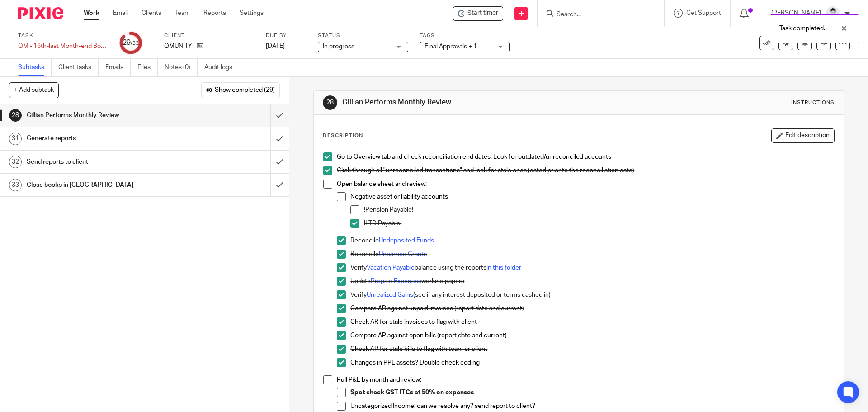
drag, startPoint x: 353, startPoint y: 207, endPoint x: 350, endPoint y: 204, distance: 4.8
click at [353, 207] on span at bounding box center [355, 209] width 9 height 9
drag, startPoint x: 341, startPoint y: 196, endPoint x: 320, endPoint y: 183, distance: 24.5
click at [340, 196] on span at bounding box center [341, 196] width 9 height 9
click at [319, 180] on div "Go to Overview tab and check reconciliation end dates. Look for outdated/unreco…" at bounding box center [579, 354] width 520 height 413
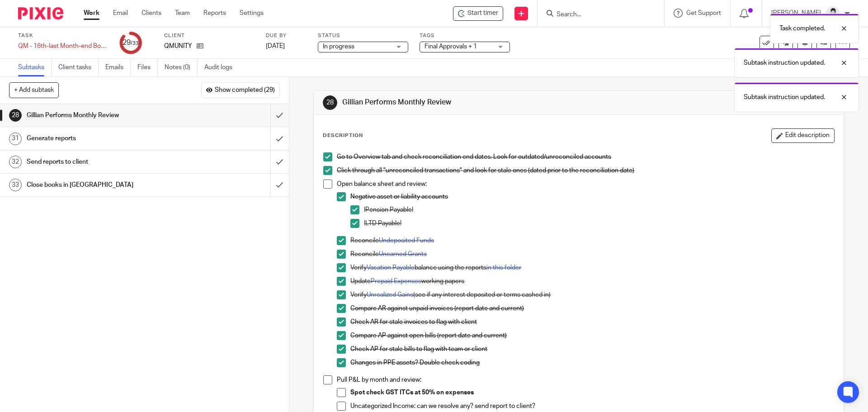
click at [324, 183] on span at bounding box center [327, 184] width 9 height 9
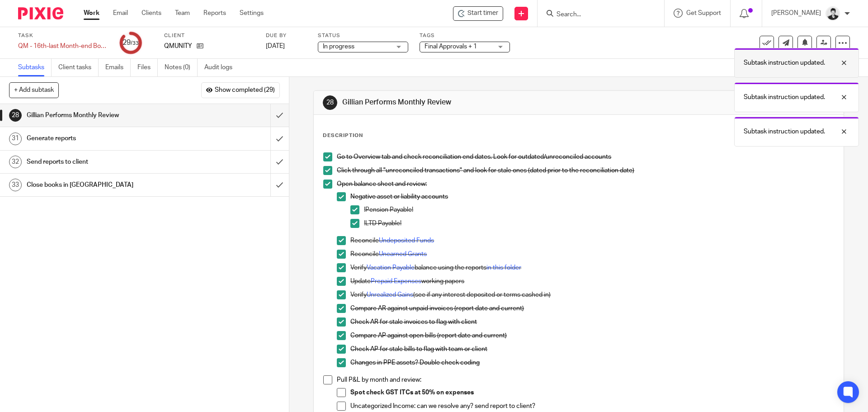
click at [790, 61] on p "Subtask instruction updated." at bounding box center [784, 62] width 81 height 9
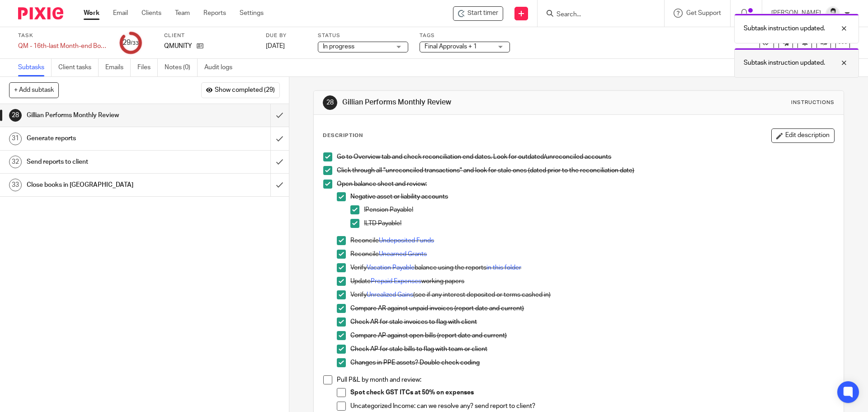
drag, startPoint x: 779, startPoint y: 102, endPoint x: 773, endPoint y: 75, distance: 28.1
click at [792, 101] on div "Instructions" at bounding box center [813, 102] width 43 height 7
click at [764, 41] on div "Subtask instruction updated." at bounding box center [797, 29] width 125 height 30
click at [767, 57] on div "Subtask instruction updated." at bounding box center [797, 63] width 125 height 30
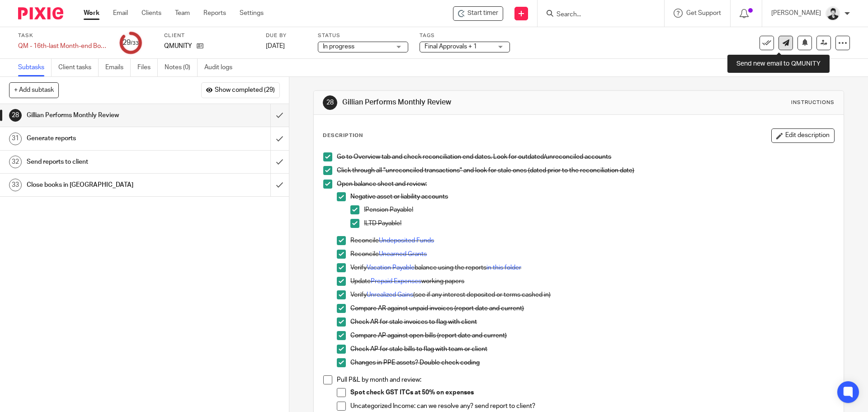
click at [783, 43] on icon at bounding box center [786, 42] width 7 height 7
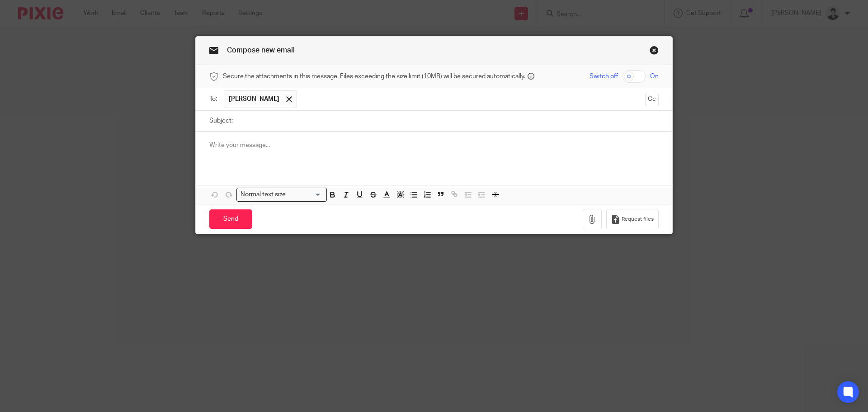
click at [298, 126] on input "Subject:" at bounding box center [448, 121] width 422 height 20
type input "Books preliminary review"
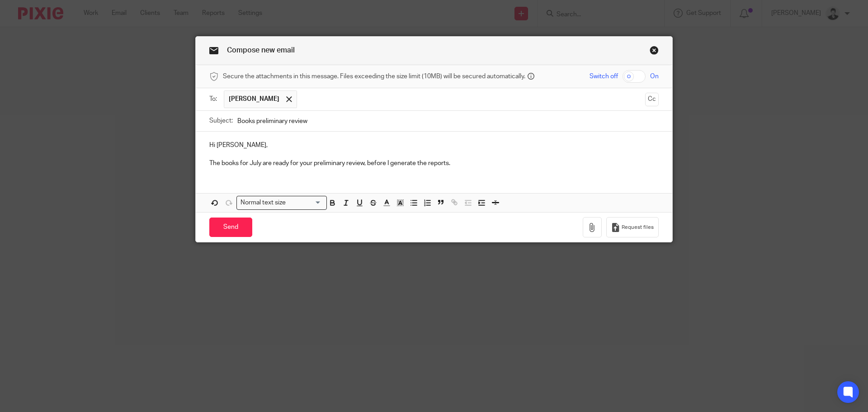
click at [471, 163] on p "The books for July are ready for your preliminary review, before I generate the…" at bounding box center [434, 163] width 450 height 9
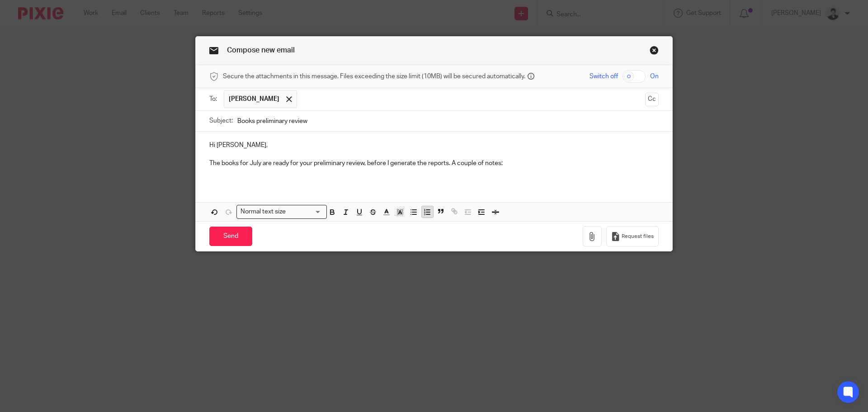
click at [425, 215] on icon "button" at bounding box center [427, 212] width 8 height 8
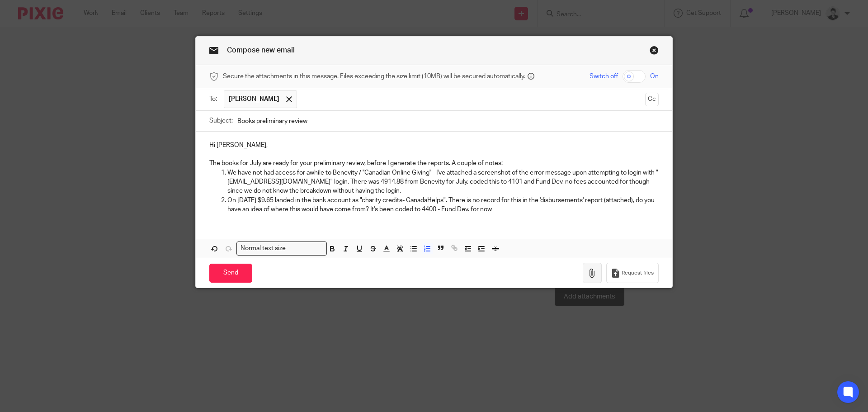
click at [588, 278] on button "button" at bounding box center [592, 273] width 19 height 20
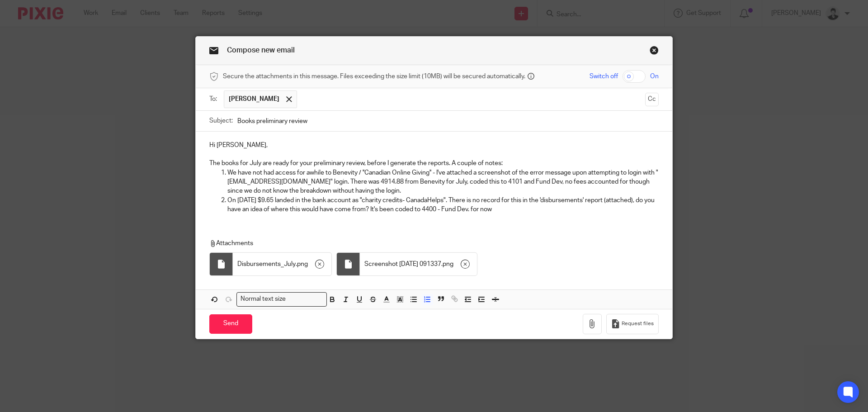
click at [592, 198] on p "On [DATE] $9.65 landed in the bank account as "charity credits- CanadaHelps". T…" at bounding box center [444, 205] width 432 height 19
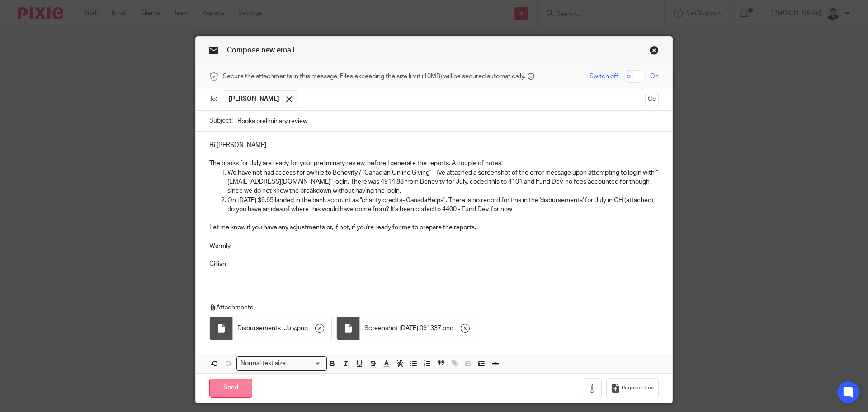
drag, startPoint x: 221, startPoint y: 384, endPoint x: 215, endPoint y: 385, distance: 5.9
click at [220, 384] on input "Send" at bounding box center [230, 388] width 43 height 19
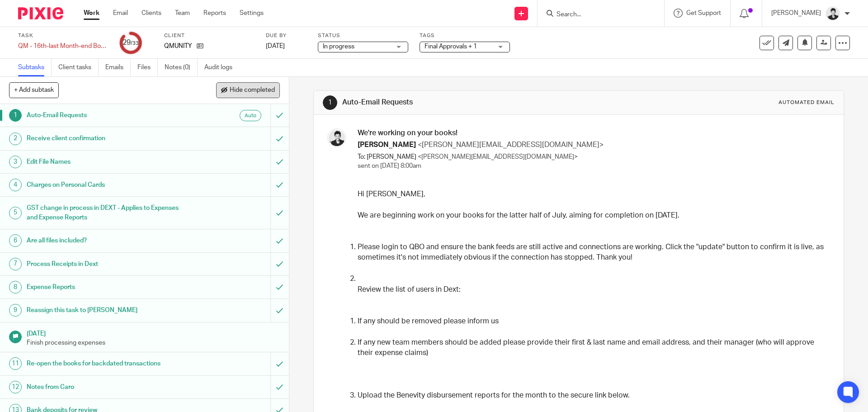
click at [269, 86] on button "Hide completed" at bounding box center [248, 89] width 64 height 15
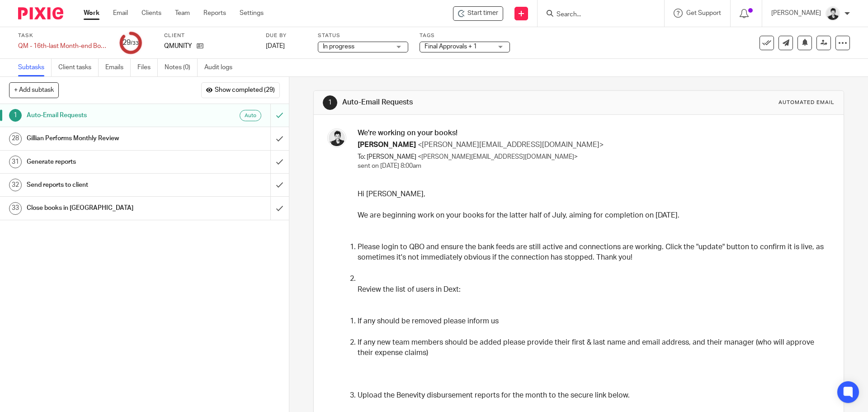
click at [163, 140] on h1 "Gillian Performs Monthly Review" at bounding box center [105, 139] width 157 height 14
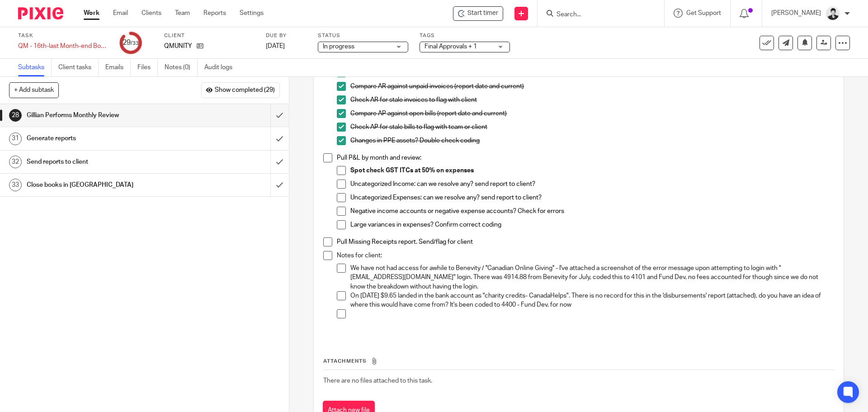
scroll to position [258, 0]
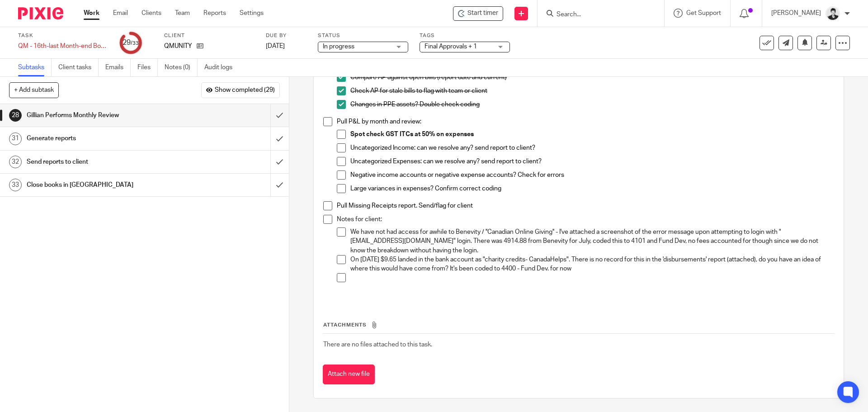
drag, startPoint x: 602, startPoint y: 269, endPoint x: 348, endPoint y: 235, distance: 256.5
click at [348, 235] on ul "We have not had access for awhile to Benevity / ''Canadian Online Giving'' - I'…" at bounding box center [585, 260] width 497 height 64
copy ul "We have not had access for awhile to Benevity / ''Canadian Online Giving'' - I'…"
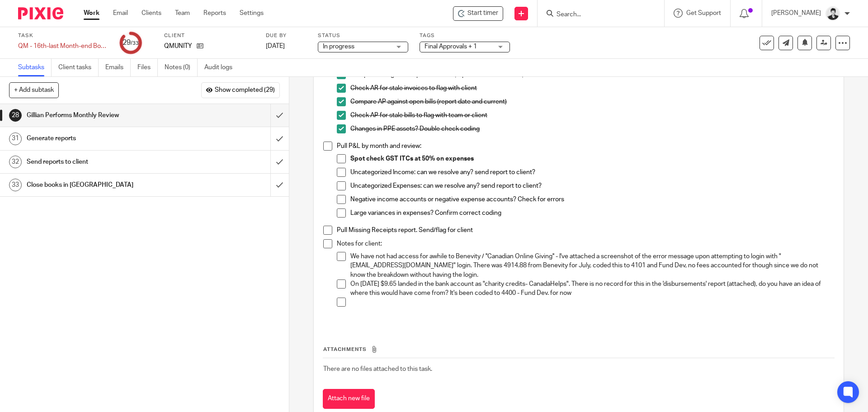
scroll to position [258, 0]
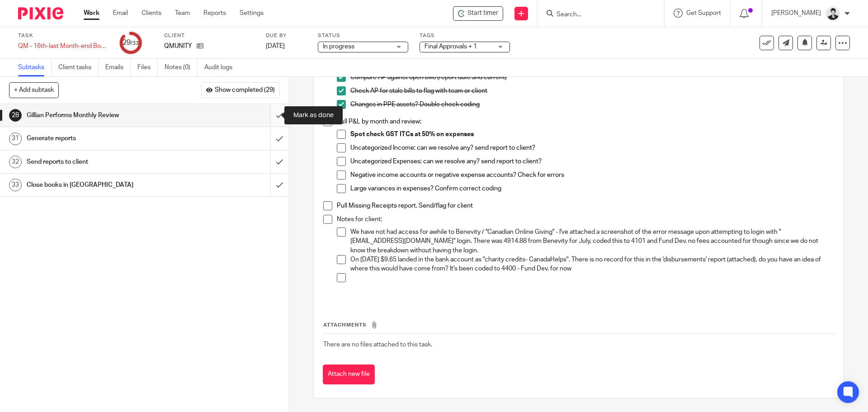
click at [273, 113] on input "submit" at bounding box center [144, 115] width 289 height 23
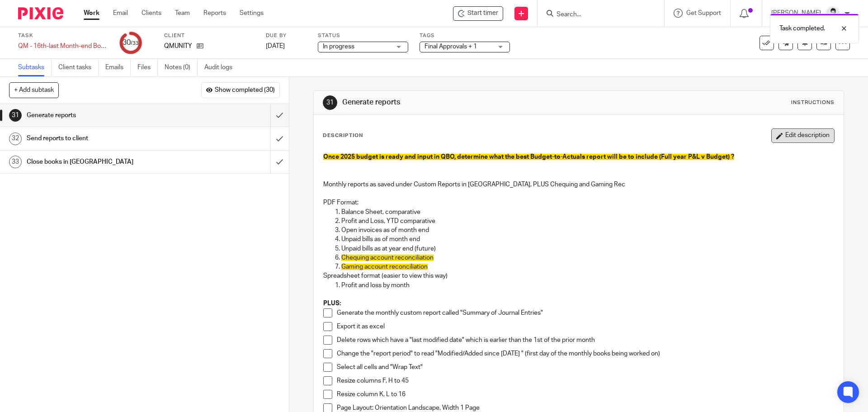
click at [789, 134] on button "Edit description" at bounding box center [803, 135] width 63 height 14
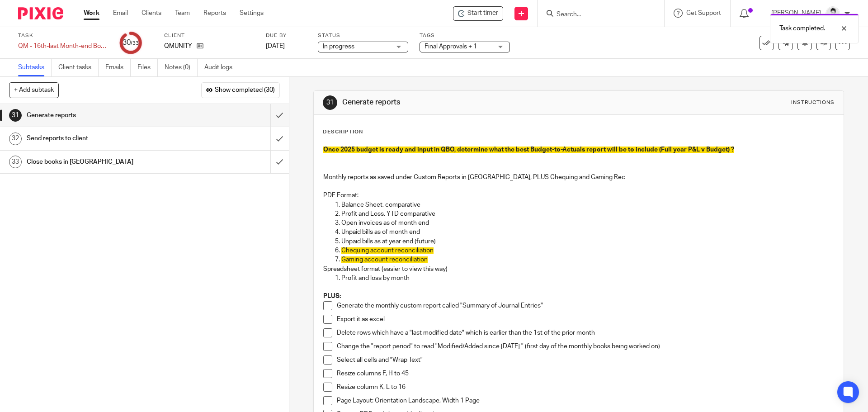
click at [745, 150] on p "Once 2025 budget is ready and input in QBO, determine what the best Budget-to-A…" at bounding box center [578, 149] width 511 height 9
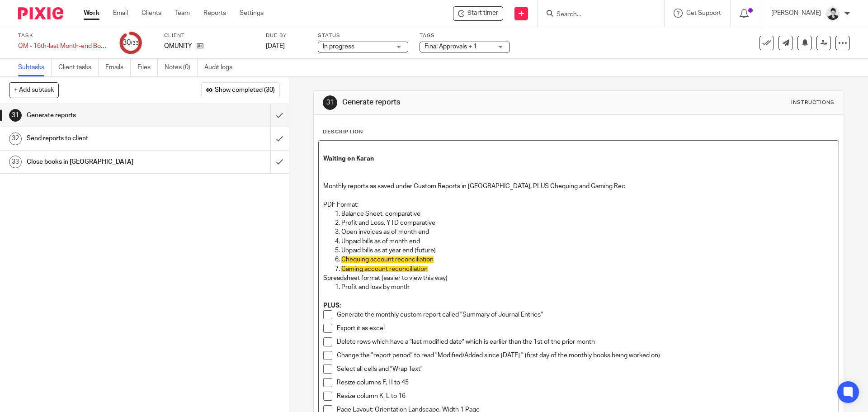
click at [388, 158] on p "Waiting on Karan" at bounding box center [578, 158] width 511 height 9
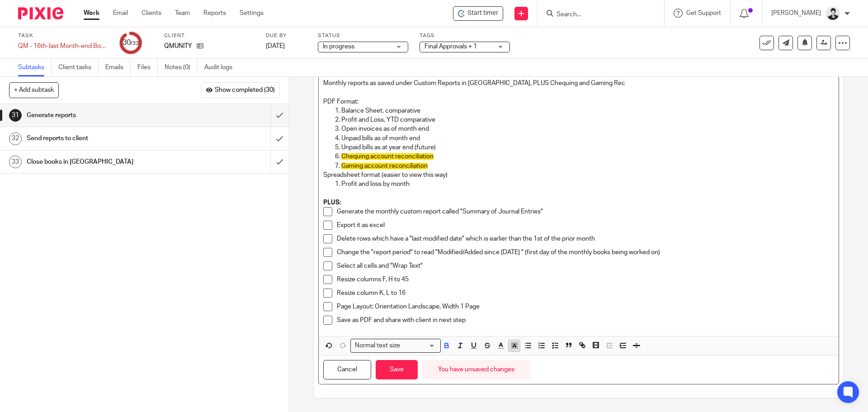
click at [515, 350] on button "button" at bounding box center [514, 345] width 11 height 11
click at [557, 358] on li "color:#73D8FF" at bounding box center [558, 357] width 7 height 7
click at [394, 373] on button "Save" at bounding box center [397, 369] width 42 height 19
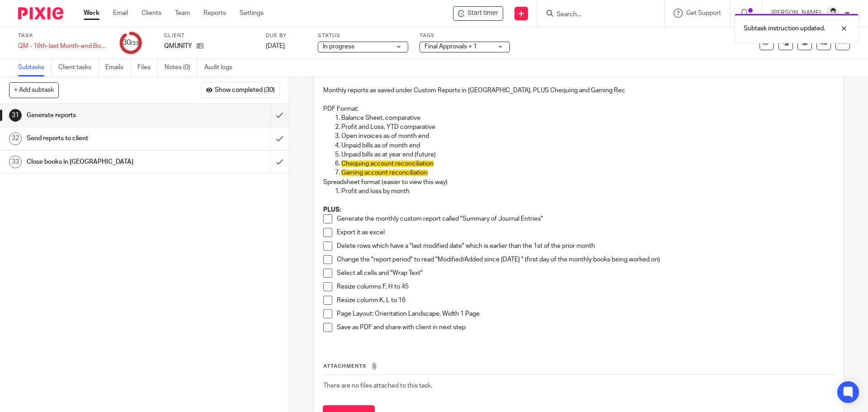
scroll to position [110, 0]
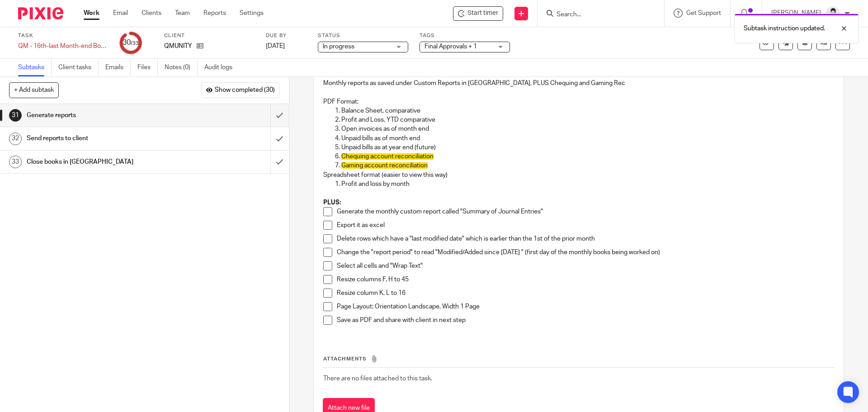
click at [469, 46] on span "Final Approvals + 1" at bounding box center [451, 46] width 52 height 6
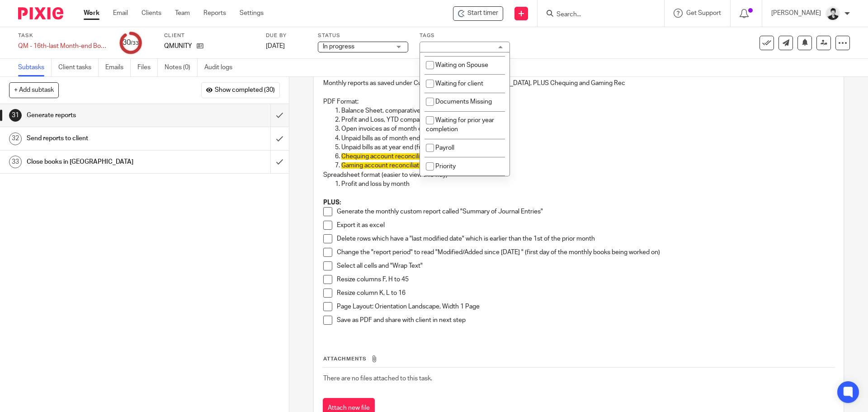
scroll to position [65, 0]
click at [484, 86] on li "Waiting for client" at bounding box center [465, 88] width 90 height 19
checkbox input "true"
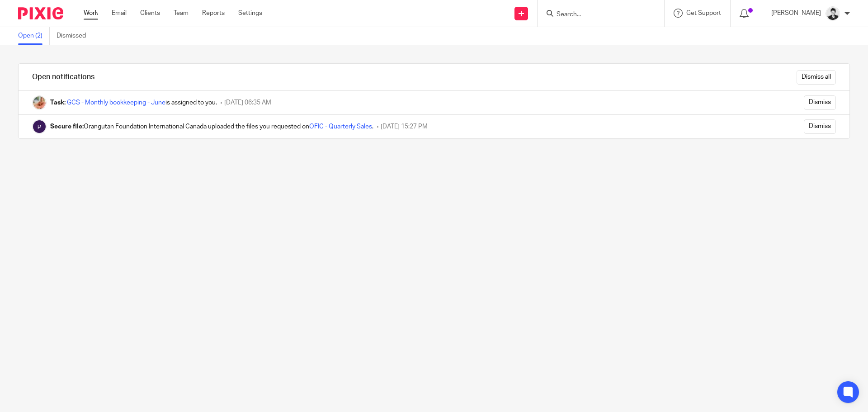
click at [88, 11] on link "Work" at bounding box center [91, 13] width 14 height 9
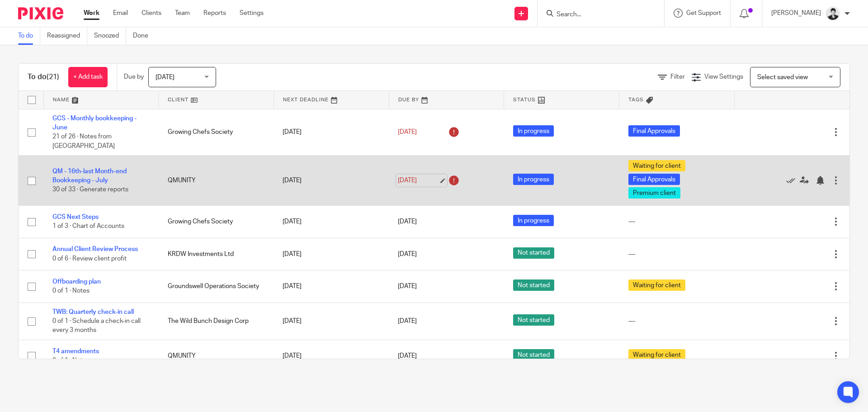
click at [429, 176] on link "[DATE]" at bounding box center [418, 180] width 41 height 9
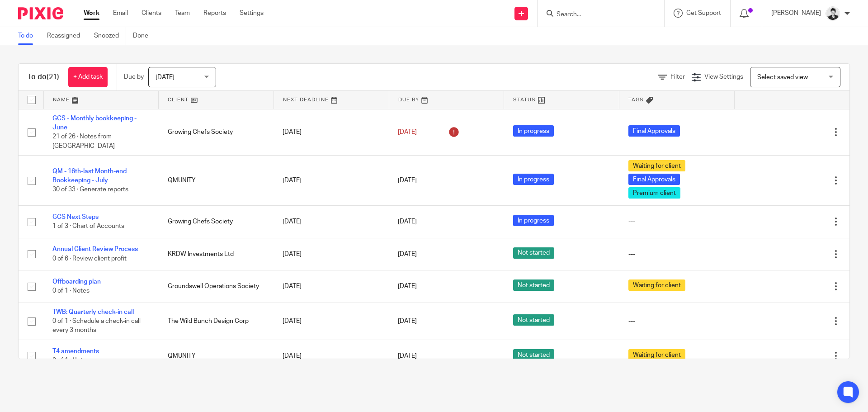
click at [585, 11] on input "Search" at bounding box center [596, 15] width 81 height 8
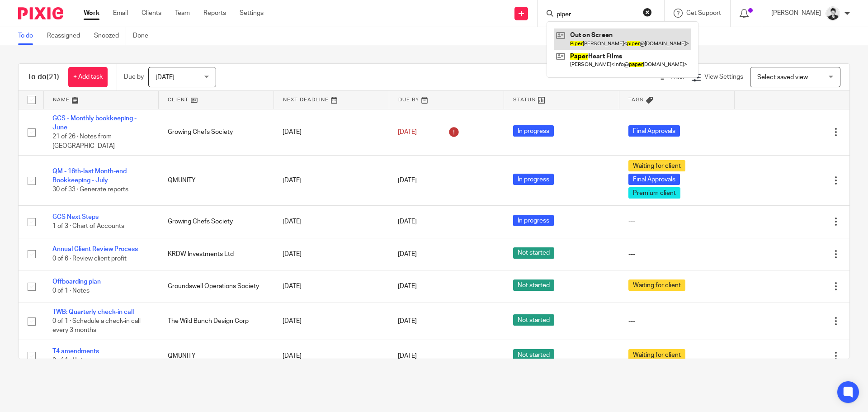
type input "piper"
click at [611, 35] on link at bounding box center [623, 38] width 138 height 21
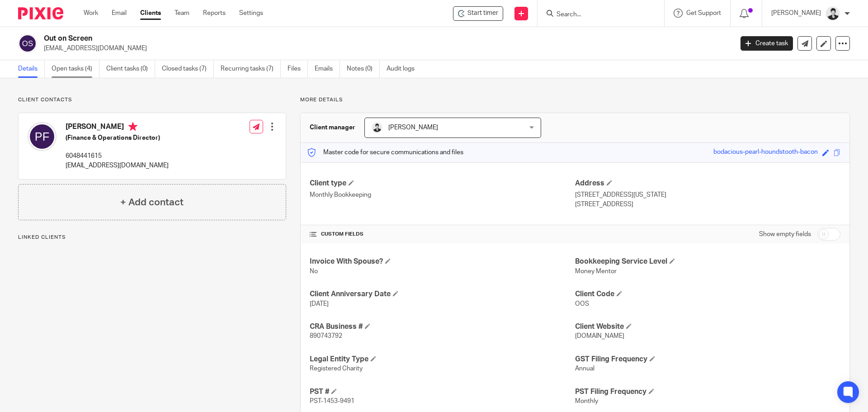
click at [68, 68] on link "Open tasks (4)" at bounding box center [76, 69] width 48 height 18
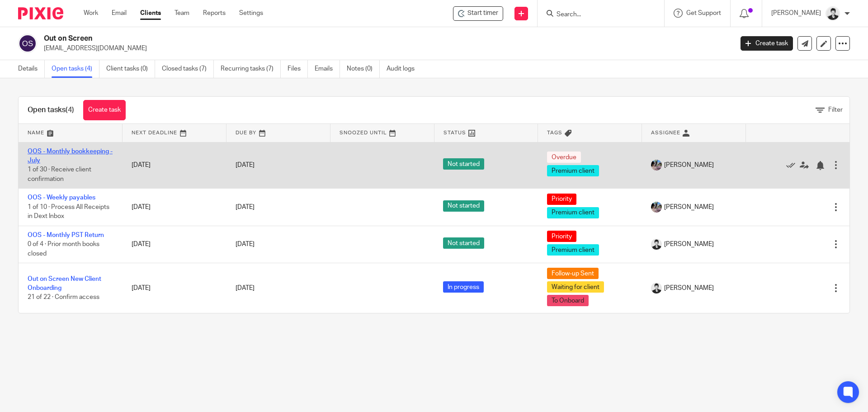
click at [94, 154] on link "OOS - Monthly bookkeeping - July" at bounding box center [70, 155] width 85 height 15
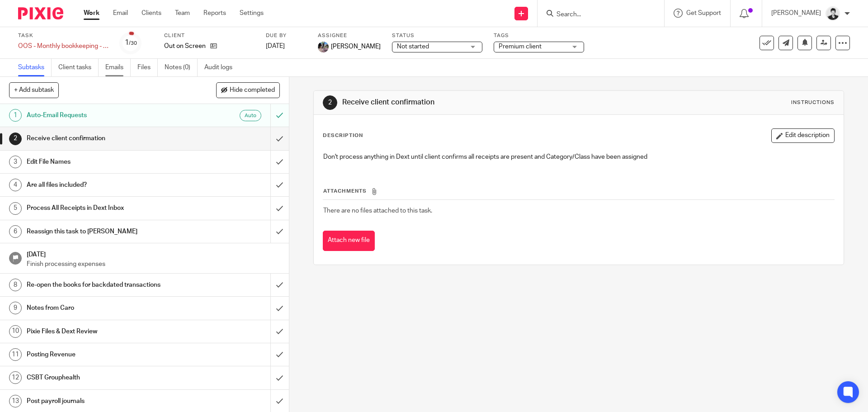
click at [106, 68] on link "Emails" at bounding box center [117, 68] width 25 height 18
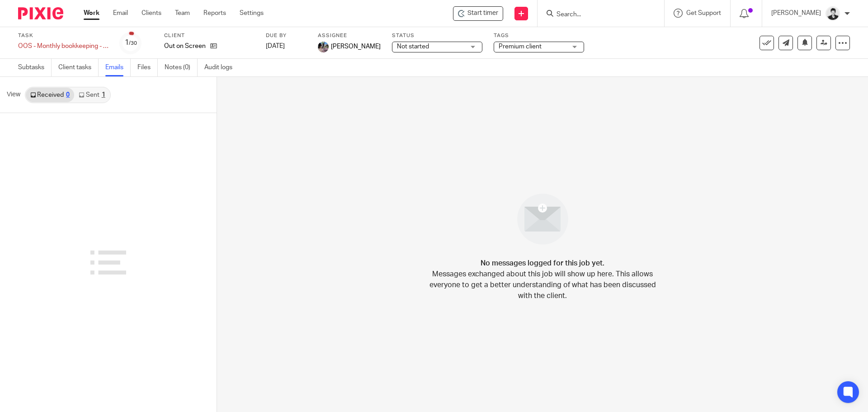
click at [98, 94] on link "Sent 1" at bounding box center [91, 95] width 35 height 14
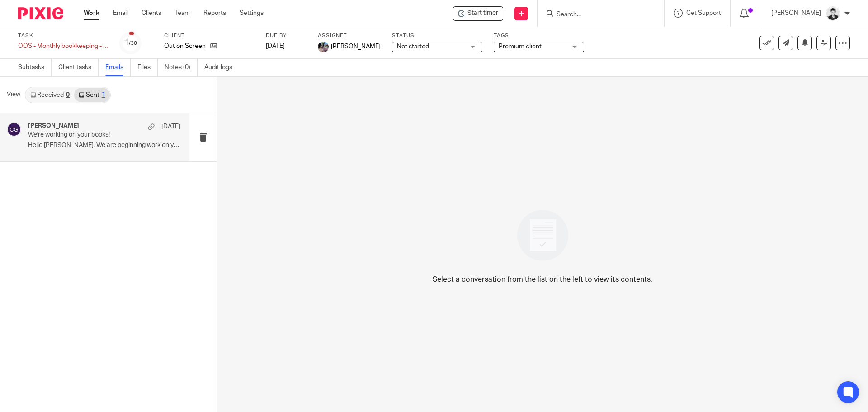
click at [110, 141] on div "[PERSON_NAME] [DATE] We're working on your books! Hello [PERSON_NAME], We are b…" at bounding box center [104, 137] width 152 height 30
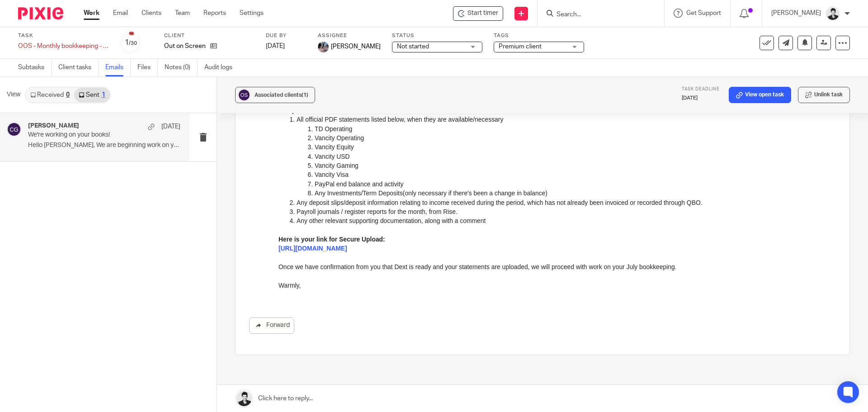
scroll to position [258, 0]
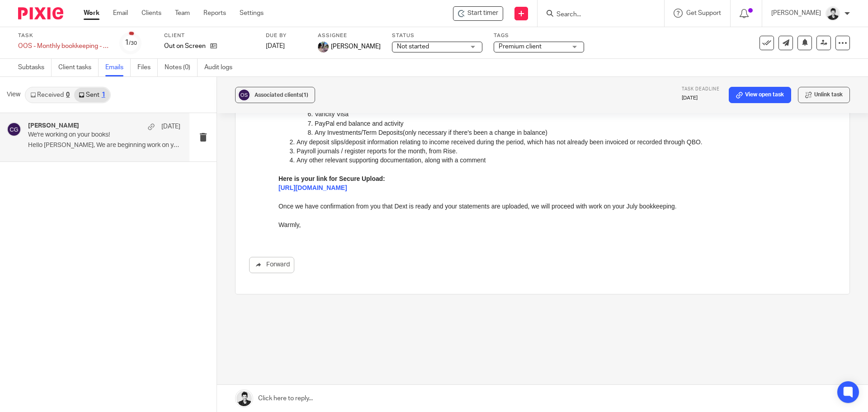
click at [313, 394] on link at bounding box center [542, 398] width 651 height 27
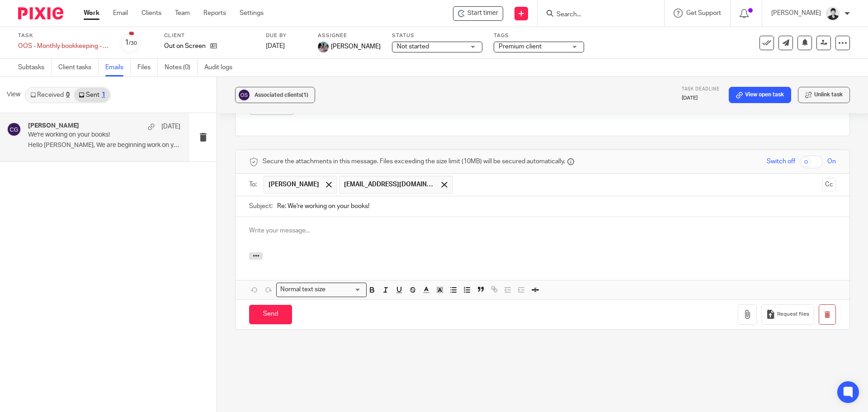
scroll to position [0, 0]
drag, startPoint x: 278, startPoint y: 204, endPoint x: 239, endPoint y: 202, distance: 38.9
click at [239, 202] on div "Subject: Re: We're working on your books!" at bounding box center [543, 206] width 614 height 21
type input "We're working on your books!"
click at [291, 236] on div at bounding box center [543, 234] width 614 height 35
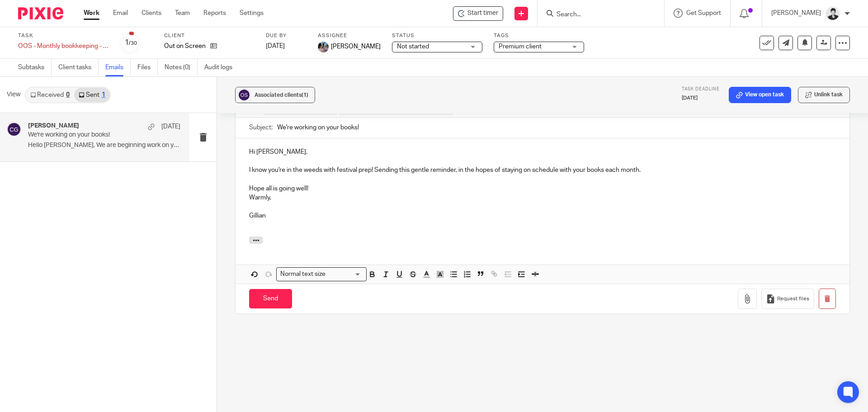
scroll to position [515, 0]
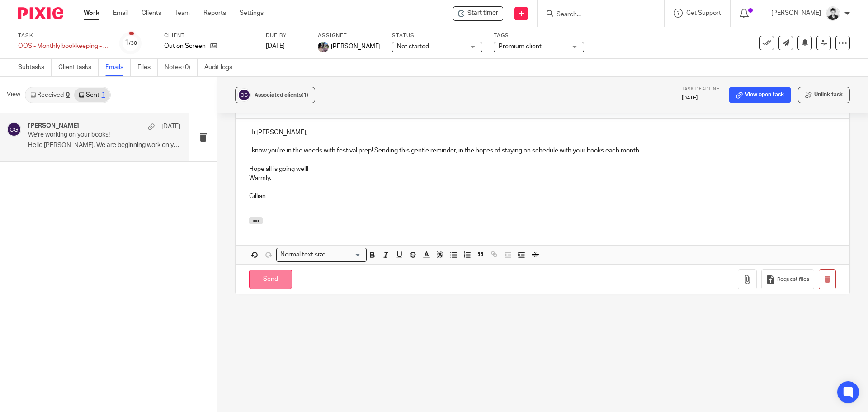
click at [271, 284] on input "Send" at bounding box center [270, 279] width 43 height 19
click at [520, 45] on span "Premium client" at bounding box center [520, 46] width 43 height 6
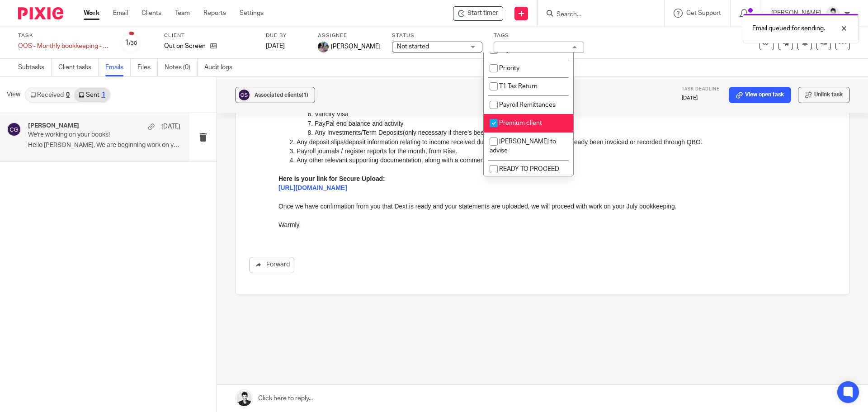
scroll to position [244, 0]
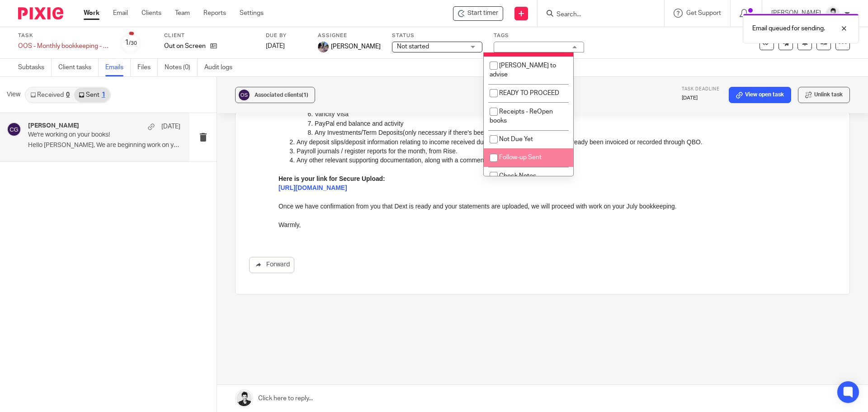
click at [529, 156] on li "Follow-up Sent" at bounding box center [529, 157] width 90 height 19
checkbox input "true"
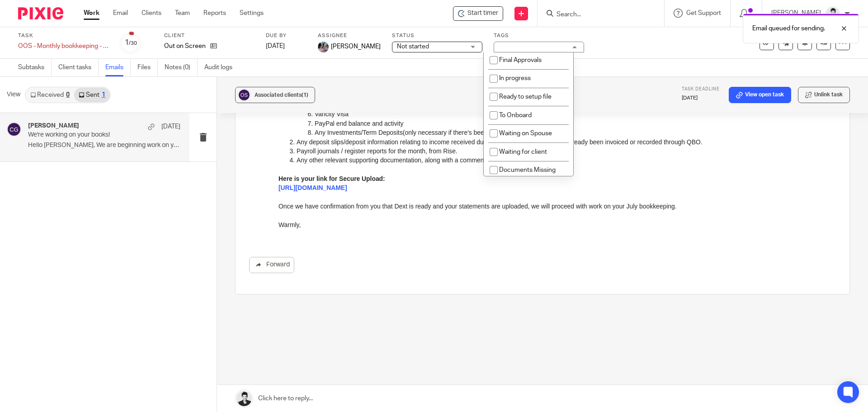
scroll to position [0, 0]
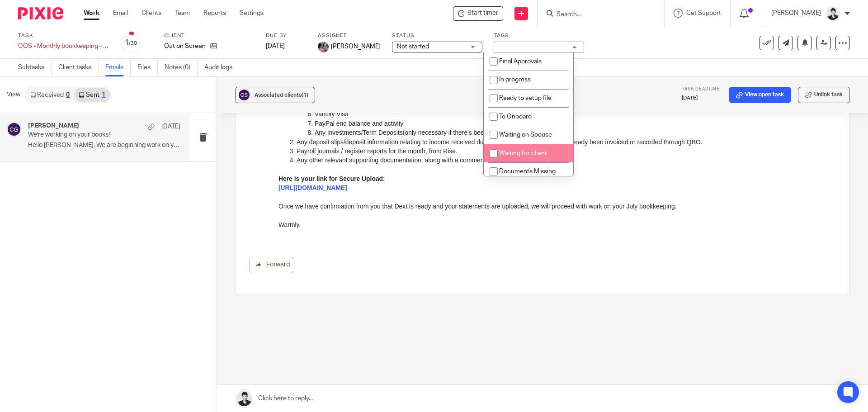
click at [540, 149] on li "Waiting for client" at bounding box center [529, 153] width 90 height 19
checkbox input "true"
